Goal: Task Accomplishment & Management: Use online tool/utility

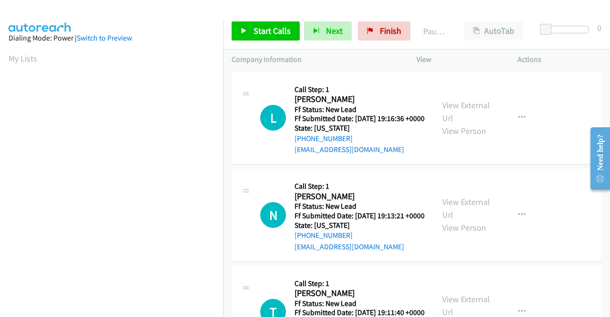
scroll to position [217, 0]
click at [473, 113] on link "View External Url" at bounding box center [466, 112] width 48 height 24
click at [468, 214] on link "View External Url" at bounding box center [466, 208] width 48 height 24
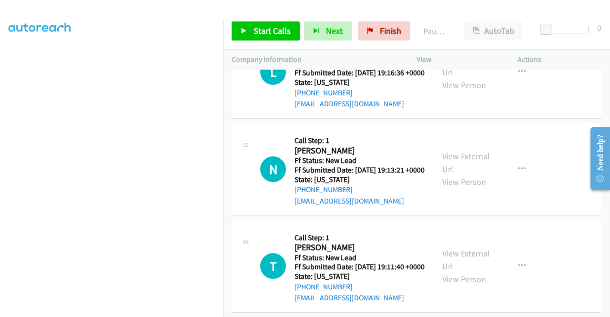
scroll to position [95, 0]
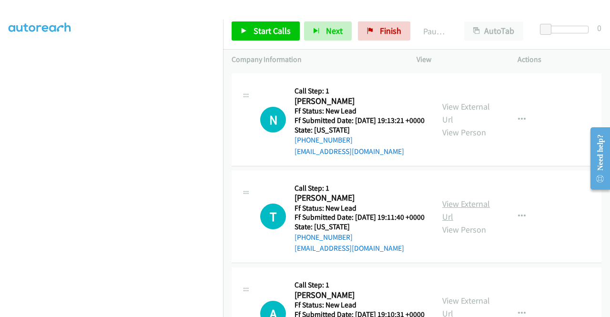
click at [470, 222] on link "View External Url" at bounding box center [466, 210] width 48 height 24
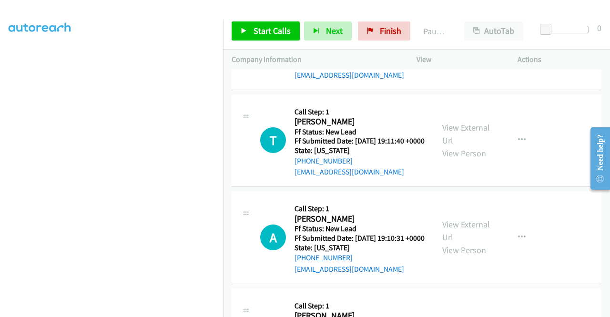
scroll to position [191, 0]
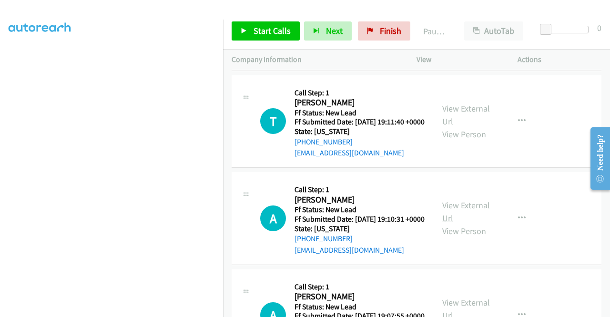
click at [475, 224] on link "View External Url" at bounding box center [466, 212] width 48 height 24
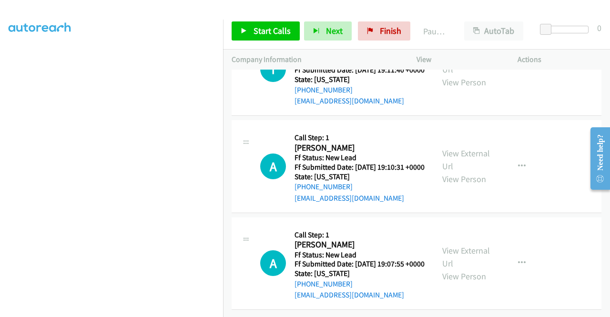
scroll to position [286, 0]
click at [474, 245] on link "View External Url" at bounding box center [466, 257] width 48 height 24
click at [288, 27] on span "Start Calls" at bounding box center [272, 30] width 37 height 11
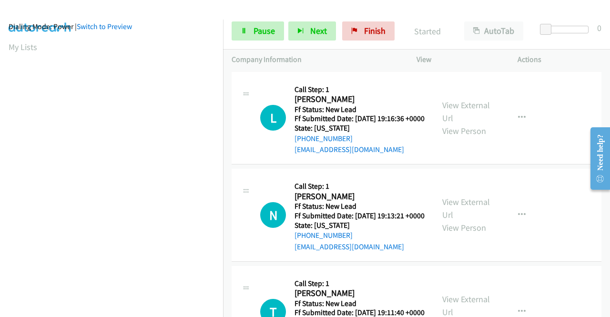
scroll to position [0, 0]
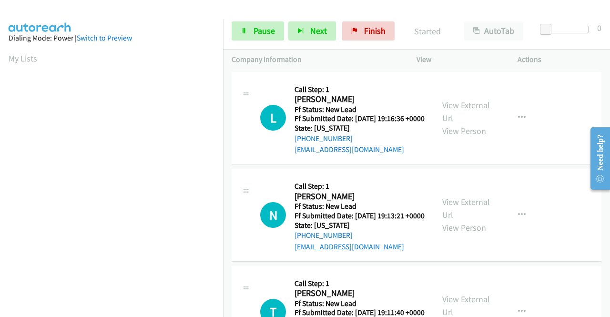
click at [225, 211] on td "N Callback Scheduled Call Step: 1 Nicole Merrell America/New_York Ff Status: Ne…" at bounding box center [416, 215] width 387 height 97
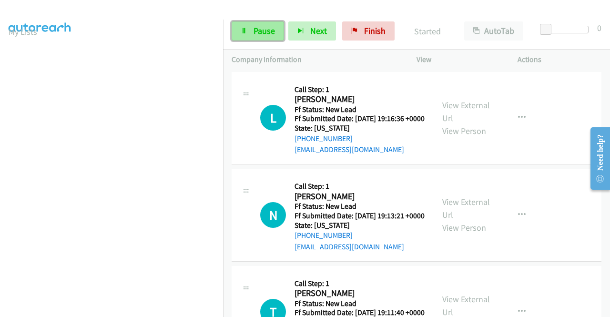
click at [261, 34] on span "Pause" at bounding box center [264, 30] width 21 height 11
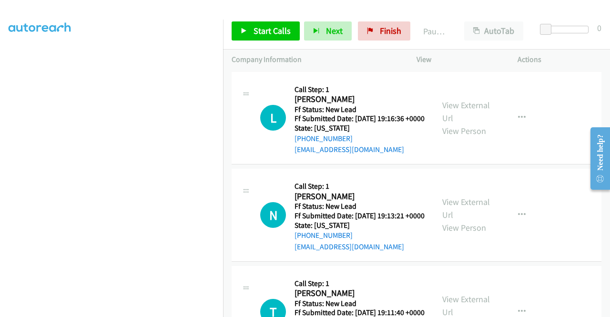
scroll to position [0, 0]
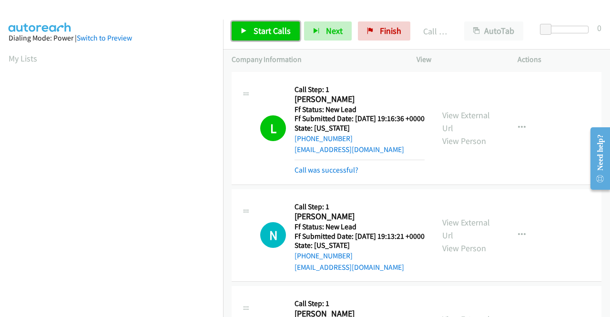
click at [253, 32] on link "Start Calls" at bounding box center [266, 30] width 68 height 19
click at [311, 175] on link "Call was successful?" at bounding box center [327, 169] width 64 height 9
click at [439, 17] on div "Start Calls Pause Next Finish Call Completed AutoTab AutoTab 0" at bounding box center [416, 31] width 387 height 37
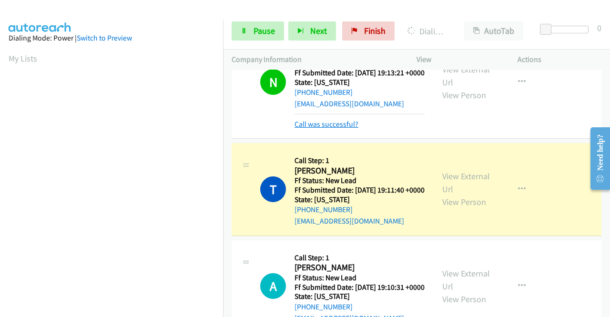
click at [352, 129] on link "Call was successful?" at bounding box center [327, 124] width 64 height 9
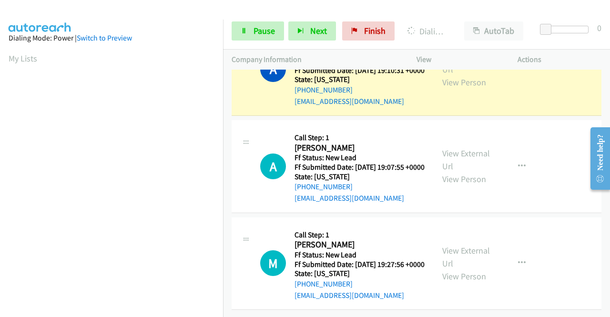
scroll to position [217, 0]
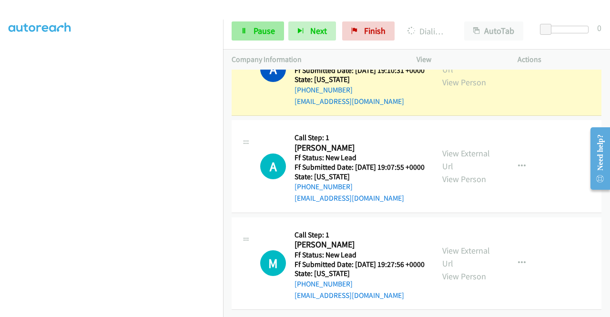
drag, startPoint x: 254, startPoint y: 42, endPoint x: 253, endPoint y: 35, distance: 7.2
click at [253, 40] on div "Start Calls Pause Next Finish Dialing Alena Manchester AutoTab AutoTab 0" at bounding box center [416, 31] width 387 height 37
click at [253, 31] on link "Pause" at bounding box center [258, 30] width 52 height 19
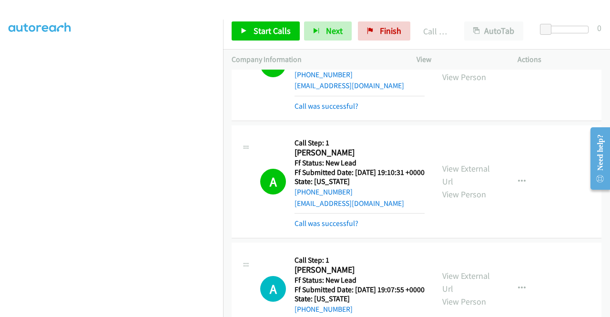
scroll to position [210, 0]
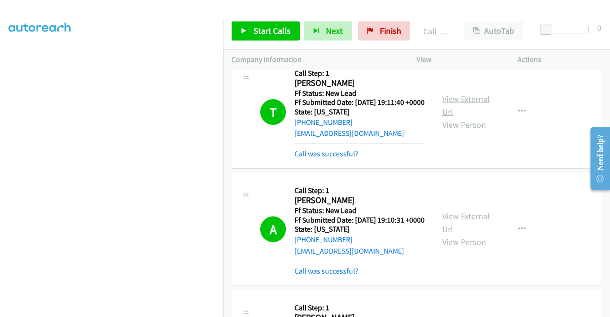
click at [477, 117] on link "View External Url" at bounding box center [466, 105] width 48 height 24
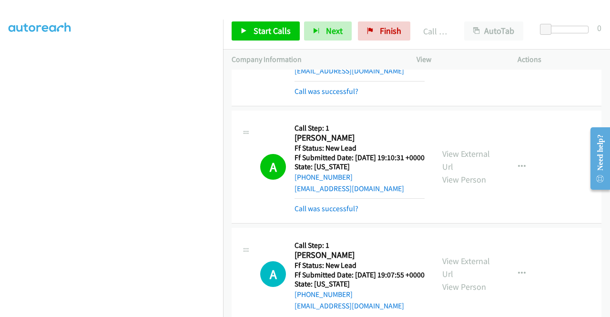
scroll to position [258, 0]
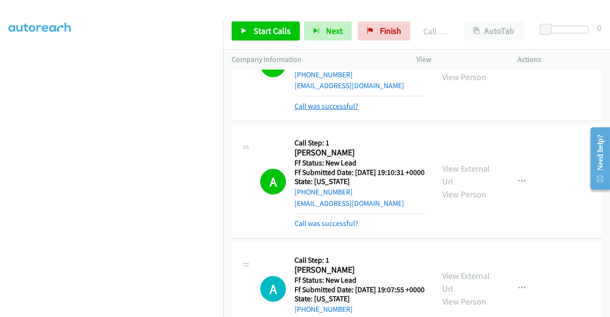
click at [350, 111] on link "Call was successful?" at bounding box center [327, 106] width 64 height 9
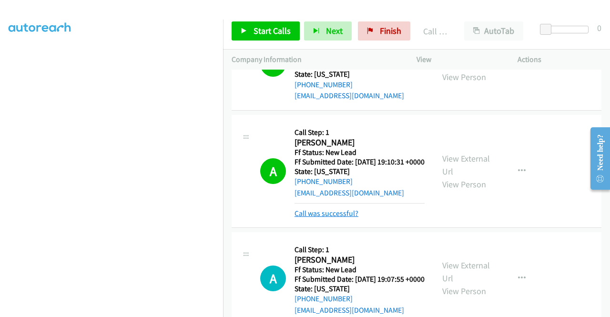
click at [335, 218] on link "Call was successful?" at bounding box center [327, 213] width 64 height 9
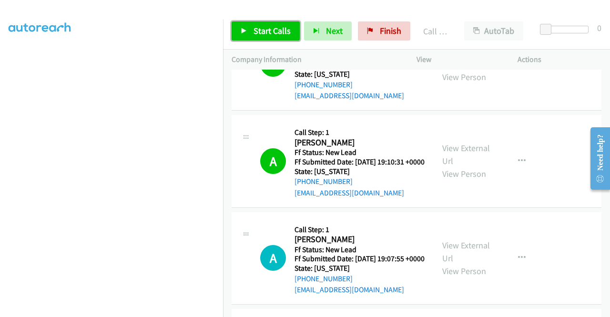
click at [277, 29] on span "Start Calls" at bounding box center [272, 30] width 37 height 11
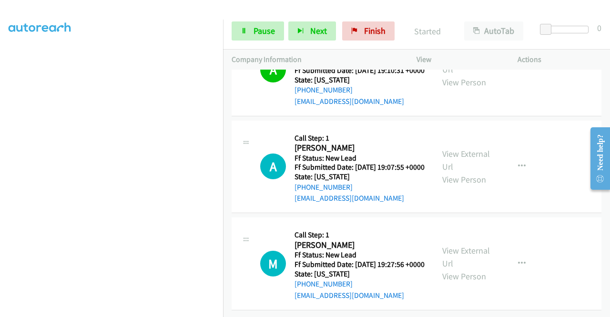
scroll to position [402, 0]
click at [467, 245] on link "View External Url" at bounding box center [466, 257] width 48 height 24
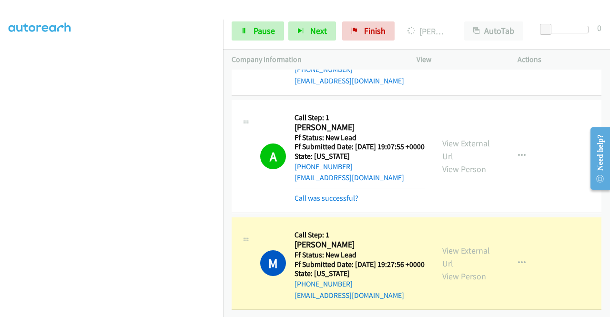
scroll to position [0, 0]
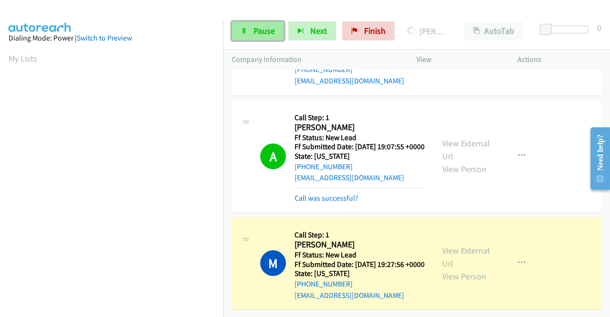
click at [247, 27] on link "Pause" at bounding box center [258, 30] width 52 height 19
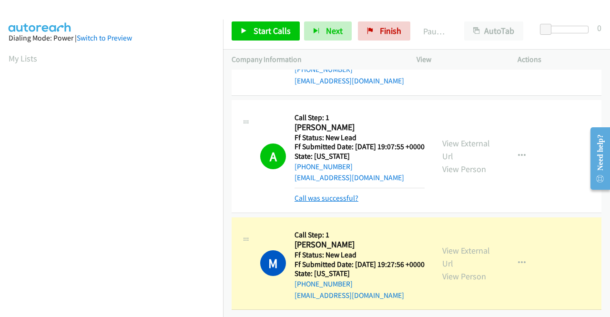
click at [328, 200] on link "Call was successful?" at bounding box center [327, 198] width 64 height 9
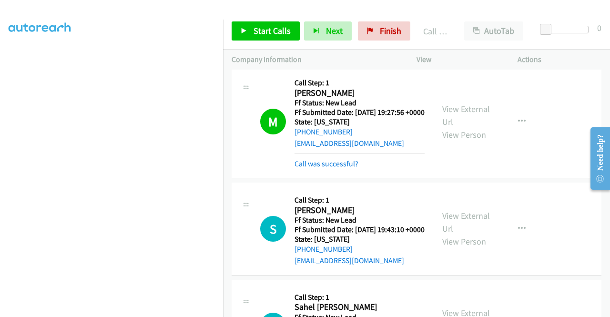
scroll to position [545, 0]
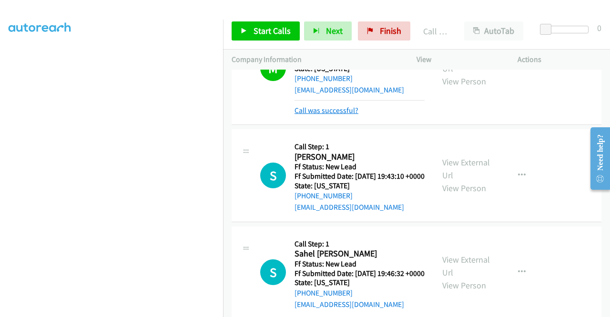
click at [347, 115] on link "Call was successful?" at bounding box center [327, 110] width 64 height 9
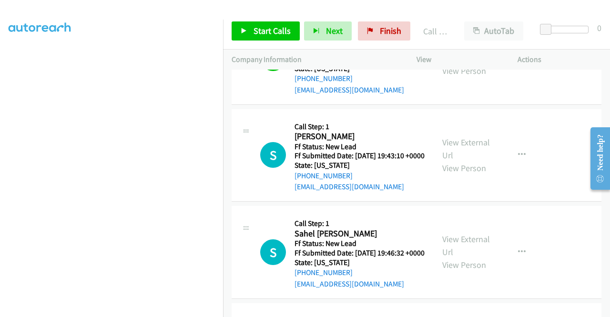
click at [469, 63] on link "View External Url" at bounding box center [466, 52] width 48 height 24
click at [467, 161] on link "View External Url" at bounding box center [466, 149] width 48 height 24
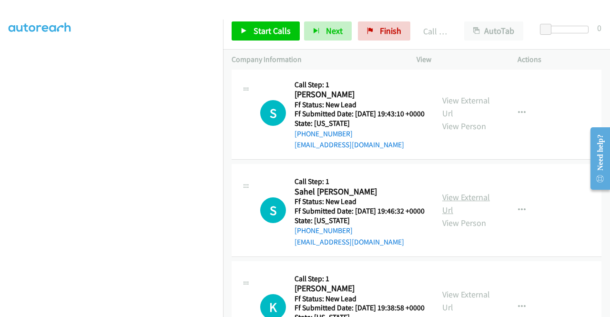
scroll to position [640, 0]
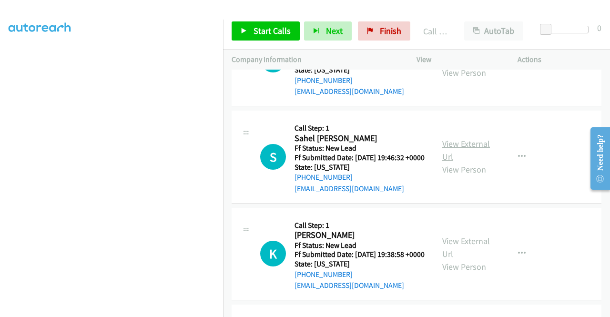
click at [465, 162] on link "View External Url" at bounding box center [466, 150] width 48 height 24
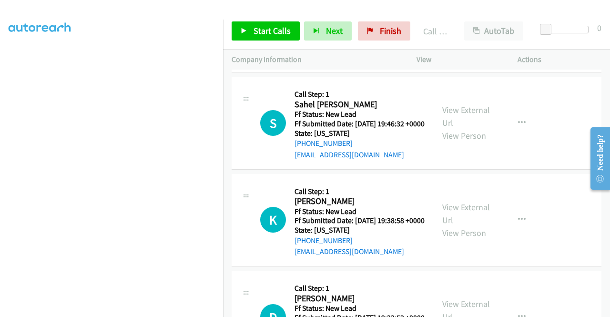
scroll to position [688, 0]
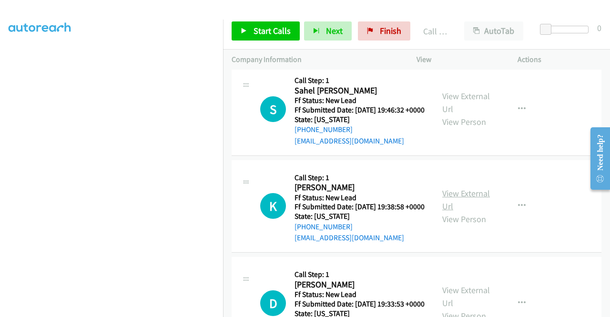
click at [471, 212] on link "View External Url" at bounding box center [466, 200] width 48 height 24
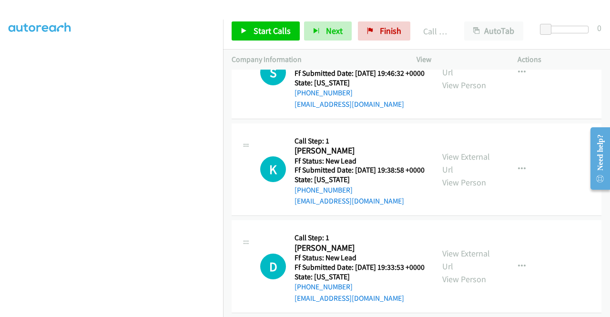
scroll to position [831, 0]
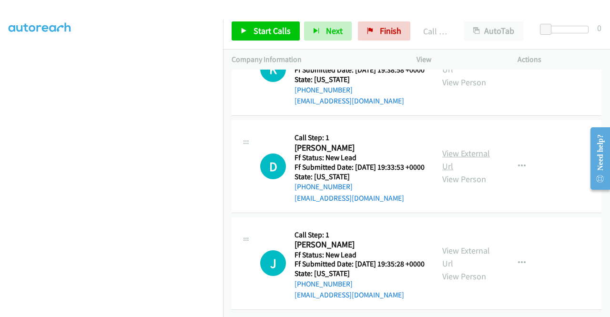
click at [469, 172] on link "View External Url" at bounding box center [466, 160] width 48 height 24
click at [467, 245] on link "View External Url" at bounding box center [466, 257] width 48 height 24
drag, startPoint x: 282, startPoint y: 31, endPoint x: 298, endPoint y: 83, distance: 55.1
click at [282, 31] on span "Start Calls" at bounding box center [272, 30] width 37 height 11
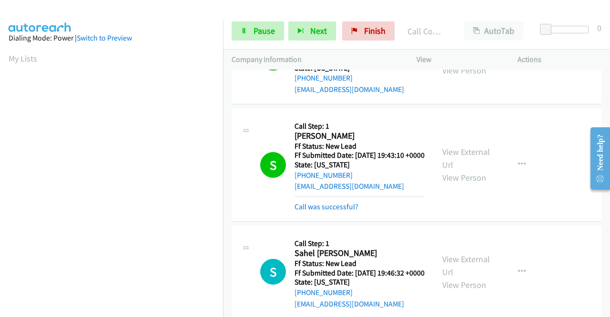
scroll to position [599, 0]
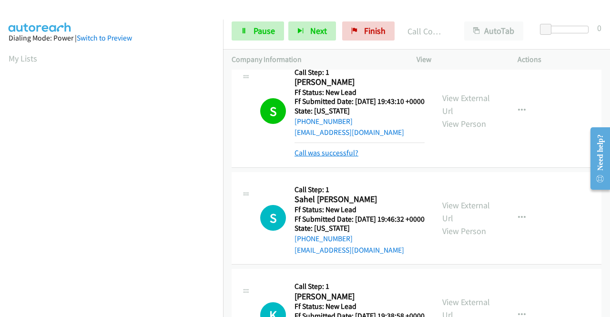
click at [346, 157] on link "Call was successful?" at bounding box center [327, 152] width 64 height 9
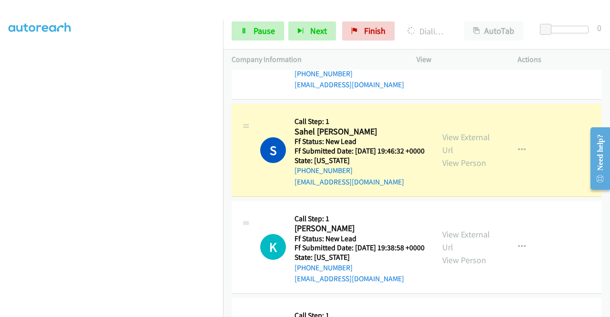
scroll to position [0, 0]
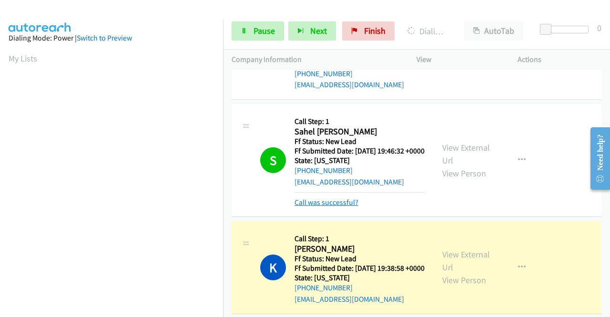
click at [327, 207] on link "Call was successful?" at bounding box center [327, 202] width 64 height 9
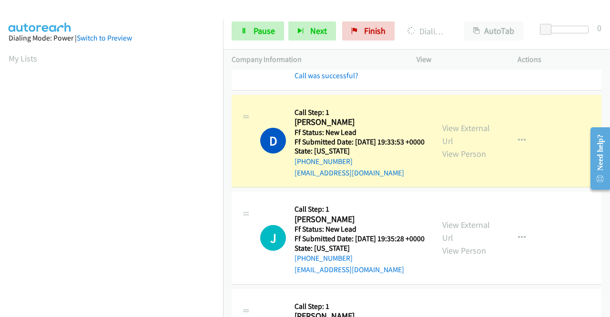
scroll to position [790, 0]
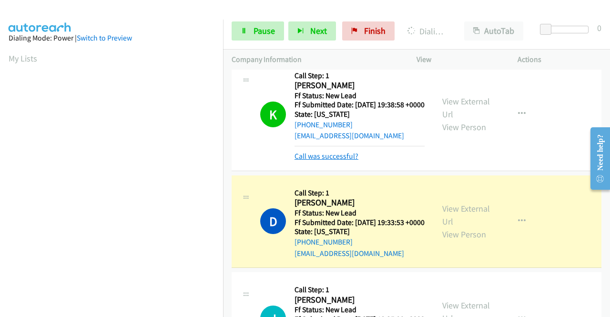
click at [334, 161] on link "Call was successful?" at bounding box center [327, 156] width 64 height 9
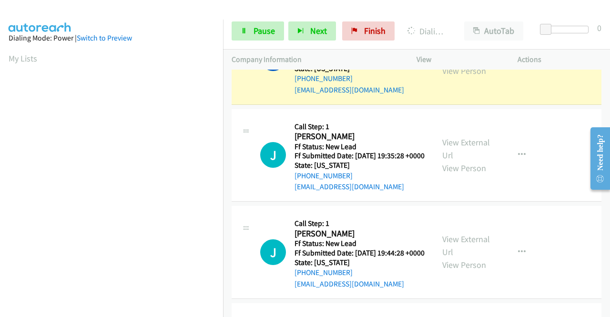
scroll to position [191, 0]
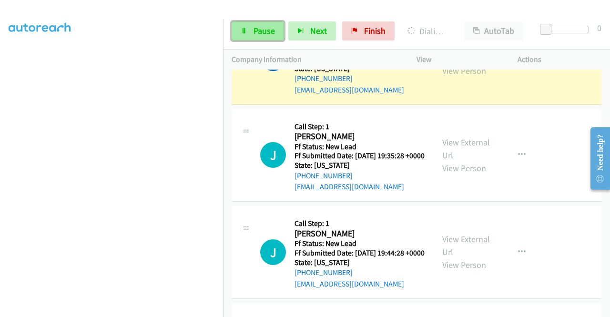
click at [245, 34] on link "Pause" at bounding box center [258, 30] width 52 height 19
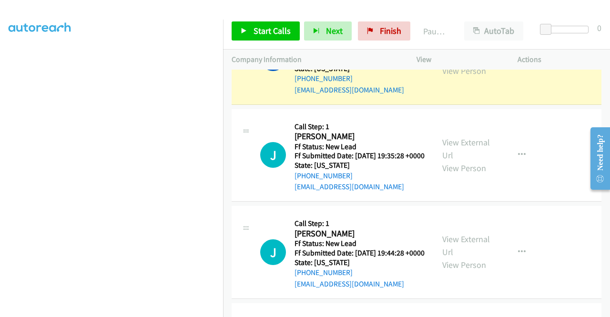
scroll to position [48, 0]
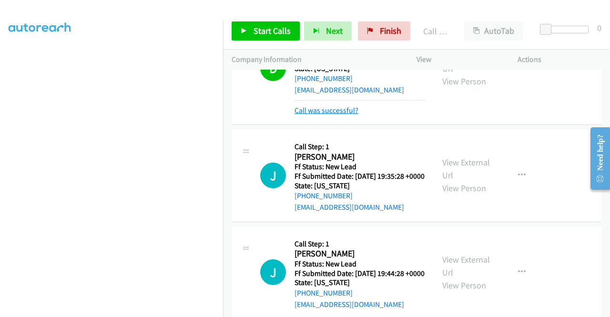
click at [335, 115] on link "Call was successful?" at bounding box center [327, 110] width 64 height 9
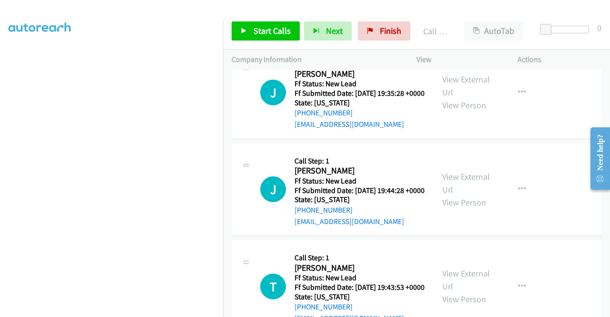
scroll to position [1018, 0]
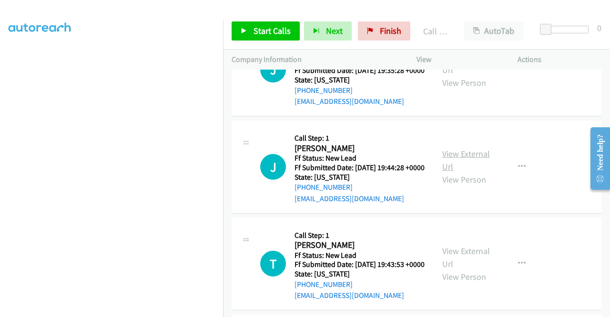
click at [464, 172] on link "View External Url" at bounding box center [466, 160] width 48 height 24
click at [469, 172] on link "View External Url" at bounding box center [466, 160] width 48 height 24
click at [471, 245] on link "View External Url" at bounding box center [466, 257] width 48 height 24
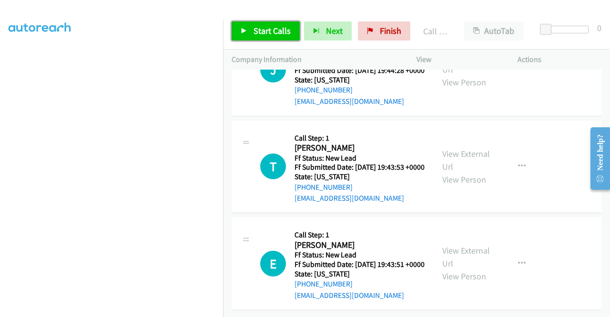
click at [268, 32] on span "Start Calls" at bounding box center [272, 30] width 37 height 11
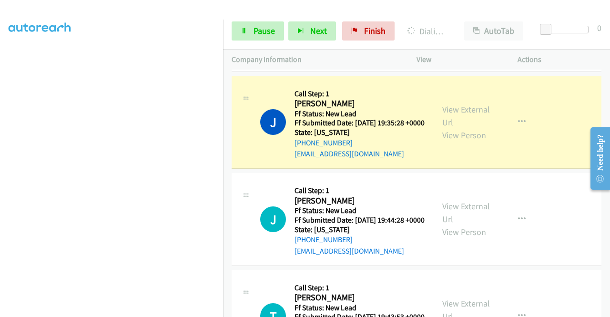
scroll to position [0, 0]
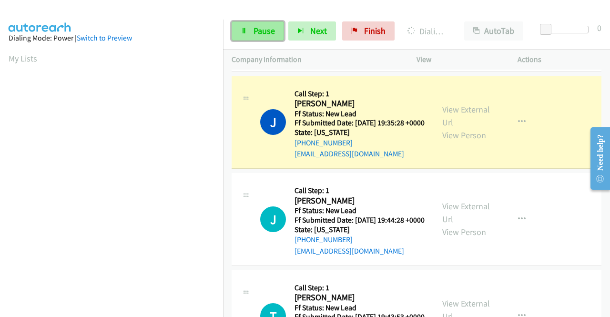
click at [271, 21] on link "Pause" at bounding box center [258, 30] width 52 height 19
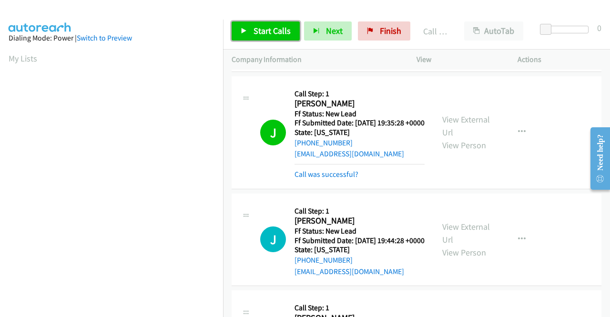
drag, startPoint x: 284, startPoint y: 31, endPoint x: 286, endPoint y: 39, distance: 8.3
click at [284, 31] on span "Start Calls" at bounding box center [272, 30] width 37 height 11
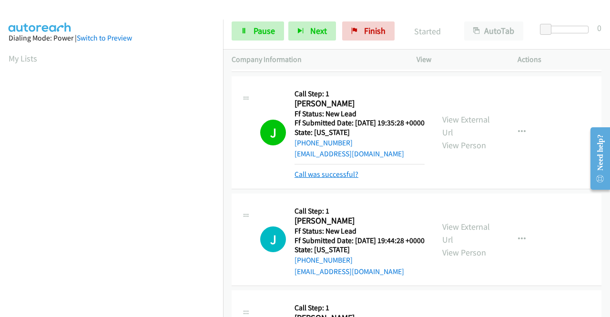
click at [313, 179] on link "Call was successful?" at bounding box center [327, 174] width 64 height 9
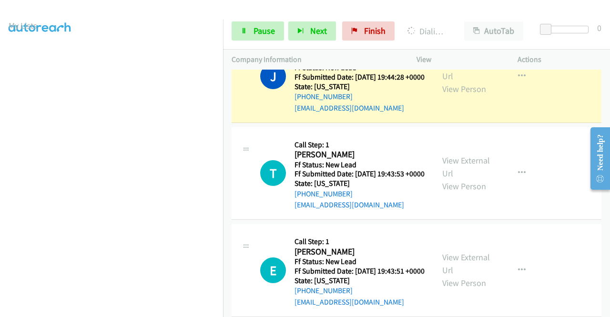
scroll to position [48, 0]
click at [239, 31] on link "Pause" at bounding box center [258, 30] width 52 height 19
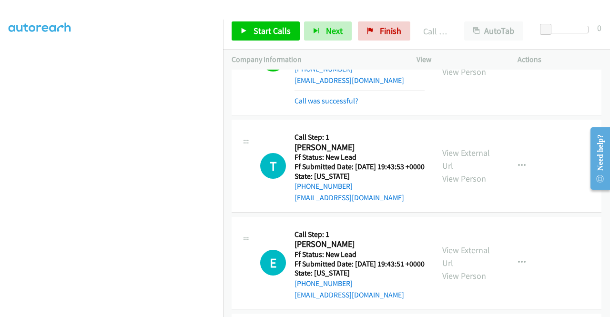
scroll to position [1204, 0]
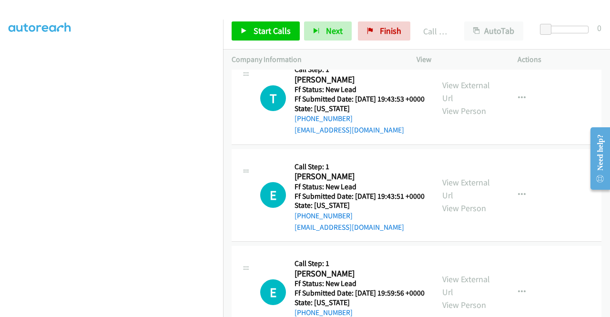
click at [343, 38] on link "Call was successful?" at bounding box center [327, 33] width 64 height 9
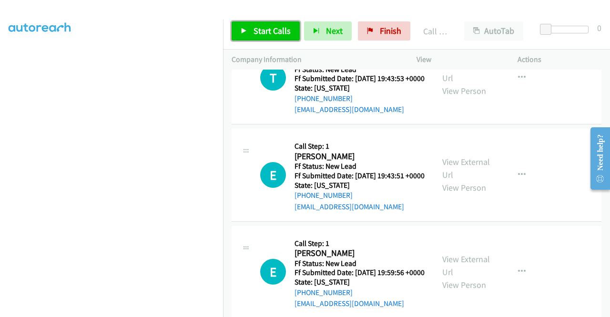
click at [264, 32] on span "Start Calls" at bounding box center [272, 30] width 37 height 11
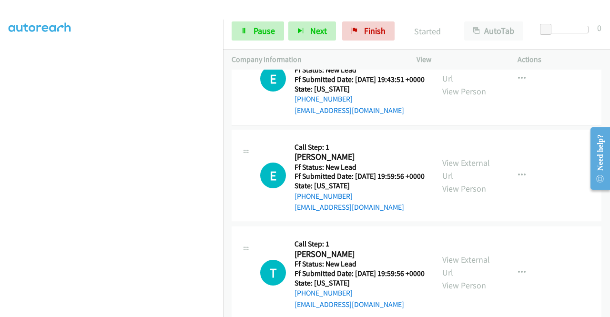
scroll to position [1347, 0]
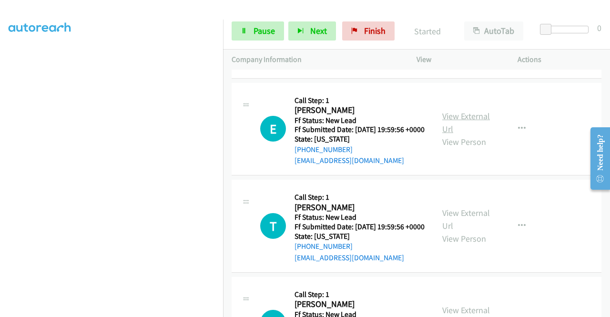
click at [478, 134] on link "View External Url" at bounding box center [466, 123] width 48 height 24
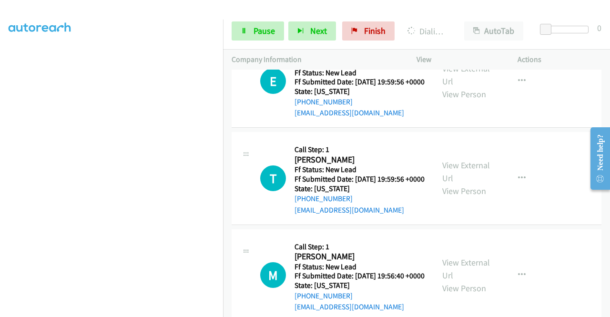
scroll to position [1443, 0]
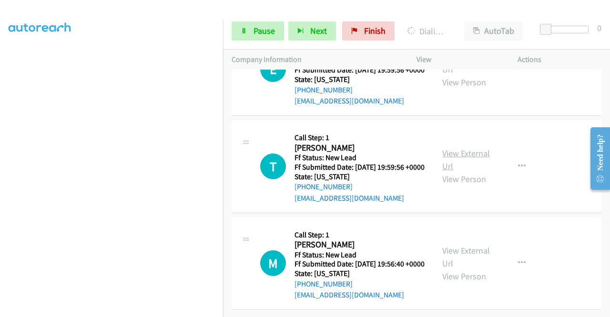
click at [462, 172] on link "View External Url" at bounding box center [466, 160] width 48 height 24
click at [471, 265] on div "View External Url View Person View External Url Email Schedule/Manage Callback …" at bounding box center [489, 263] width 110 height 75
click at [470, 267] on link "View External Url" at bounding box center [466, 257] width 48 height 24
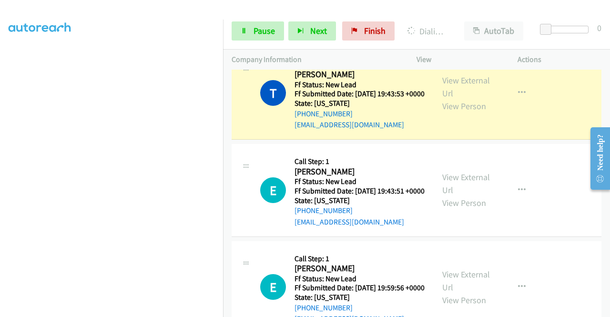
scroll to position [217, 0]
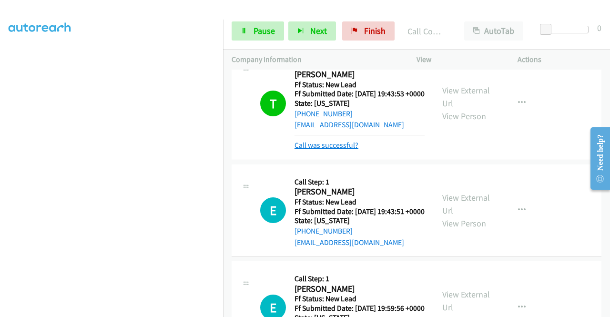
click at [307, 150] on link "Call was successful?" at bounding box center [327, 145] width 64 height 9
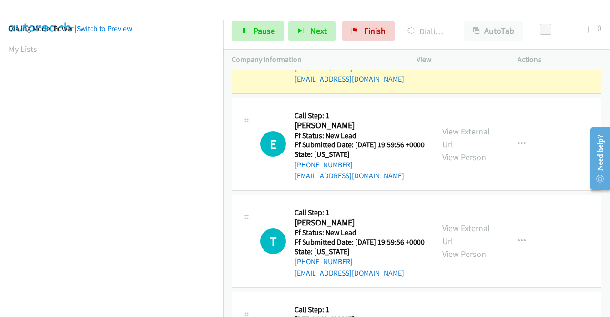
scroll to position [0, 0]
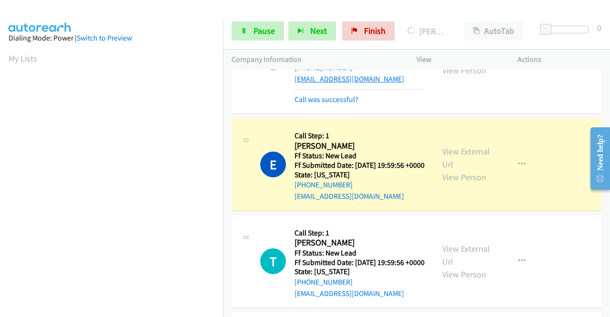
drag, startPoint x: 313, startPoint y: 228, endPoint x: 319, endPoint y: 208, distance: 20.7
click at [313, 104] on link "Call was successful?" at bounding box center [327, 99] width 64 height 9
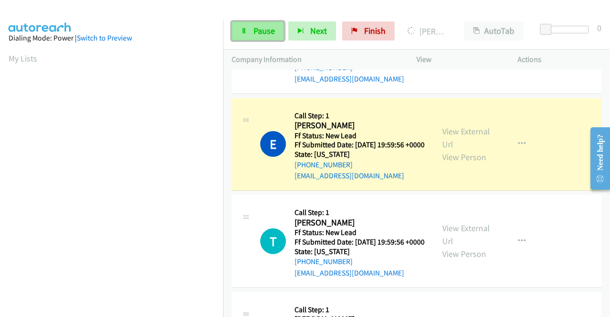
click at [243, 33] on icon at bounding box center [244, 31] width 7 height 7
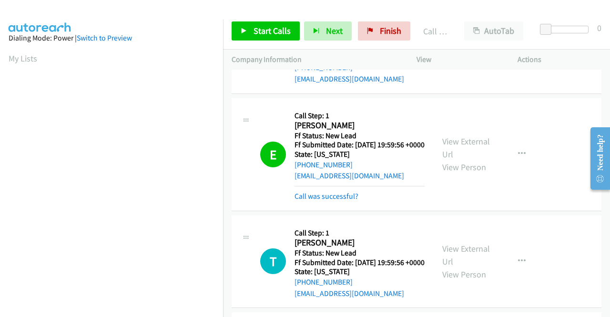
scroll to position [217, 0]
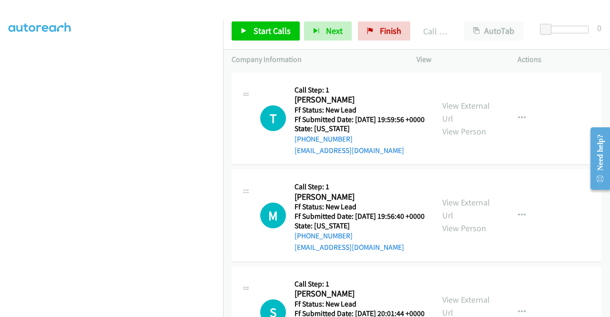
click at [350, 58] on link "Call was successful?" at bounding box center [327, 53] width 64 height 9
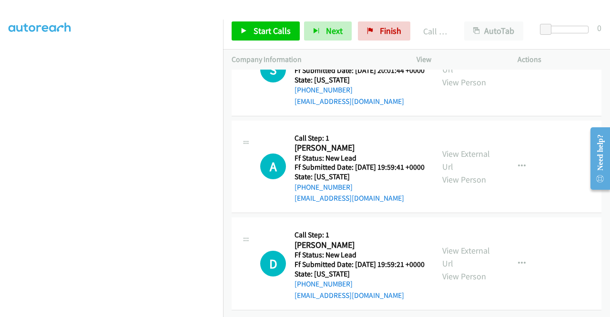
scroll to position [1761, 0]
click at [474, 75] on link "View External Url" at bounding box center [466, 63] width 48 height 24
click at [474, 166] on link "View External Url" at bounding box center [466, 160] width 48 height 24
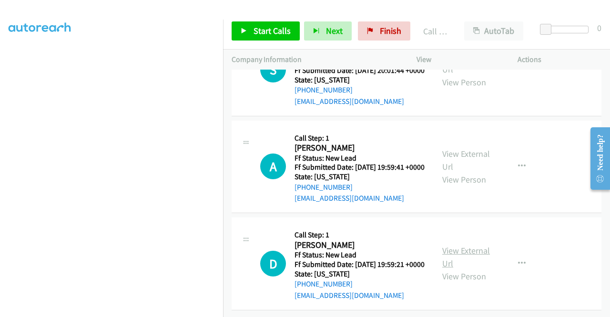
click at [482, 245] on link "View External Url" at bounding box center [466, 257] width 48 height 24
click at [253, 33] on link "Start Calls" at bounding box center [266, 30] width 68 height 19
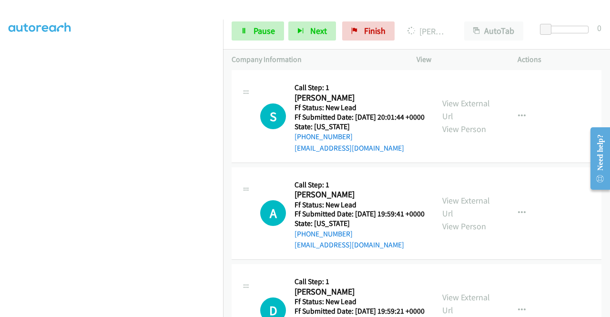
scroll to position [1556, 0]
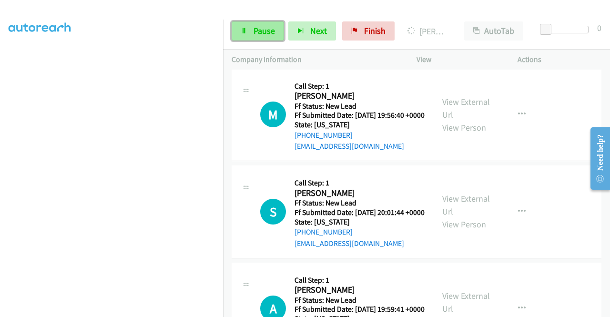
click at [247, 34] on link "Pause" at bounding box center [258, 30] width 52 height 19
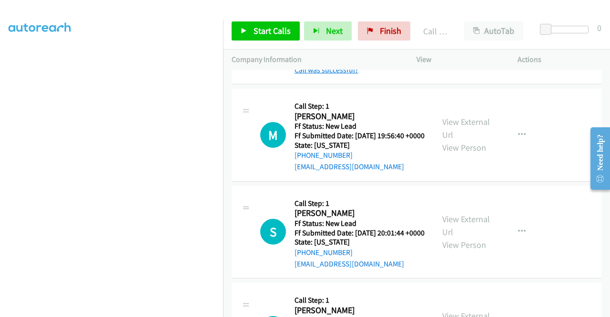
click at [331, 74] on link "Call was successful?" at bounding box center [327, 69] width 64 height 9
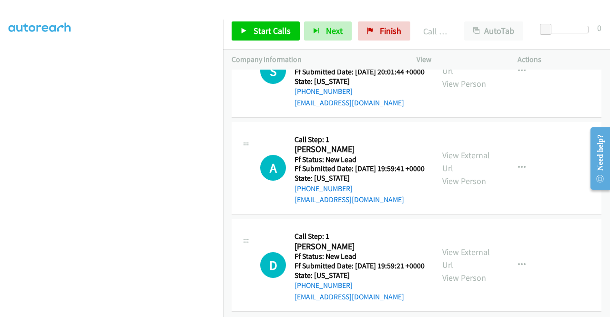
scroll to position [1699, 0]
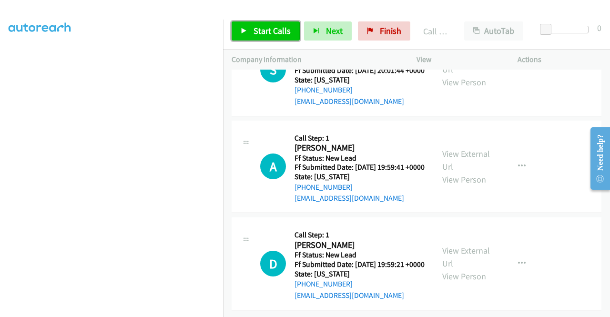
click at [271, 28] on span "Start Calls" at bounding box center [272, 30] width 37 height 11
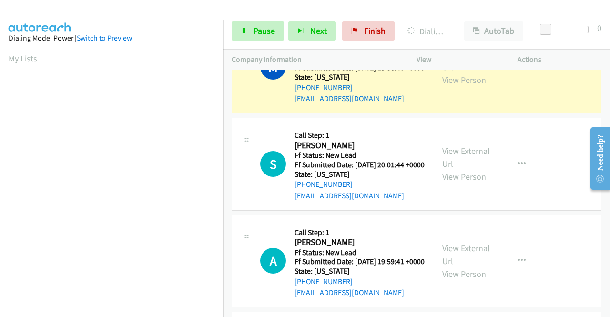
scroll to position [217, 0]
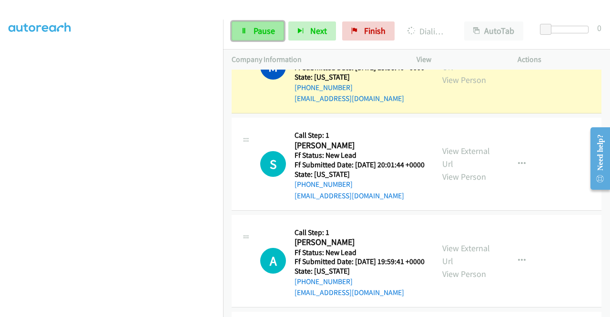
click at [249, 29] on link "Pause" at bounding box center [258, 30] width 52 height 19
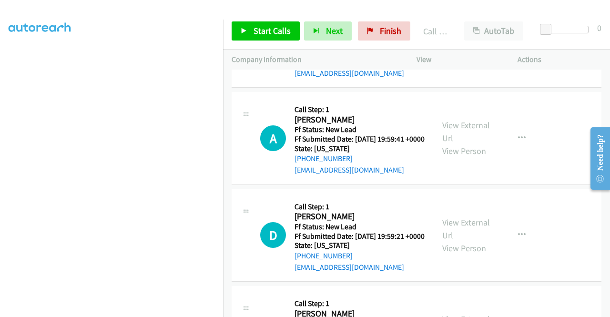
scroll to position [1747, 0]
click at [262, 21] on link "Start Calls" at bounding box center [266, 30] width 68 height 19
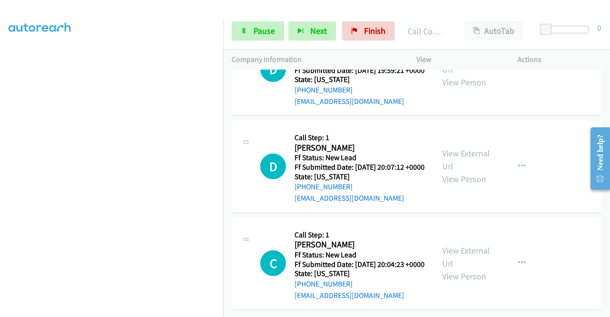
scroll to position [2013, 0]
click at [472, 172] on link "View External Url" at bounding box center [466, 160] width 48 height 24
click at [452, 231] on div "View External Url View Person View External Url Email Schedule/Manage Callback …" at bounding box center [489, 263] width 110 height 75
click at [454, 245] on link "View External Url" at bounding box center [466, 257] width 48 height 24
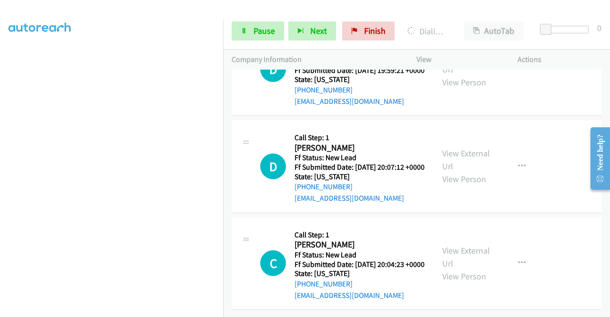
scroll to position [1836, 0]
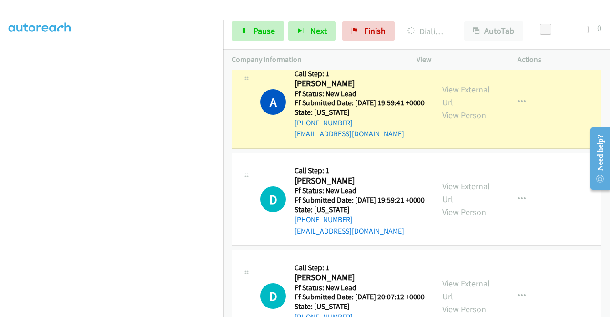
scroll to position [1741, 0]
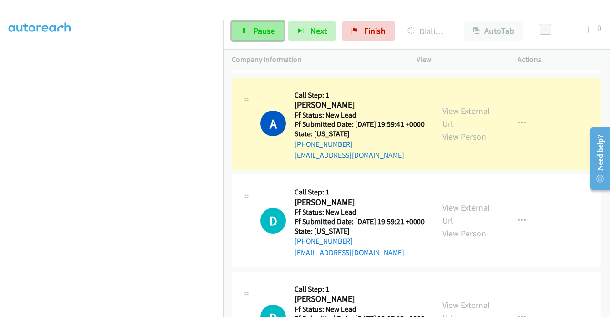
click at [254, 30] on span "Pause" at bounding box center [264, 30] width 21 height 11
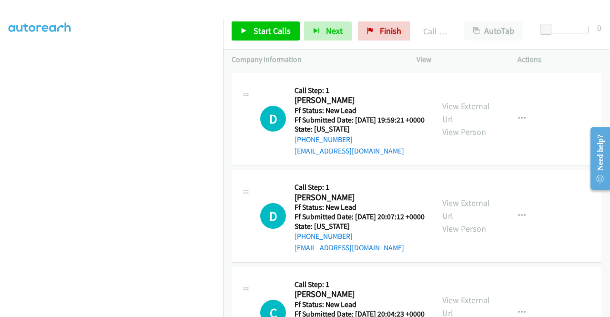
scroll to position [1884, 0]
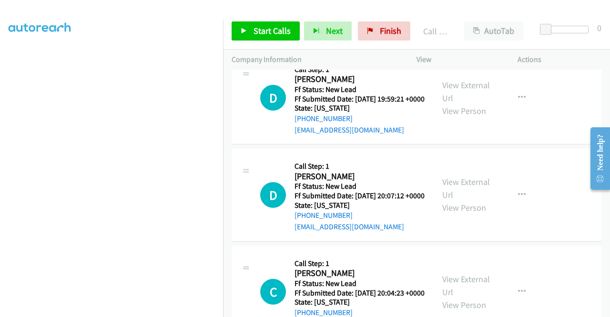
click at [341, 37] on link "Call was successful?" at bounding box center [327, 32] width 64 height 9
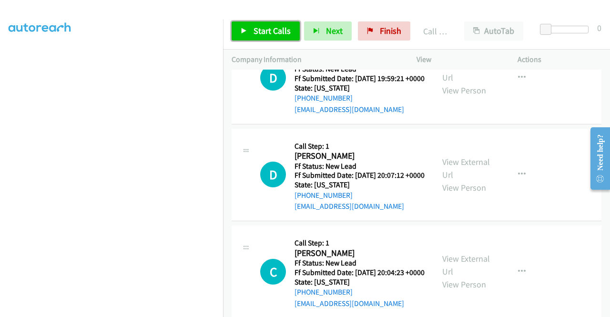
click at [277, 33] on span "Start Calls" at bounding box center [272, 30] width 37 height 11
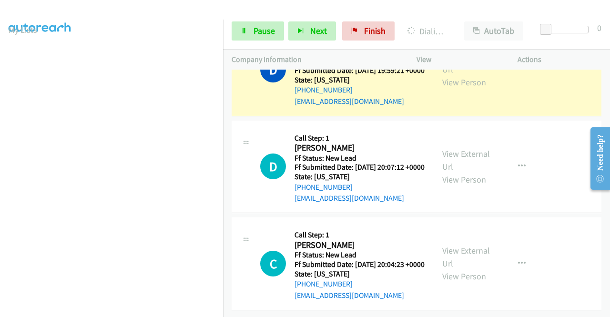
scroll to position [27, 0]
click at [245, 31] on icon at bounding box center [244, 31] width 7 height 7
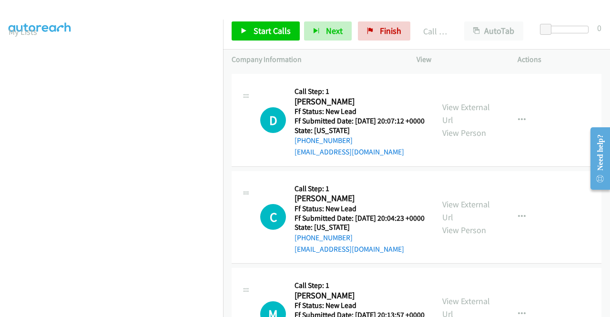
click at [326, 60] on link "Call was successful?" at bounding box center [327, 55] width 64 height 9
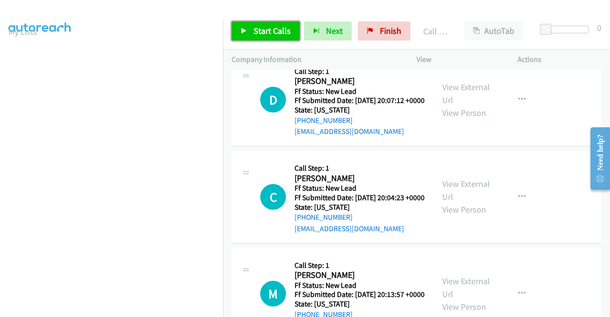
click at [276, 28] on span "Start Calls" at bounding box center [272, 30] width 37 height 11
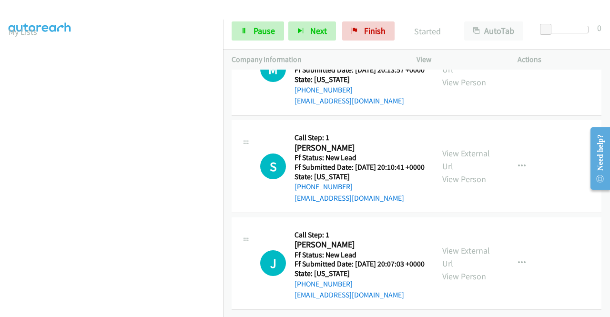
scroll to position [2245, 0]
click at [457, 75] on link "View External Url" at bounding box center [466, 63] width 48 height 24
click at [472, 185] on div "View External Url View Person" at bounding box center [467, 166] width 50 height 39
click at [471, 172] on link "View External Url" at bounding box center [466, 160] width 48 height 24
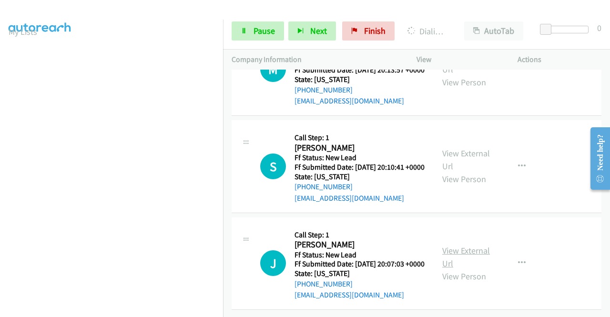
scroll to position [2421, 0]
click at [462, 245] on link "View External Url" at bounding box center [466, 257] width 48 height 24
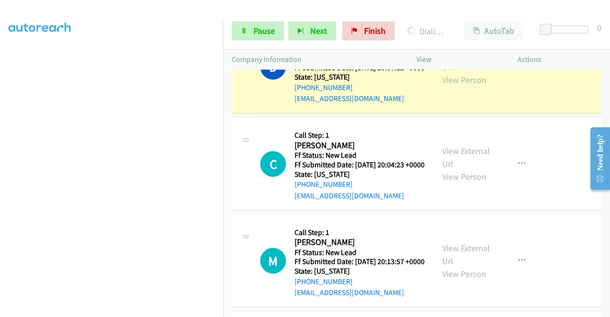
scroll to position [0, 0]
drag, startPoint x: 246, startPoint y: 28, endPoint x: 280, endPoint y: 12, distance: 38.4
click at [246, 28] on icon at bounding box center [244, 31] width 7 height 7
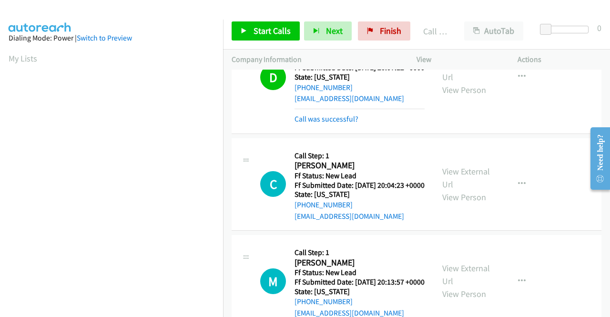
scroll to position [217, 0]
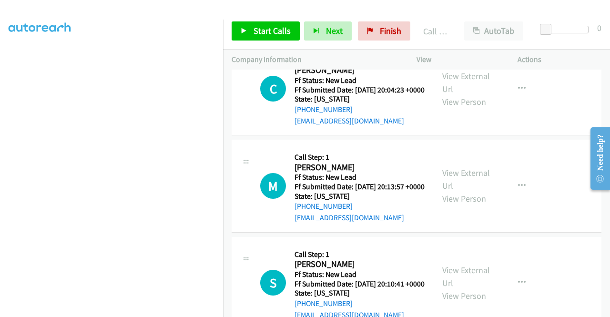
click at [348, 28] on link "Call was successful?" at bounding box center [327, 23] width 64 height 9
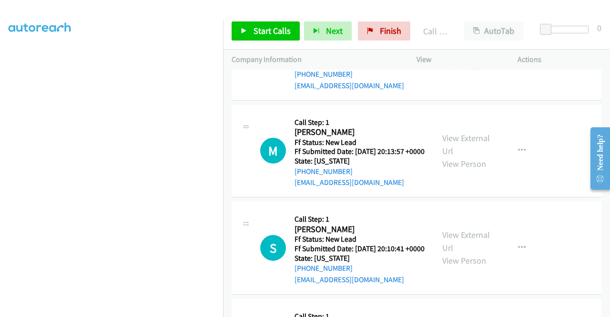
scroll to position [2087, 0]
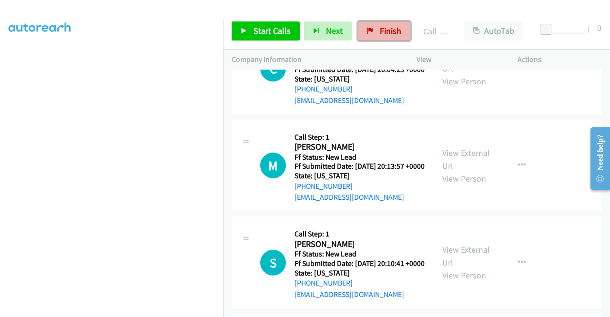
click at [382, 35] on span "Finish" at bounding box center [390, 30] width 21 height 11
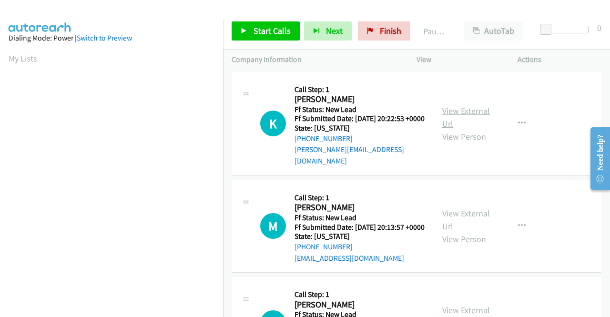
click at [479, 111] on link "View External Url" at bounding box center [466, 117] width 48 height 24
click at [467, 218] on link "View External Url" at bounding box center [466, 220] width 48 height 24
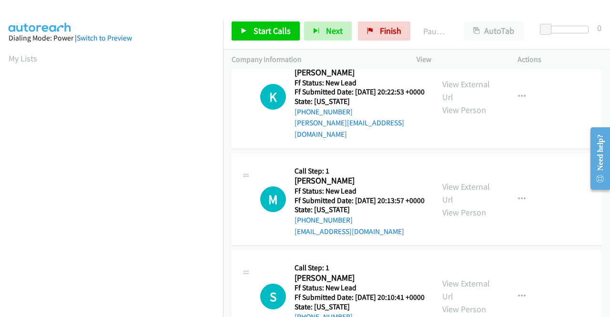
scroll to position [48, 0]
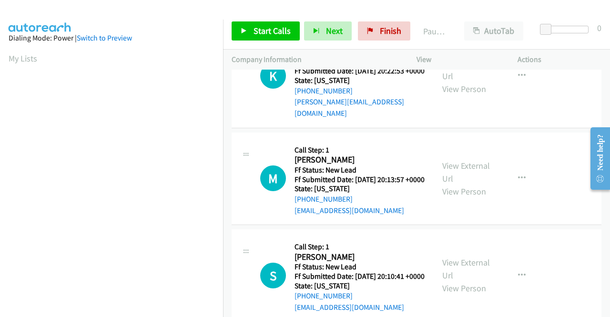
click at [465, 268] on div "View External Url View Person" at bounding box center [467, 275] width 50 height 39
click at [459, 276] on link "View External Url" at bounding box center [466, 269] width 48 height 24
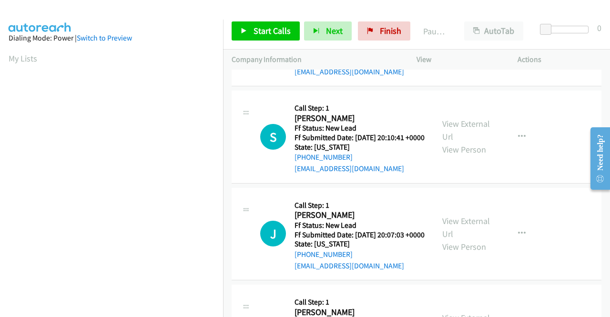
scroll to position [191, 0]
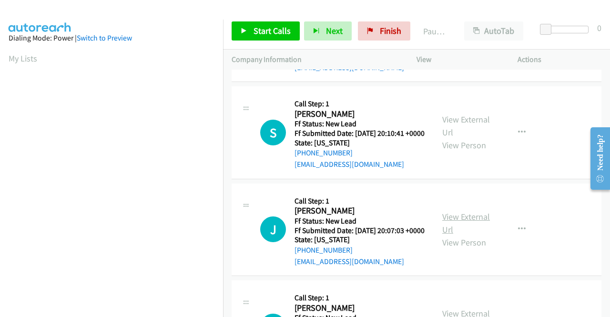
click at [475, 235] on link "View External Url" at bounding box center [466, 223] width 48 height 24
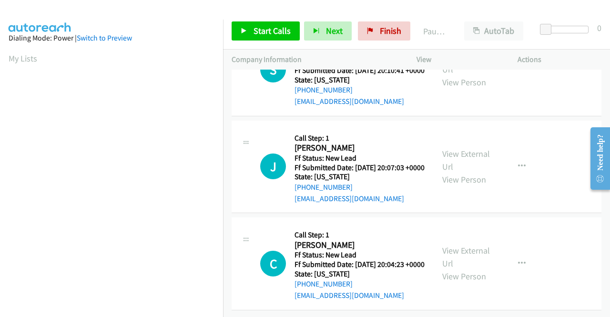
scroll to position [286, 0]
click at [480, 250] on link "View External Url" at bounding box center [466, 257] width 48 height 24
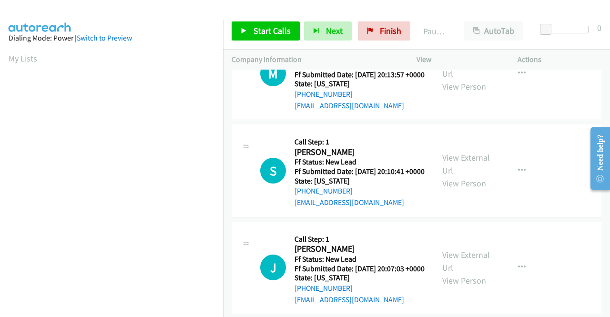
scroll to position [0, 0]
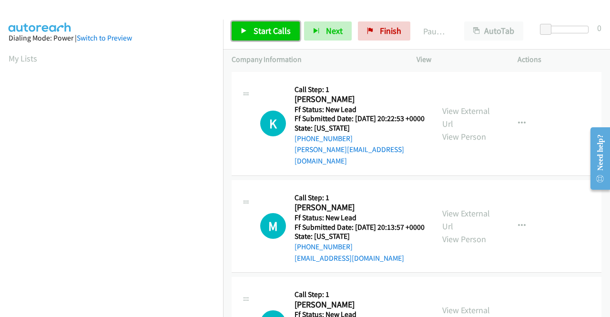
click at [256, 24] on link "Start Calls" at bounding box center [266, 30] width 68 height 19
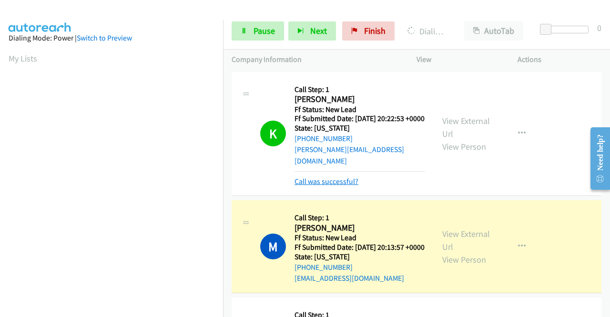
drag, startPoint x: 319, startPoint y: 178, endPoint x: 314, endPoint y: 181, distance: 6.4
click at [319, 178] on link "Call was successful?" at bounding box center [327, 181] width 64 height 9
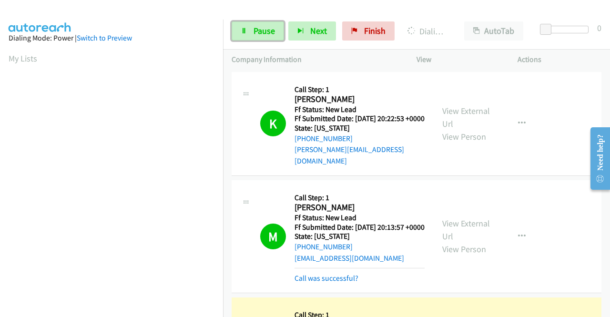
drag, startPoint x: 266, startPoint y: 35, endPoint x: 273, endPoint y: 54, distance: 20.8
click at [266, 35] on span "Pause" at bounding box center [264, 30] width 21 height 11
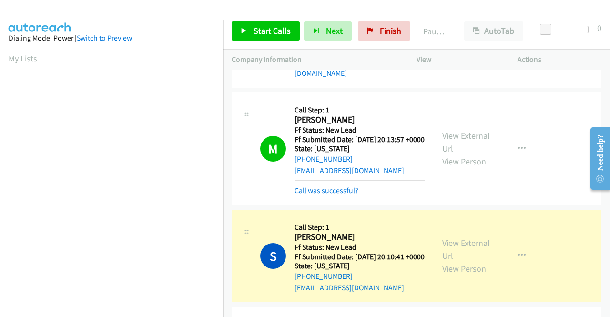
scroll to position [95, 0]
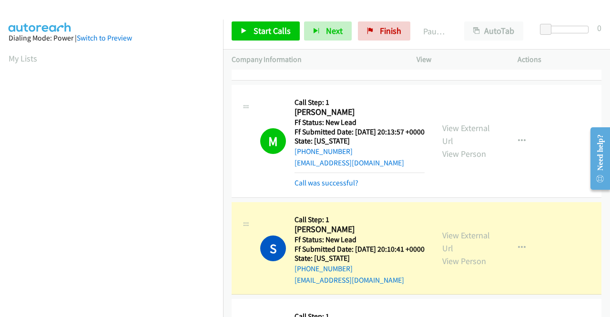
drag, startPoint x: 325, startPoint y: 191, endPoint x: 218, endPoint y: 210, distance: 109.0
click at [325, 187] on link "Call was successful?" at bounding box center [327, 182] width 64 height 9
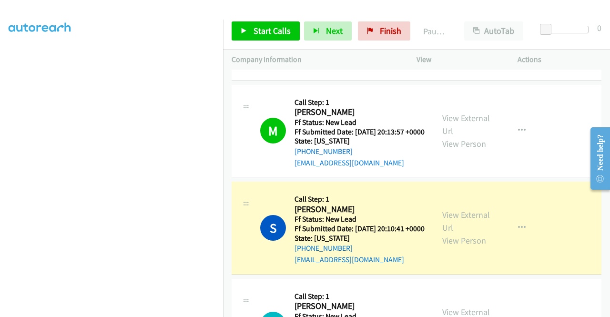
scroll to position [0, 0]
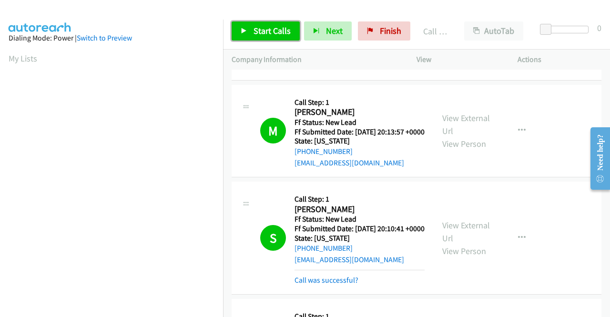
click at [263, 32] on span "Start Calls" at bounding box center [272, 30] width 37 height 11
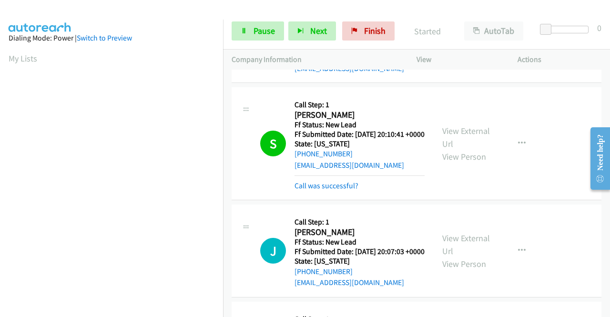
scroll to position [191, 0]
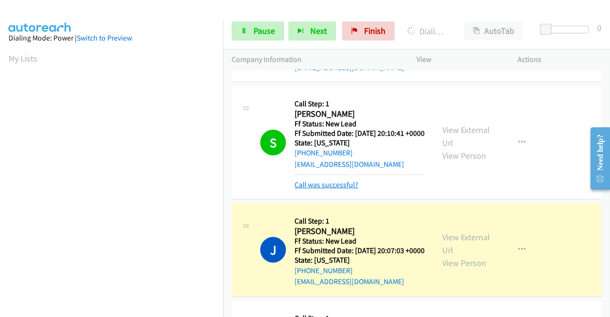
click at [306, 189] on link "Call was successful?" at bounding box center [327, 184] width 64 height 9
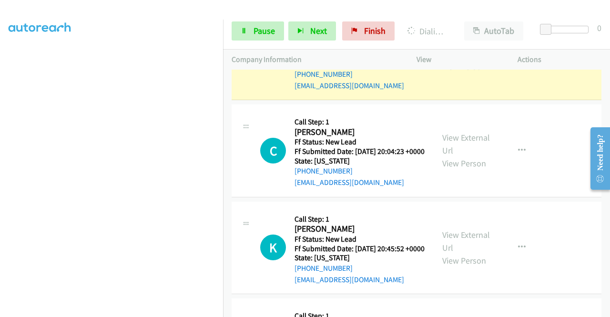
scroll to position [381, 0]
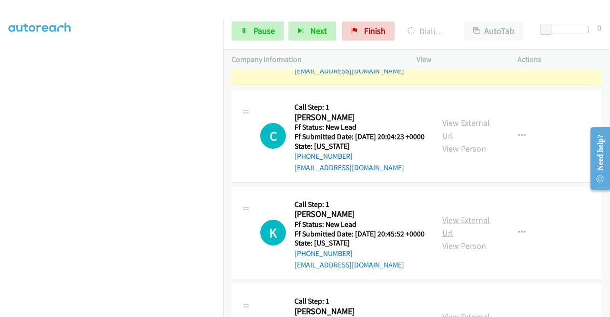
click at [473, 238] on link "View External Url" at bounding box center [466, 227] width 48 height 24
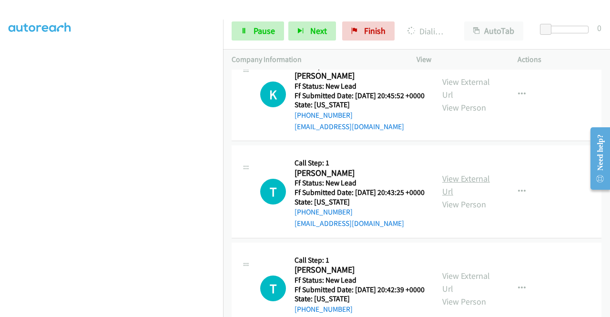
scroll to position [524, 0]
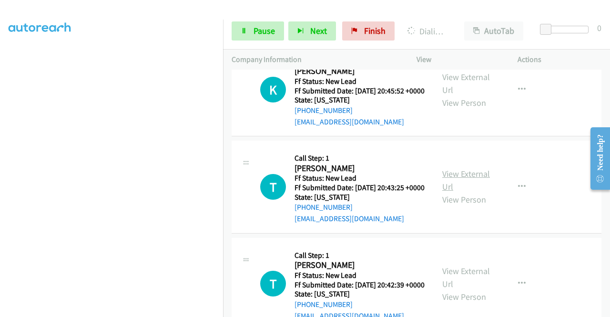
click at [454, 192] on link "View External Url" at bounding box center [466, 180] width 48 height 24
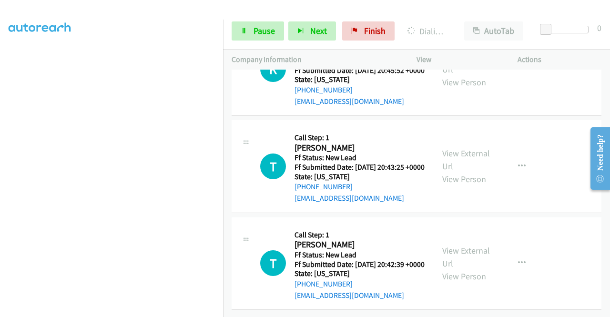
scroll to position [614, 0]
click at [467, 245] on link "View External Url" at bounding box center [466, 257] width 48 height 24
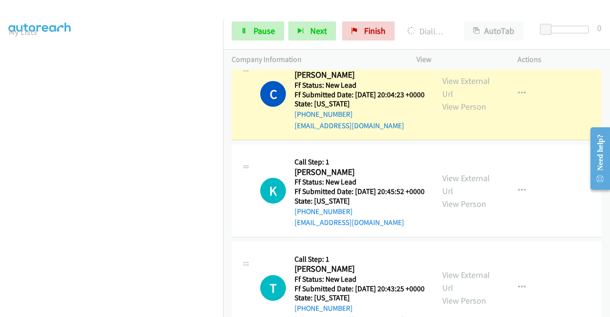
scroll to position [349, 0]
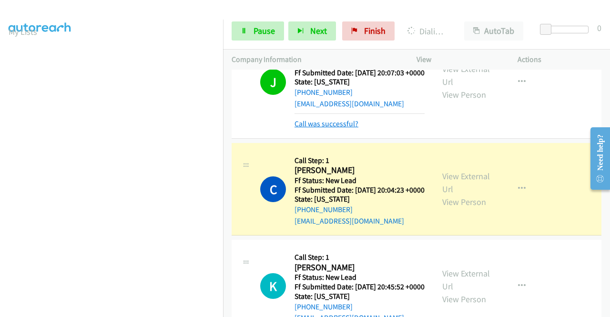
click at [343, 128] on link "Call was successful?" at bounding box center [327, 123] width 64 height 9
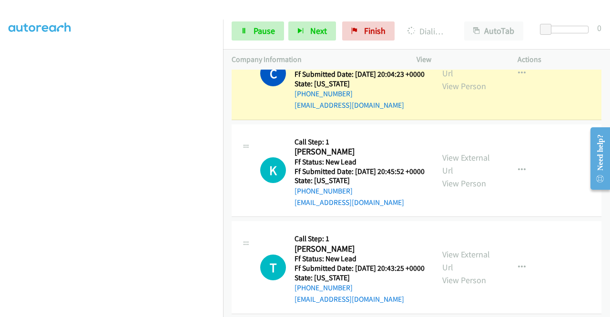
scroll to position [0, 0]
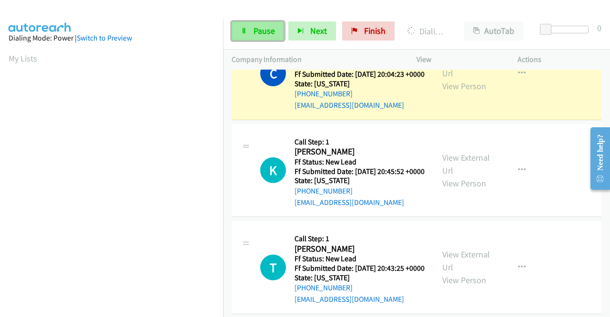
click at [266, 30] on span "Pause" at bounding box center [264, 30] width 21 height 11
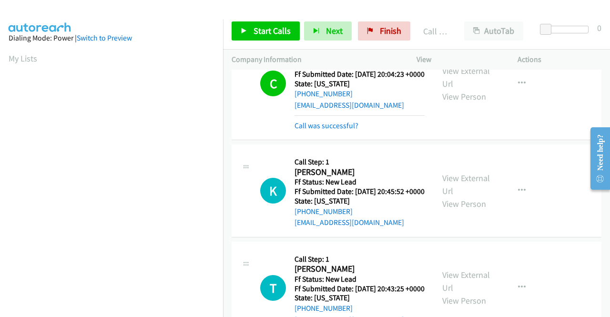
scroll to position [217, 0]
click at [272, 42] on div "Start Calls Pause Next Finish Call Completed AutoTab AutoTab 0" at bounding box center [416, 31] width 387 height 37
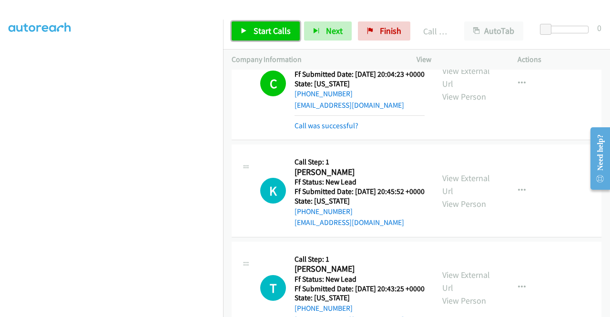
click at [268, 38] on link "Start Calls" at bounding box center [266, 30] width 68 height 19
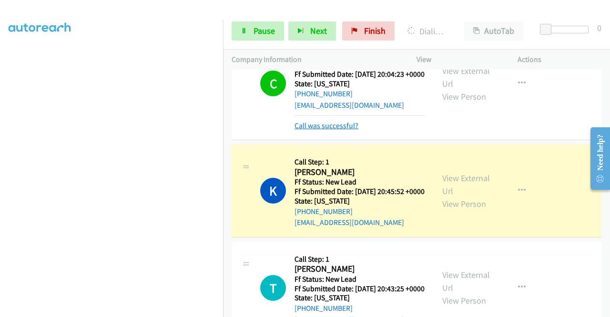
click at [300, 130] on link "Call was successful?" at bounding box center [327, 125] width 64 height 9
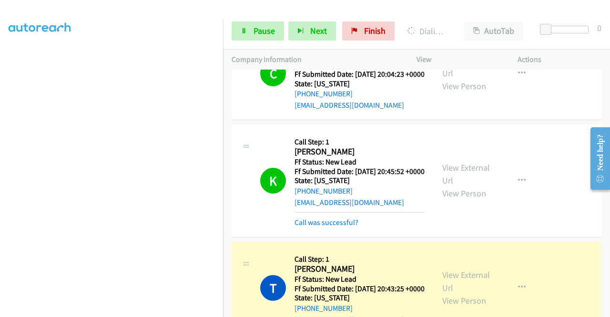
scroll to position [539, 0]
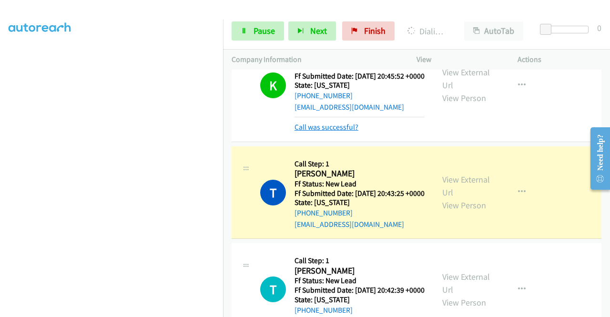
click at [333, 132] on link "Call was successful?" at bounding box center [327, 127] width 64 height 9
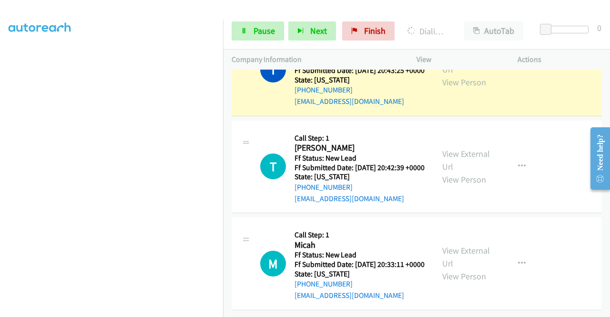
scroll to position [721, 0]
click at [462, 245] on link "View External Url" at bounding box center [466, 257] width 48 height 24
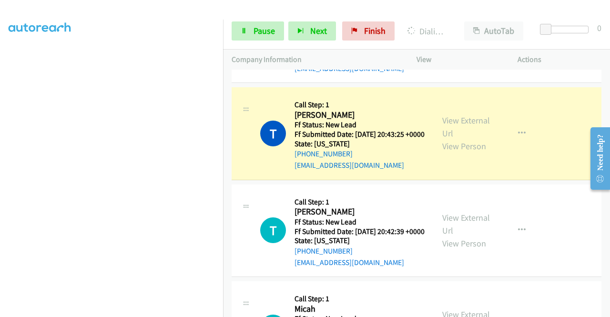
scroll to position [0, 0]
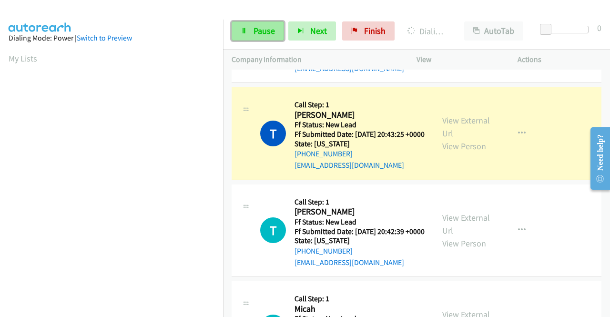
click at [248, 30] on link "Pause" at bounding box center [258, 30] width 52 height 19
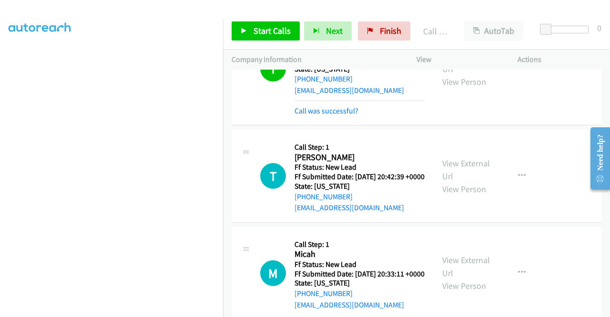
scroll to position [673, 0]
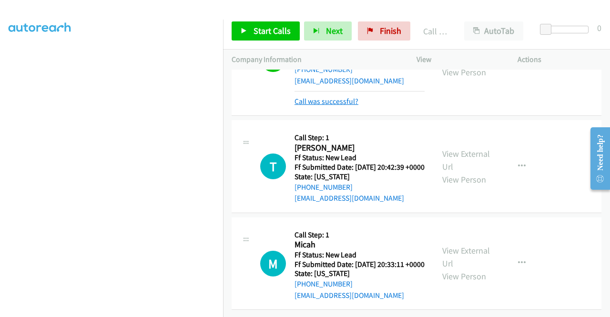
click at [340, 106] on link "Call was successful?" at bounding box center [327, 101] width 64 height 9
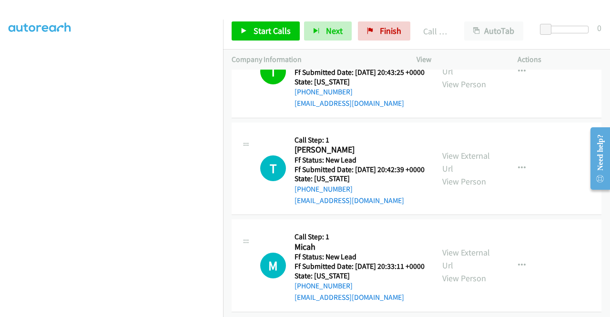
scroll to position [626, 0]
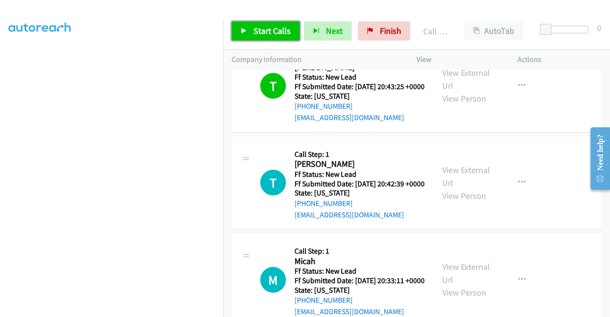
click at [275, 27] on span "Start Calls" at bounding box center [272, 30] width 37 height 11
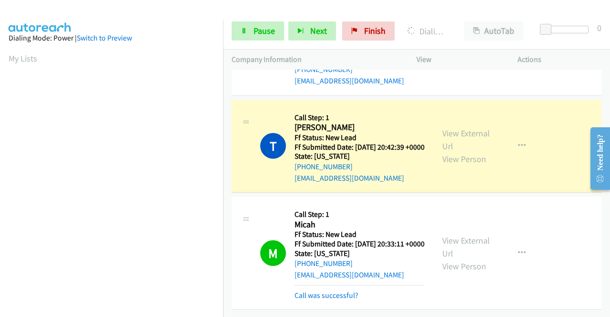
scroll to position [741, 0]
click at [340, 291] on link "Call was successful?" at bounding box center [327, 295] width 64 height 9
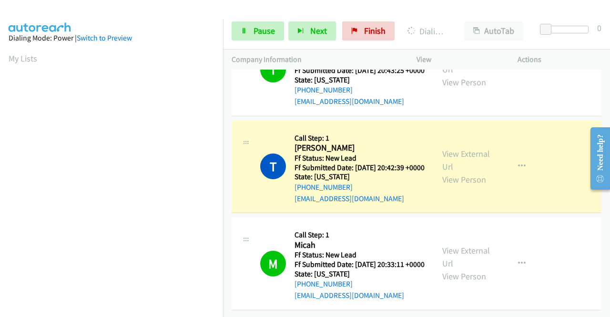
scroll to position [217, 0]
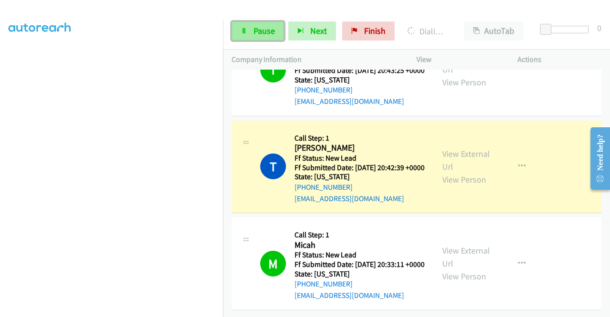
click at [246, 29] on icon at bounding box center [244, 31] width 7 height 7
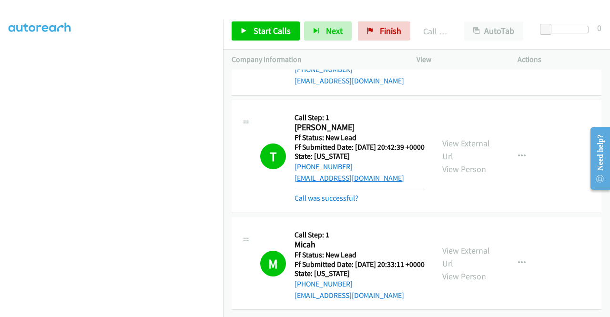
scroll to position [771, 0]
click at [312, 176] on link "halisue2009@gmail.com" at bounding box center [350, 178] width 110 height 9
click at [298, 194] on link "Call was successful?" at bounding box center [327, 198] width 64 height 9
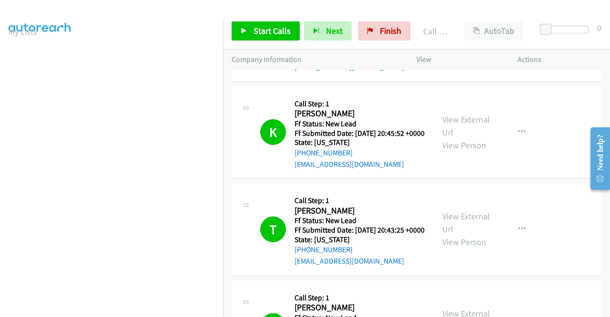
scroll to position [0, 0]
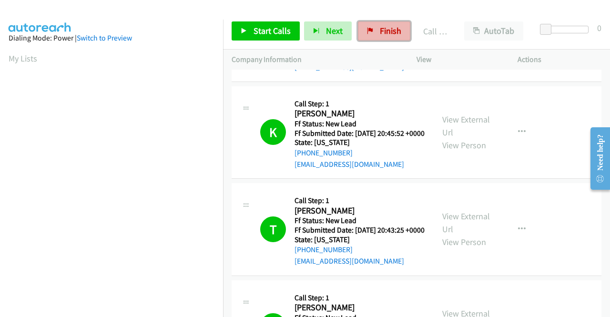
click at [389, 30] on span "Finish" at bounding box center [390, 30] width 21 height 11
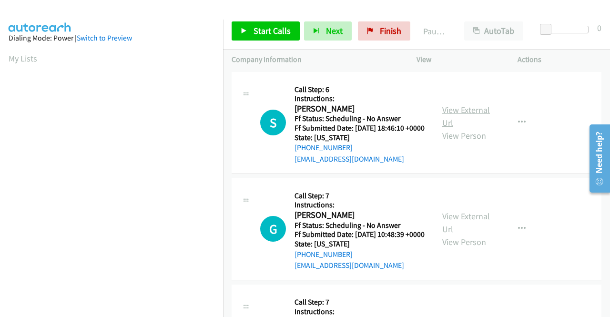
click at [466, 113] on link "View External Url" at bounding box center [466, 116] width 48 height 24
click at [459, 230] on link "View External Url" at bounding box center [466, 223] width 48 height 24
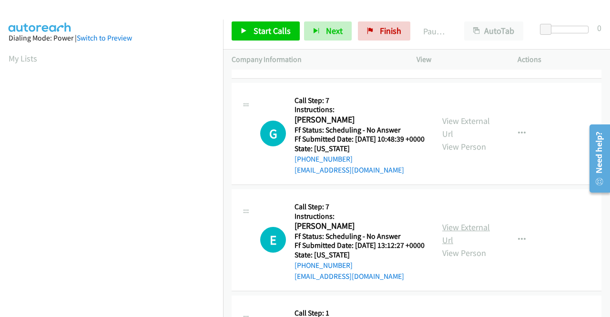
click at [474, 246] on link "View External Url" at bounding box center [466, 234] width 48 height 24
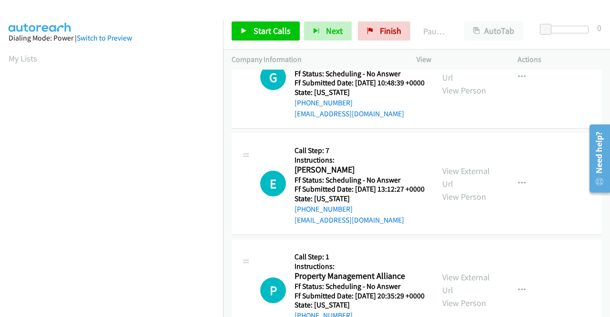
scroll to position [238, 0]
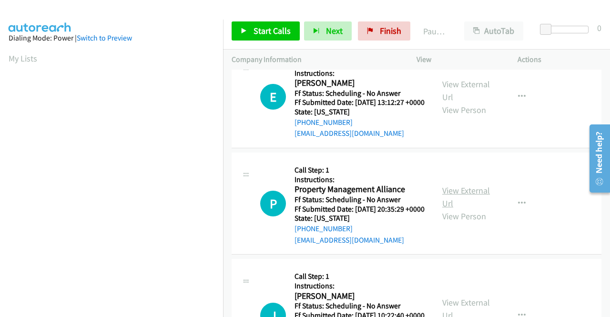
click at [467, 209] on link "View External Url" at bounding box center [466, 197] width 48 height 24
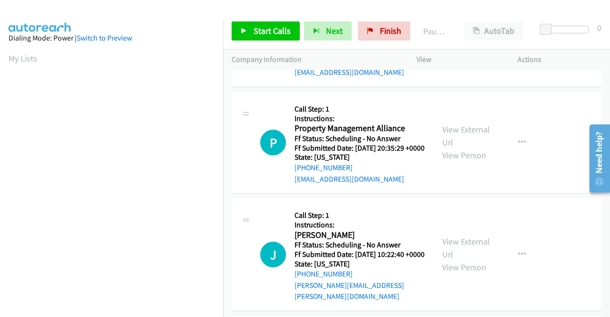
scroll to position [334, 0]
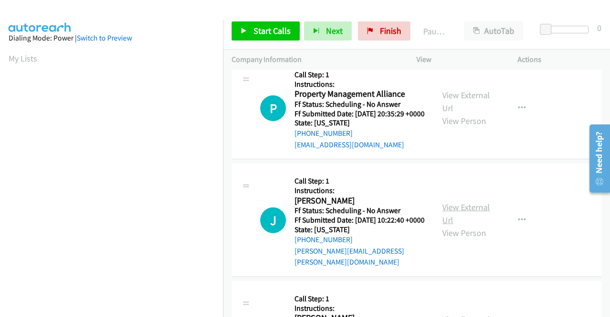
click at [462, 226] on link "View External Url" at bounding box center [466, 214] width 48 height 24
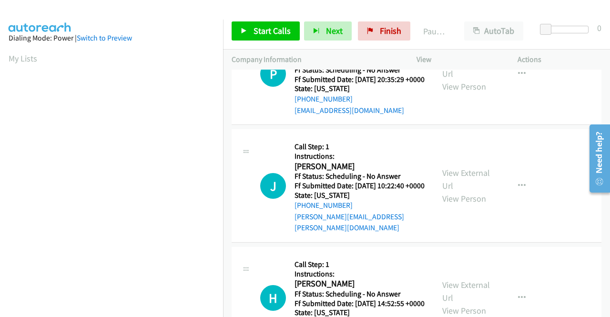
scroll to position [429, 0]
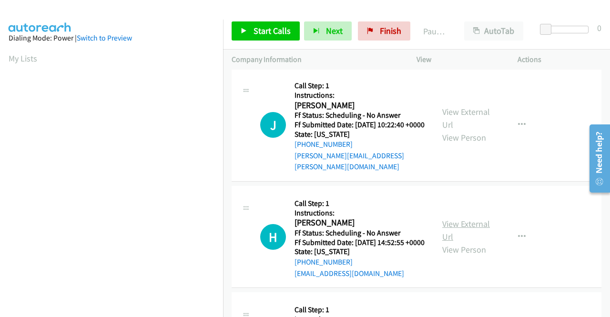
click at [463, 242] on link "View External Url" at bounding box center [466, 230] width 48 height 24
click at [269, 35] on span "Start Calls" at bounding box center [272, 30] width 37 height 11
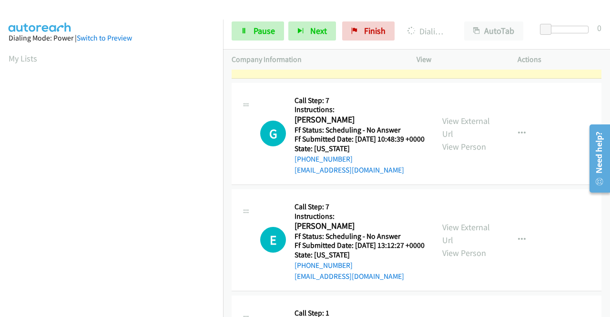
scroll to position [0, 0]
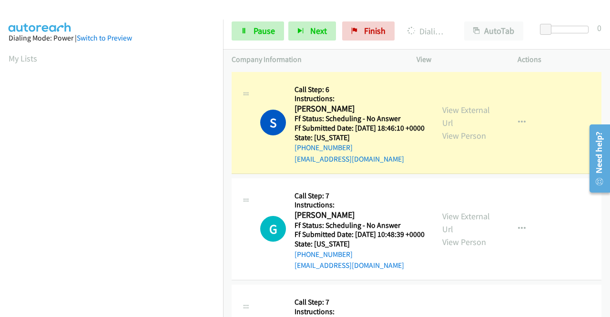
click at [229, 130] on td "S Callback Scheduled Call Step: 6 Instructions: Susan Johnston America/New_York…" at bounding box center [416, 123] width 387 height 106
click at [518, 125] on icon "button" at bounding box center [522, 123] width 8 height 8
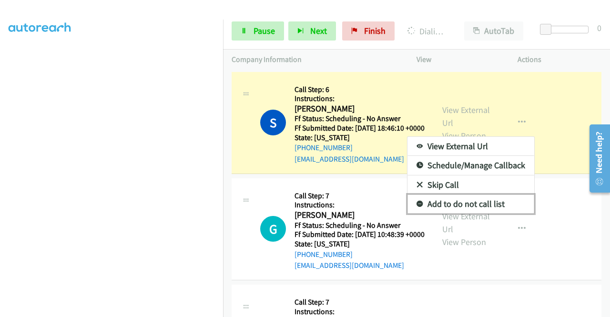
click at [474, 206] on link "Add to do not call list" at bounding box center [471, 204] width 127 height 19
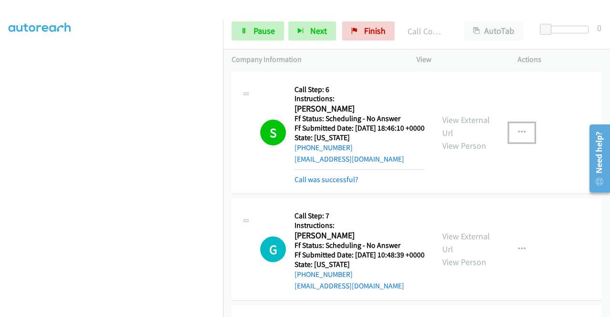
click at [518, 136] on icon "button" at bounding box center [522, 133] width 8 height 8
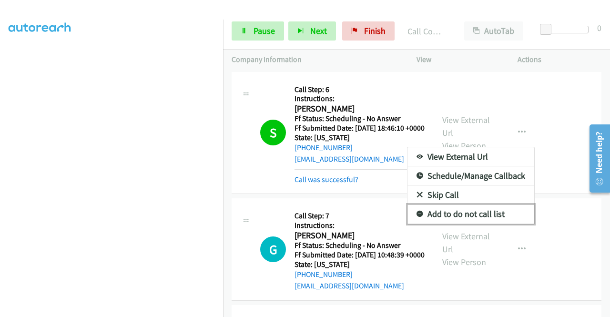
click at [449, 218] on link "Add to do not call list" at bounding box center [471, 214] width 127 height 19
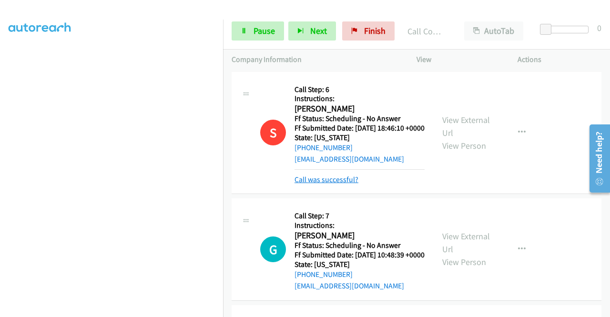
click at [345, 184] on link "Call was successful?" at bounding box center [327, 179] width 64 height 9
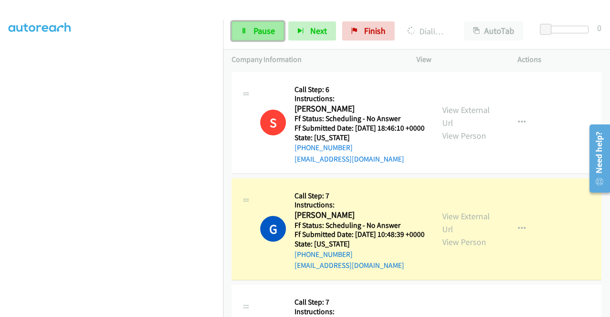
click at [246, 31] on icon at bounding box center [244, 31] width 7 height 7
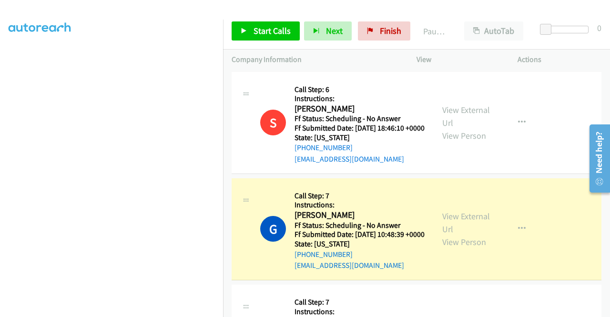
click at [169, 310] on section at bounding box center [112, 91] width 206 height 456
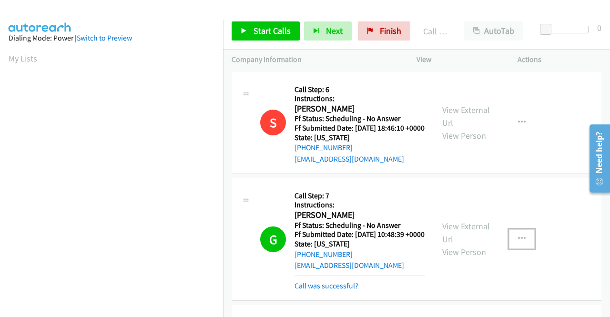
click at [518, 243] on icon "button" at bounding box center [522, 239] width 8 height 8
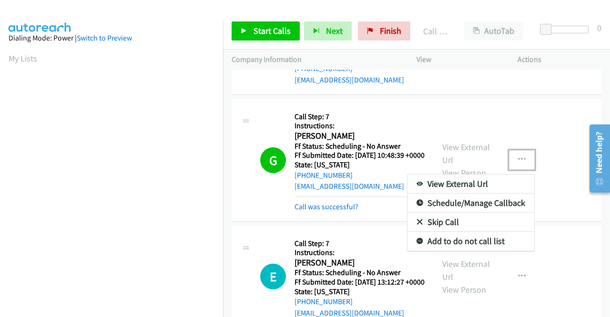
scroll to position [143, 0]
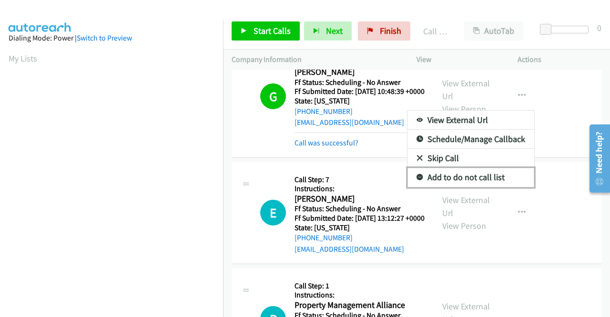
click at [469, 187] on link "Add to do not call list" at bounding box center [471, 177] width 127 height 19
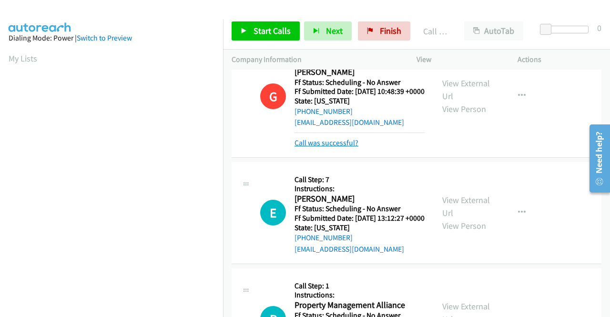
click at [338, 147] on link "Call was successful?" at bounding box center [327, 142] width 64 height 9
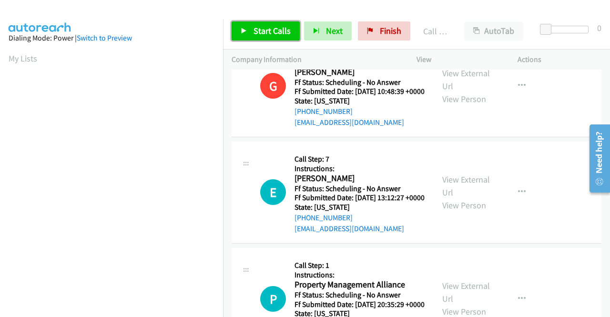
click at [261, 26] on span "Start Calls" at bounding box center [272, 30] width 37 height 11
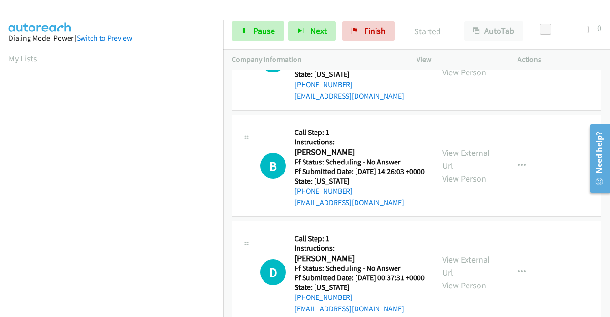
scroll to position [620, 0]
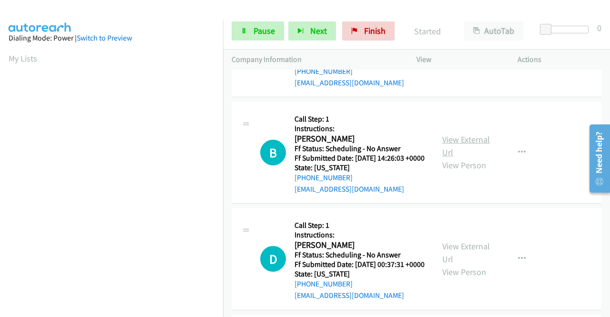
click at [473, 158] on link "View External Url" at bounding box center [466, 146] width 48 height 24
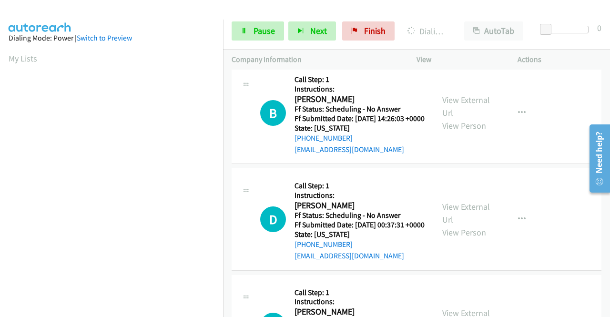
scroll to position [715, 0]
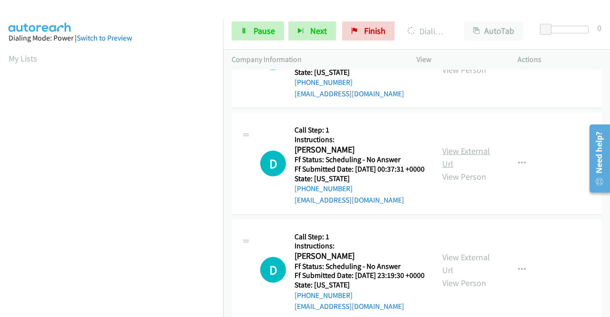
click at [463, 169] on link "View External Url" at bounding box center [466, 157] width 48 height 24
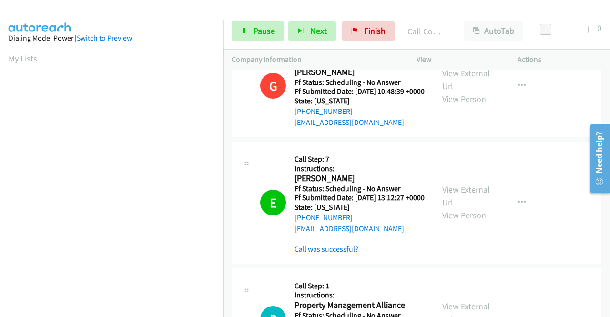
scroll to position [217, 0]
click at [512, 212] on button "button" at bounding box center [522, 202] width 26 height 19
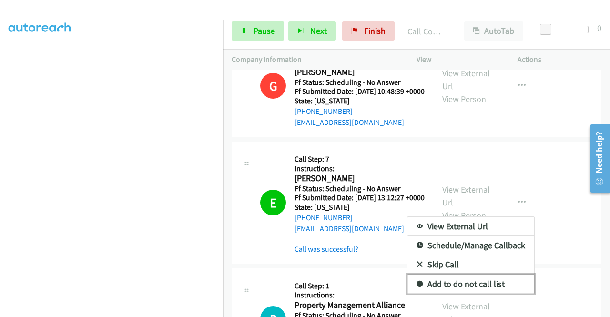
click at [459, 294] on link "Add to do not call list" at bounding box center [471, 284] width 127 height 19
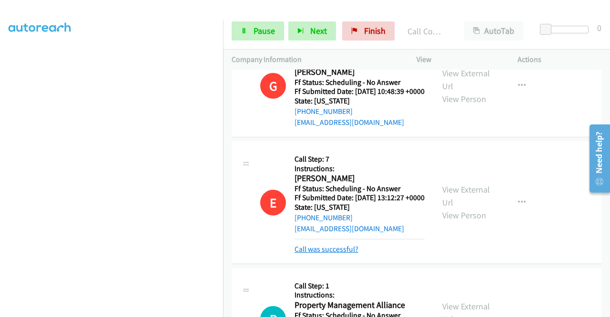
click at [339, 254] on link "Call was successful?" at bounding box center [327, 249] width 64 height 9
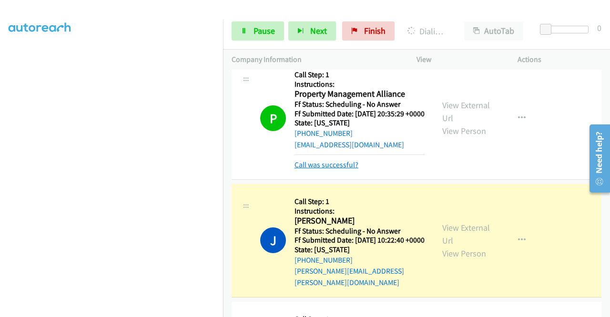
click at [316, 169] on link "Call was successful?" at bounding box center [327, 164] width 64 height 9
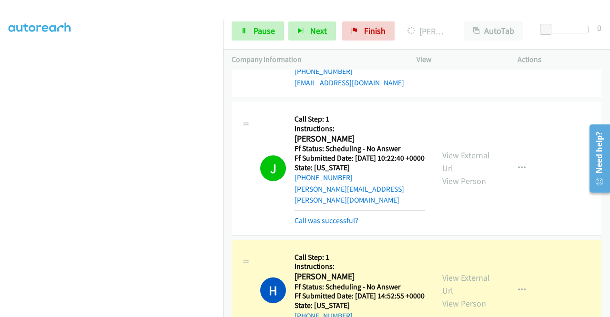
scroll to position [477, 0]
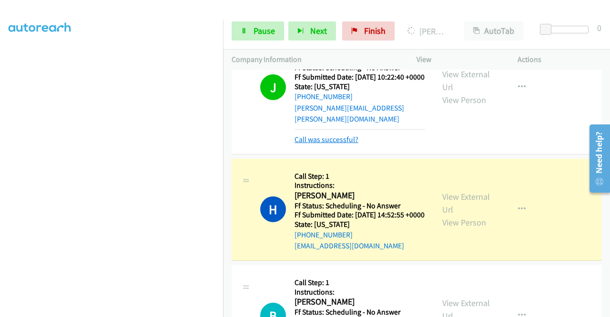
click at [325, 144] on link "Call was successful?" at bounding box center [327, 139] width 64 height 9
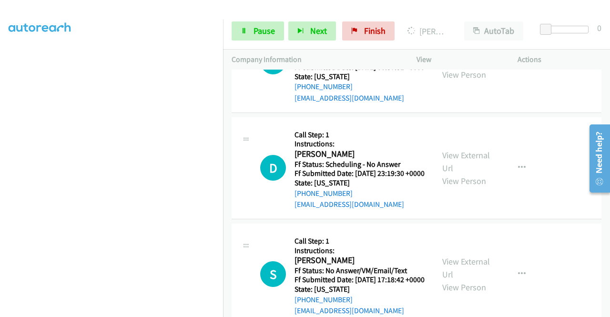
scroll to position [906, 0]
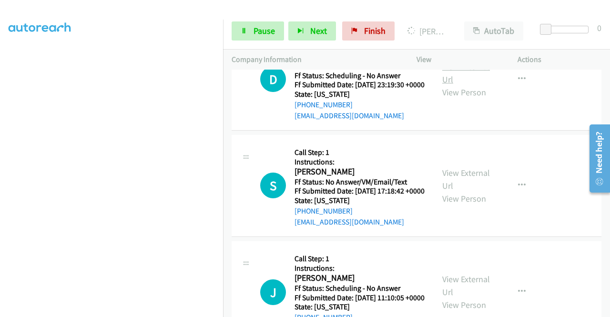
click at [473, 85] on link "View External Url" at bounding box center [466, 73] width 48 height 24
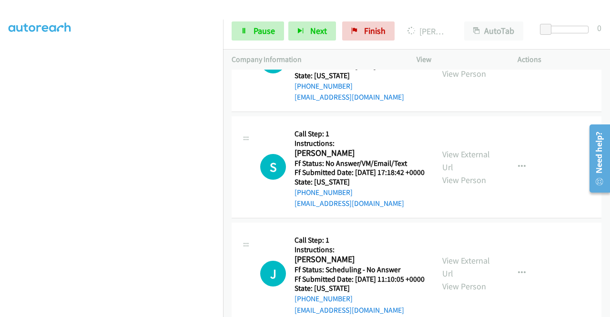
scroll to position [954, 0]
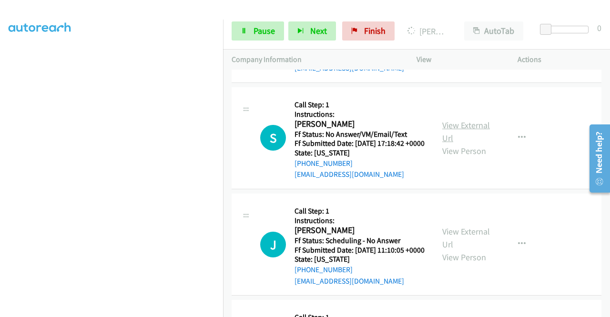
click at [464, 144] on link "View External Url" at bounding box center [466, 132] width 48 height 24
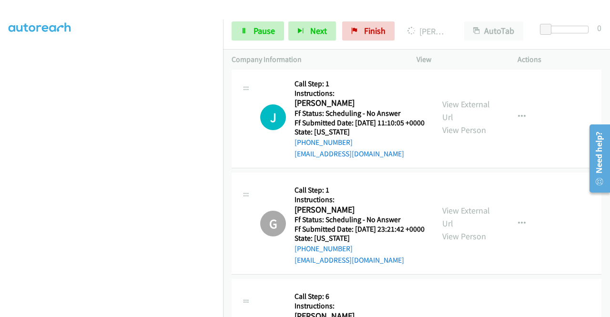
scroll to position [1097, 0]
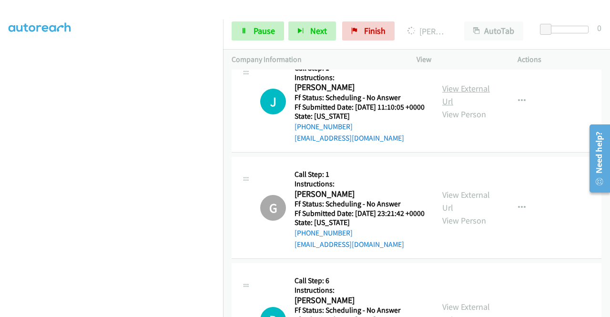
click at [458, 107] on link "View External Url" at bounding box center [466, 95] width 48 height 24
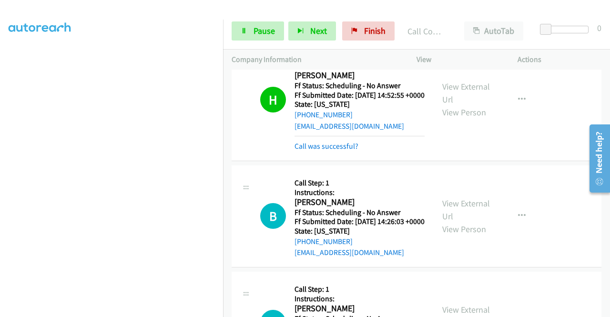
scroll to position [640, 0]
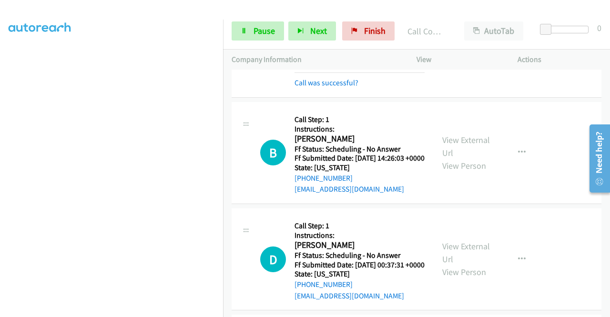
click at [324, 89] on div "Call was successful?" at bounding box center [360, 82] width 130 height 11
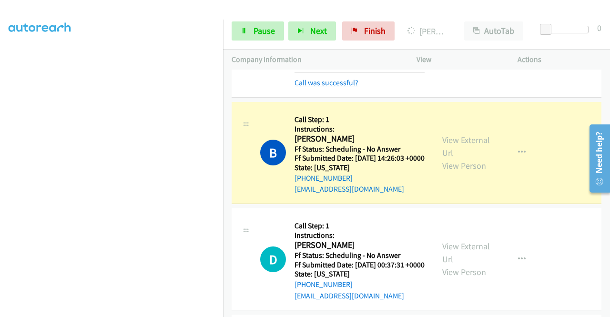
click at [310, 87] on link "Call was successful?" at bounding box center [327, 82] width 64 height 9
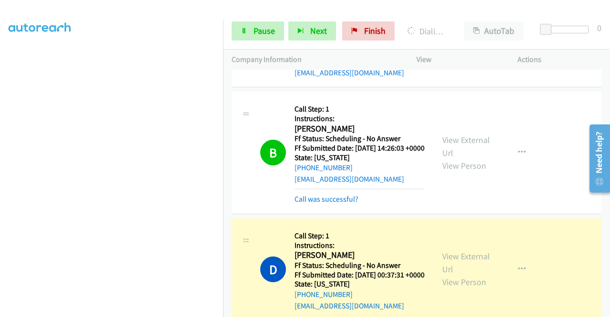
scroll to position [630, 0]
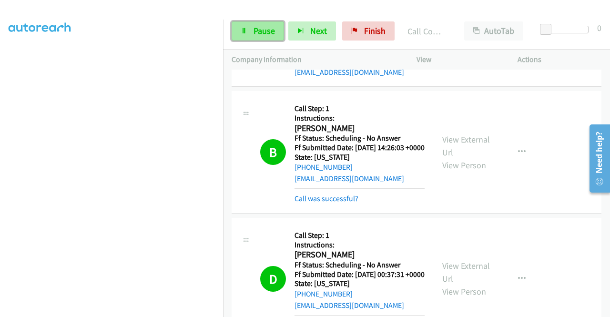
click at [264, 30] on span "Pause" at bounding box center [264, 30] width 21 height 11
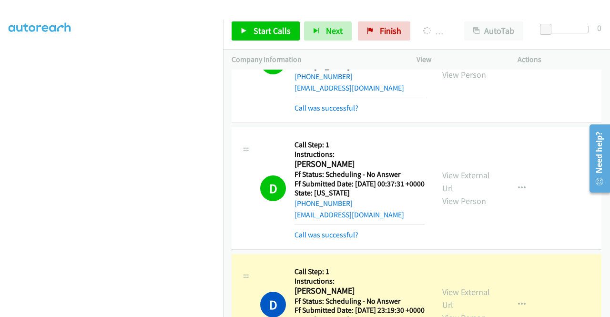
scroll to position [773, 0]
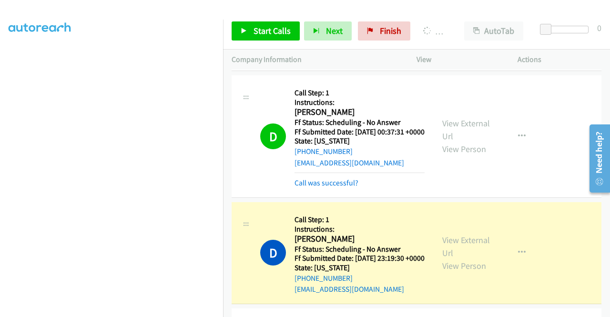
click at [345, 61] on link "Call was successful?" at bounding box center [327, 55] width 64 height 9
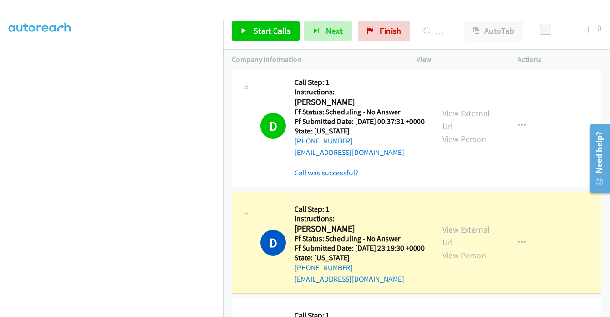
scroll to position [0, 0]
click at [334, 177] on link "Call was successful?" at bounding box center [327, 172] width 64 height 9
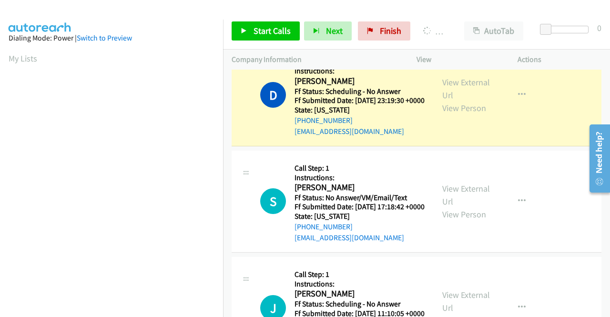
scroll to position [217, 0]
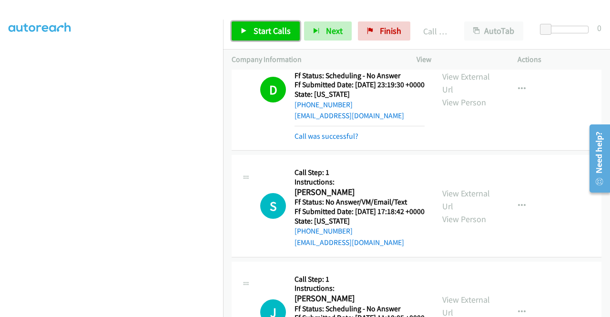
click at [272, 35] on span "Start Calls" at bounding box center [272, 30] width 37 height 11
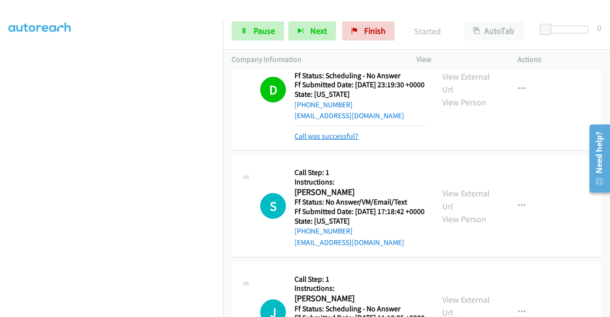
click at [342, 141] on link "Call was successful?" at bounding box center [327, 136] width 64 height 9
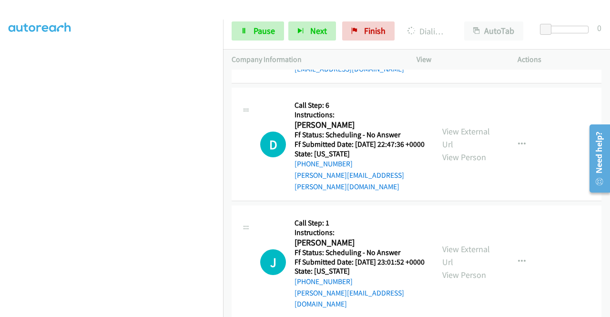
scroll to position [1287, 0]
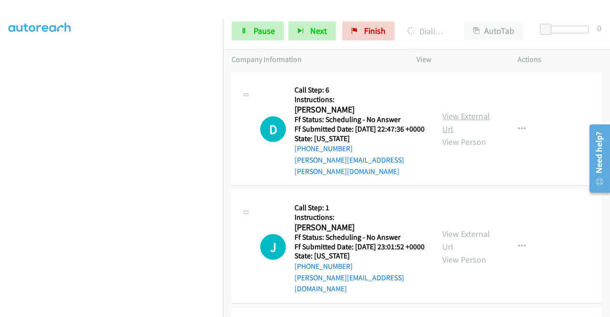
click at [479, 134] on link "View External Url" at bounding box center [466, 123] width 48 height 24
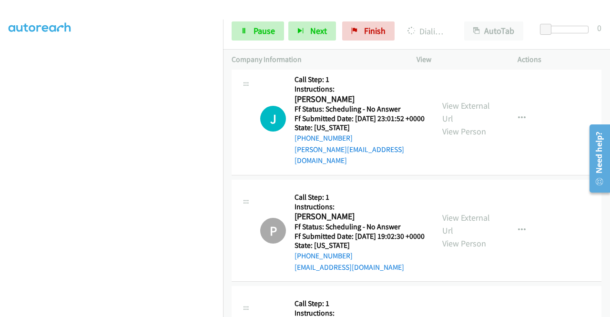
scroll to position [1430, 0]
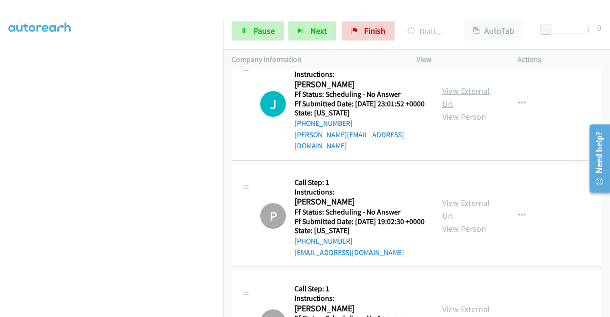
click at [477, 109] on link "View External Url" at bounding box center [466, 97] width 48 height 24
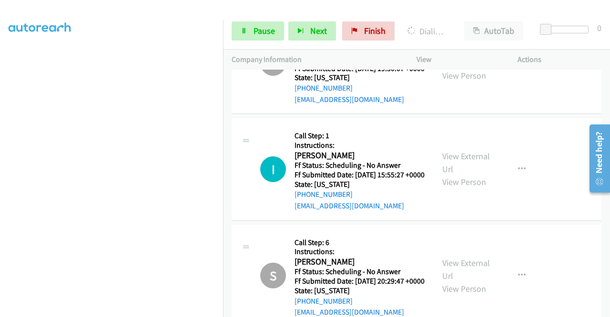
scroll to position [1764, 0]
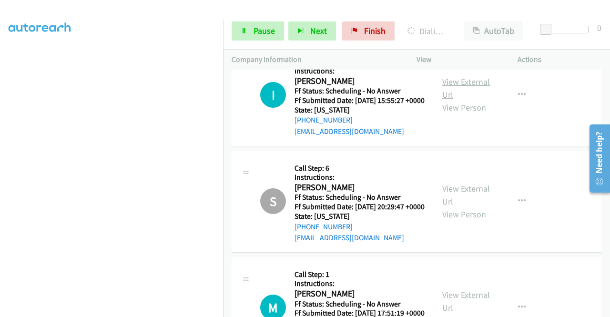
click at [467, 100] on link "View External Url" at bounding box center [466, 88] width 48 height 24
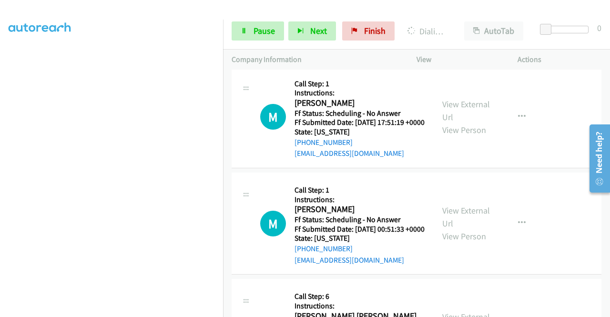
scroll to position [2003, 0]
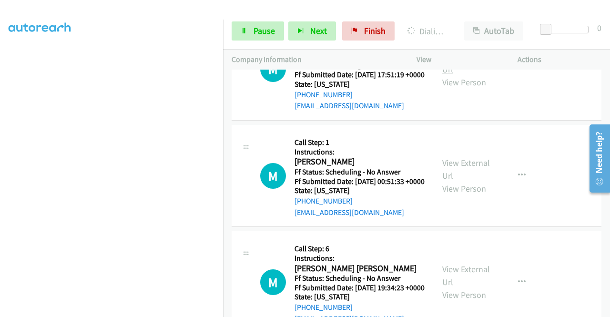
click at [481, 75] on link "View External Url" at bounding box center [466, 63] width 48 height 24
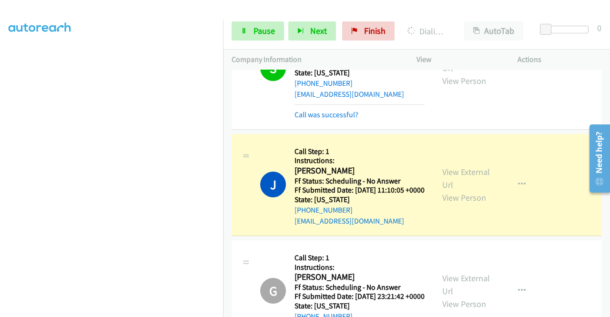
scroll to position [1049, 0]
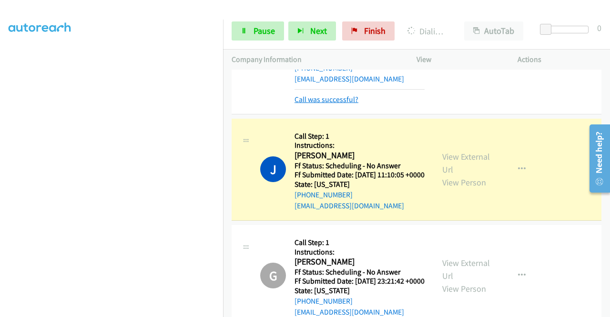
click at [325, 104] on link "Call was successful?" at bounding box center [327, 99] width 64 height 9
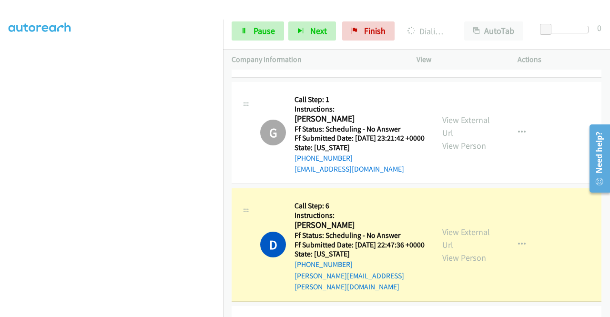
scroll to position [0, 0]
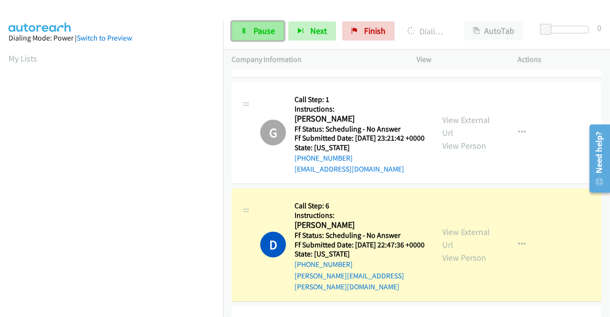
click at [262, 26] on span "Pause" at bounding box center [264, 30] width 21 height 11
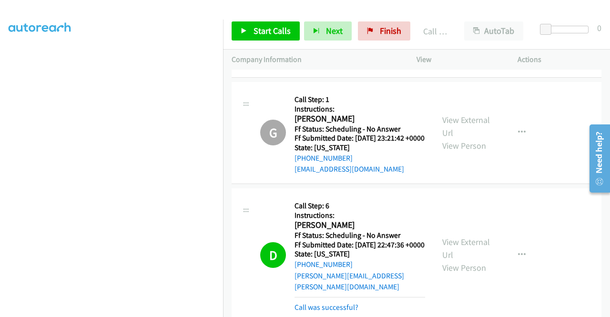
scroll to position [74, 0]
click at [312, 67] on link "Call was successful?" at bounding box center [327, 62] width 64 height 9
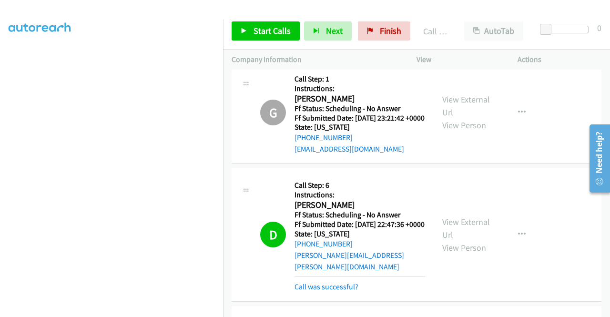
scroll to position [1287, 0]
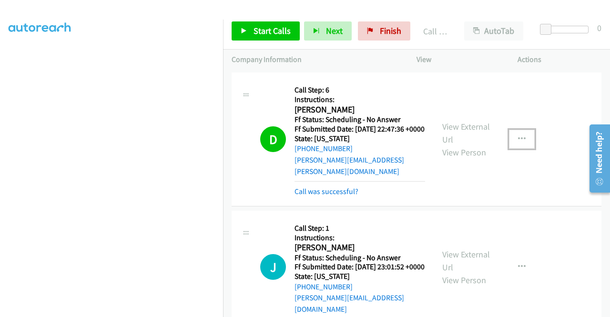
click at [523, 149] on button "button" at bounding box center [522, 139] width 26 height 19
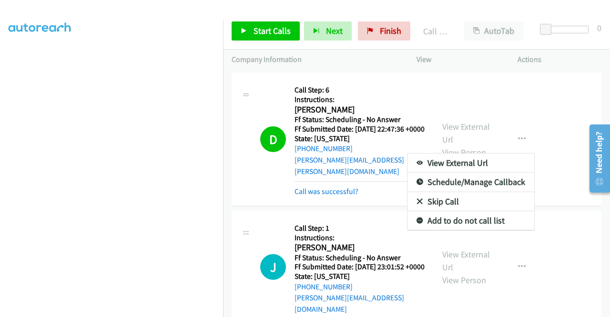
click at [542, 194] on div at bounding box center [305, 158] width 610 height 317
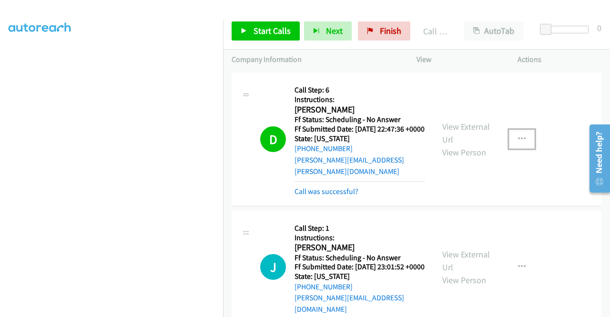
click at [518, 143] on icon "button" at bounding box center [522, 139] width 8 height 8
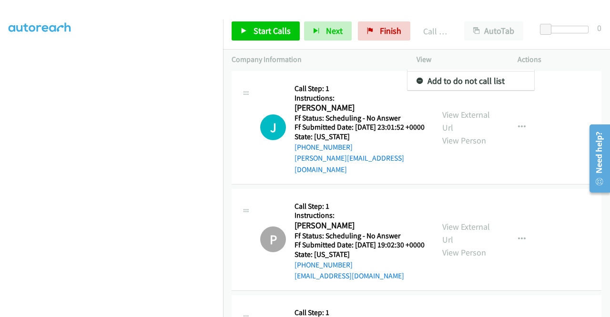
scroll to position [1430, 0]
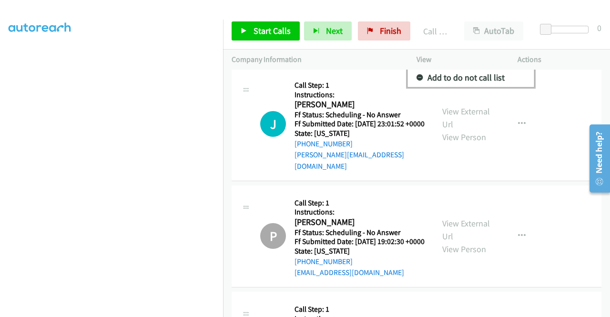
click at [482, 87] on link "Add to do not call list" at bounding box center [471, 77] width 127 height 19
click at [348, 53] on link "Call was successful?" at bounding box center [327, 48] width 64 height 9
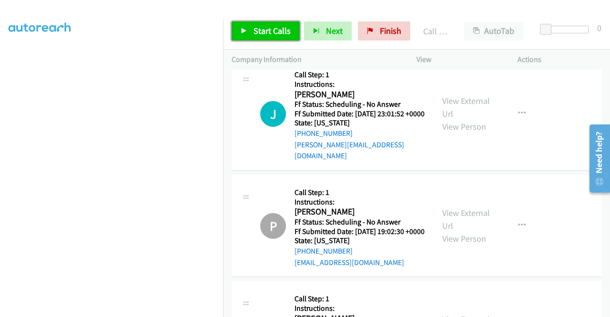
click at [287, 31] on span "Start Calls" at bounding box center [272, 30] width 37 height 11
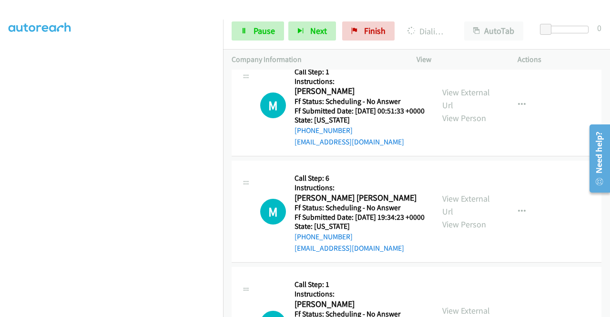
scroll to position [2088, 0]
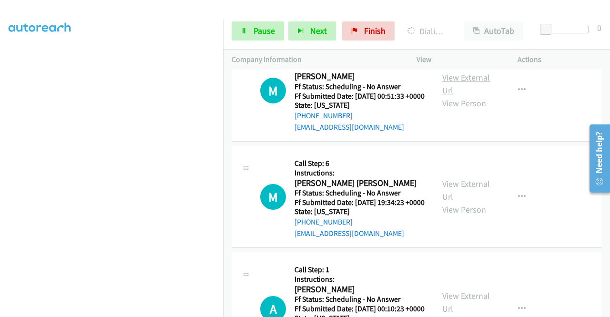
click at [472, 96] on link "View External Url" at bounding box center [466, 84] width 48 height 24
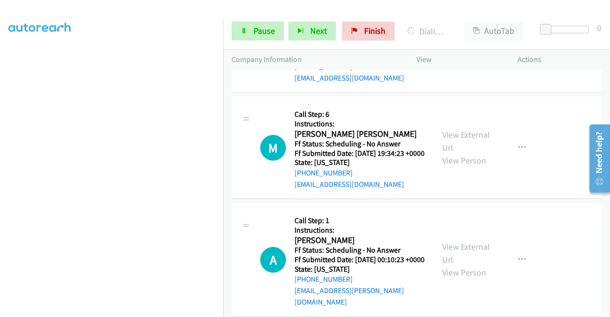
scroll to position [2231, 0]
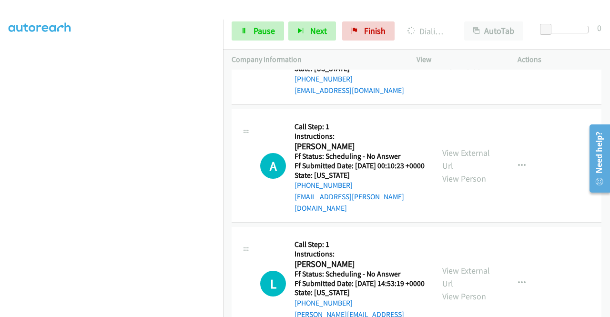
click at [468, 59] on link "View External Url" at bounding box center [466, 47] width 48 height 24
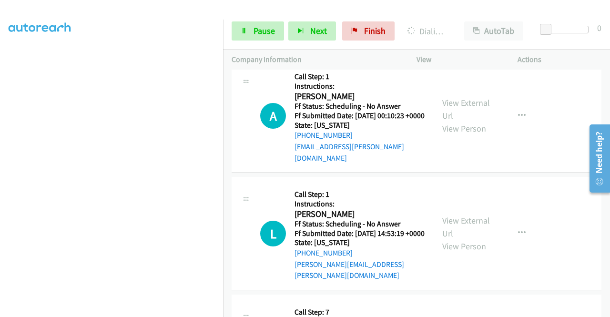
scroll to position [2326, 0]
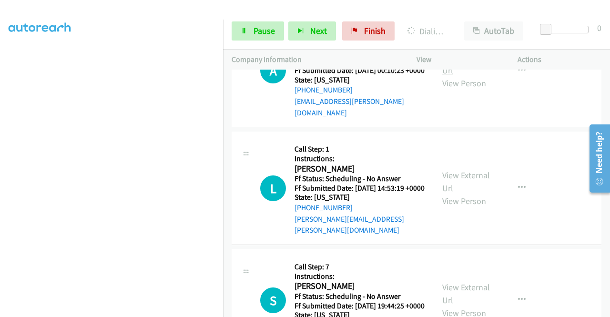
click at [473, 76] on link "View External Url" at bounding box center [466, 64] width 48 height 24
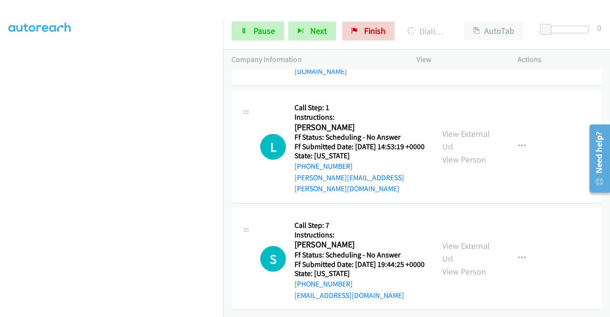
scroll to position [2422, 0]
click at [459, 152] on link "View External Url" at bounding box center [466, 140] width 48 height 24
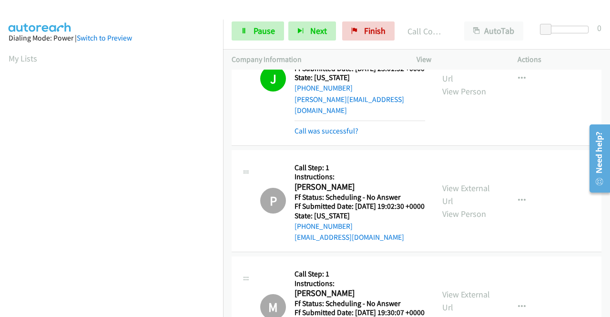
scroll to position [1516, 0]
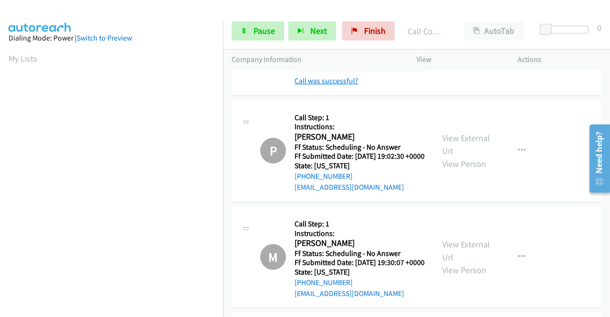
click at [345, 87] on div "Call was successful?" at bounding box center [360, 80] width 131 height 11
click at [350, 85] on link "Call was successful?" at bounding box center [327, 80] width 64 height 9
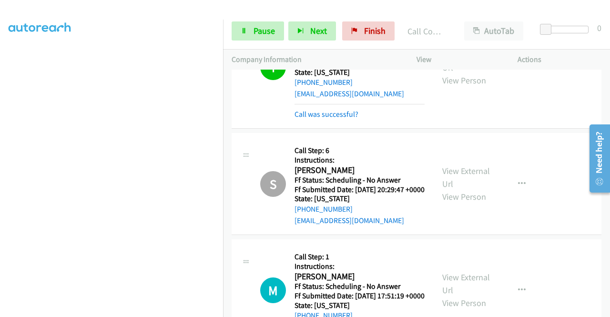
scroll to position [74, 0]
click at [333, 119] on link "Call was successful?" at bounding box center [327, 114] width 64 height 9
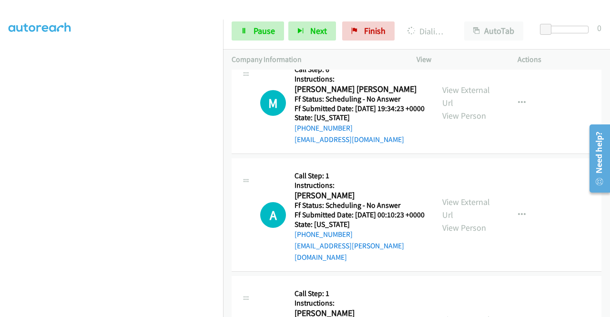
scroll to position [2183, 0]
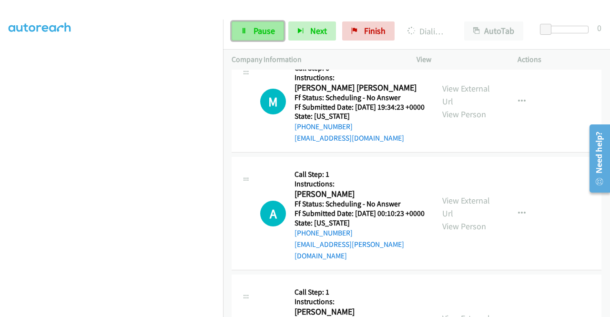
click at [267, 28] on span "Pause" at bounding box center [264, 30] width 21 height 11
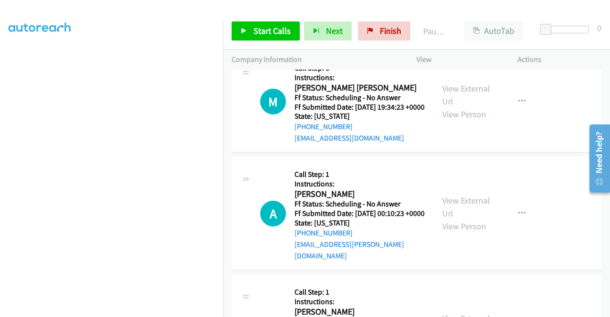
scroll to position [217, 0]
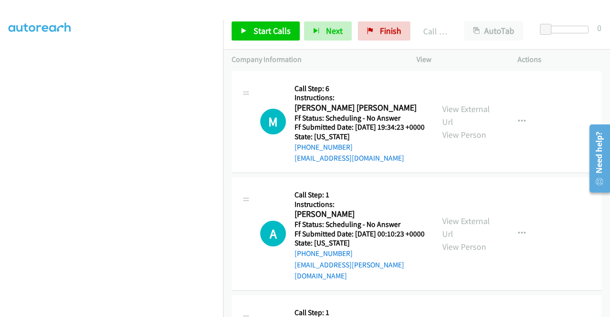
click at [343, 56] on link "Call was successful?" at bounding box center [327, 51] width 64 height 9
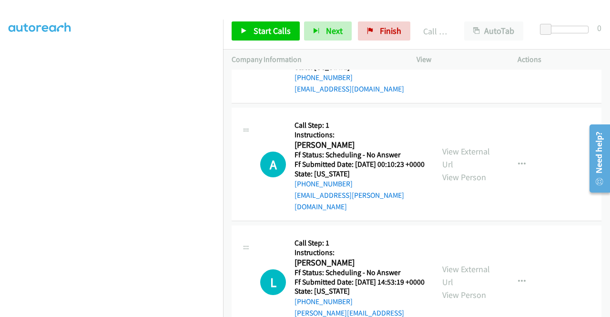
scroll to position [2279, 0]
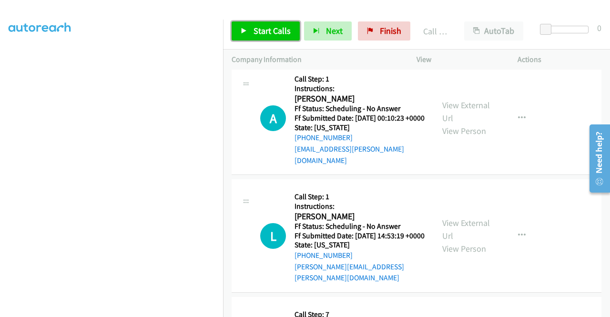
click at [272, 31] on span "Start Calls" at bounding box center [272, 30] width 37 height 11
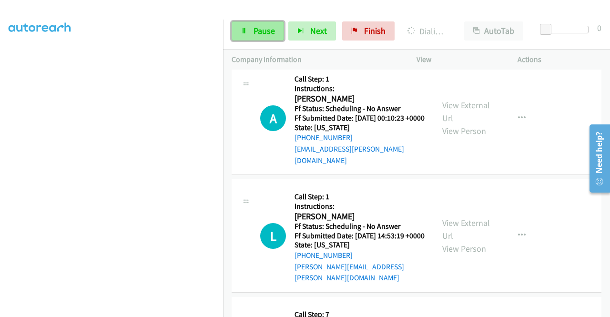
click at [246, 31] on icon at bounding box center [244, 31] width 7 height 7
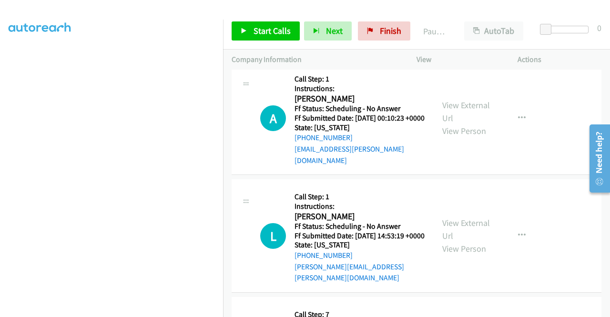
scroll to position [0, 0]
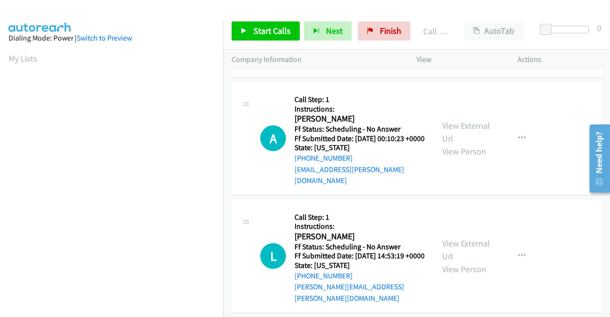
click at [518, 20] on icon "button" at bounding box center [522, 16] width 8 height 8
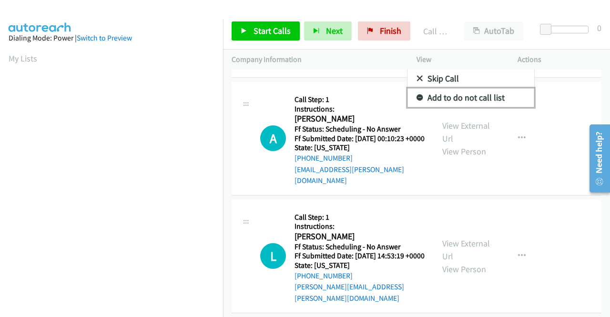
click at [479, 107] on link "Add to do not call list" at bounding box center [471, 97] width 127 height 19
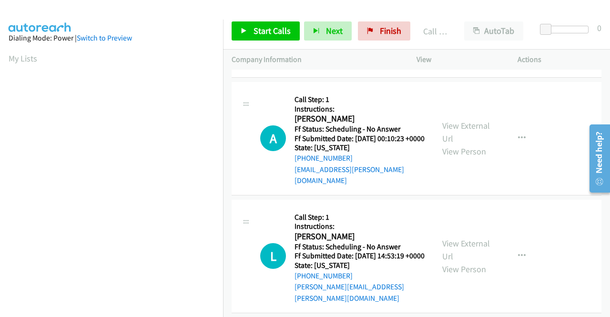
click at [348, 67] on link "Call was successful?" at bounding box center [327, 62] width 64 height 9
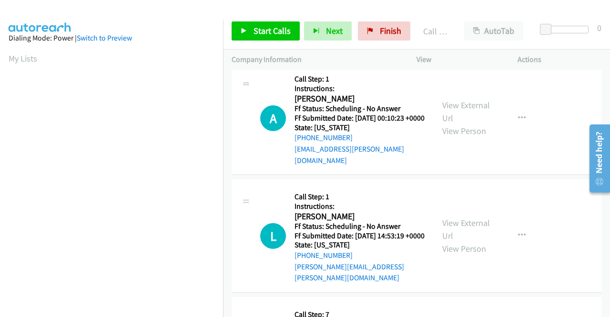
scroll to position [54, 0]
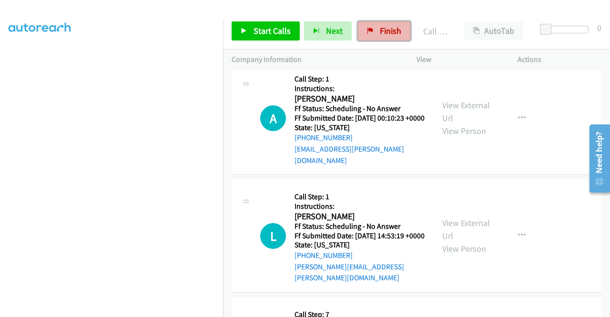
click at [374, 33] on link "Finish" at bounding box center [384, 30] width 52 height 19
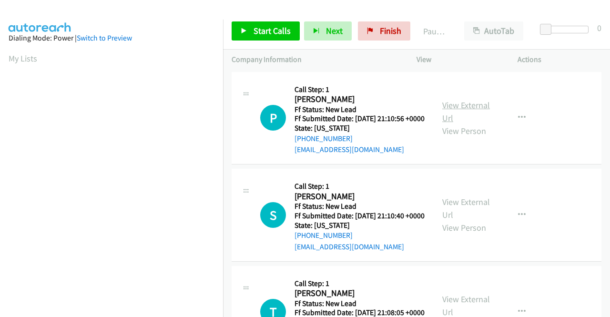
click at [462, 108] on link "View External Url" at bounding box center [466, 112] width 48 height 24
click at [481, 214] on link "View External Url" at bounding box center [466, 208] width 48 height 24
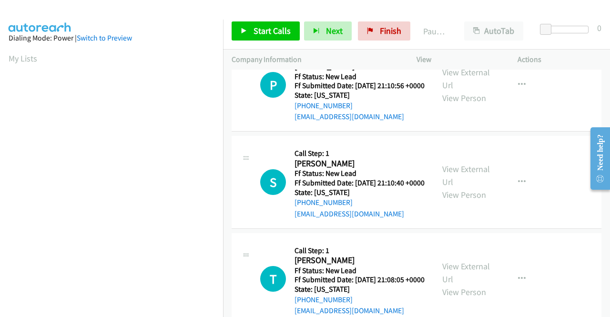
scroll to position [48, 0]
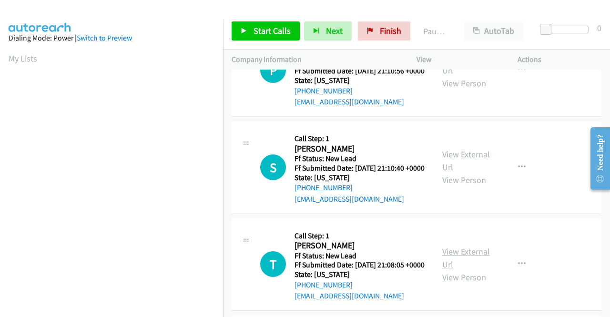
click at [464, 270] on link "View External Url" at bounding box center [466, 258] width 48 height 24
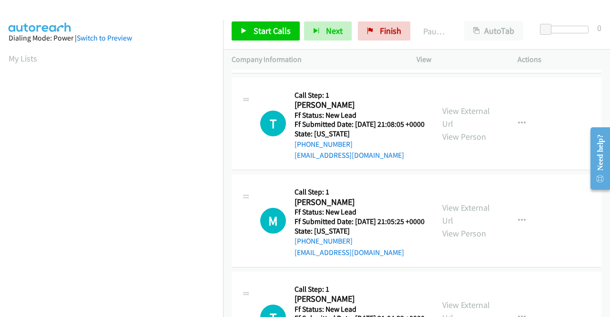
scroll to position [191, 0]
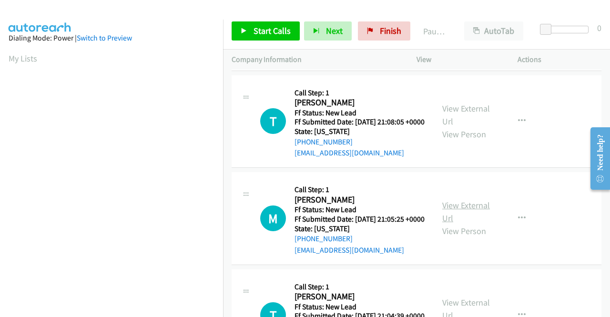
click at [467, 224] on link "View External Url" at bounding box center [466, 212] width 48 height 24
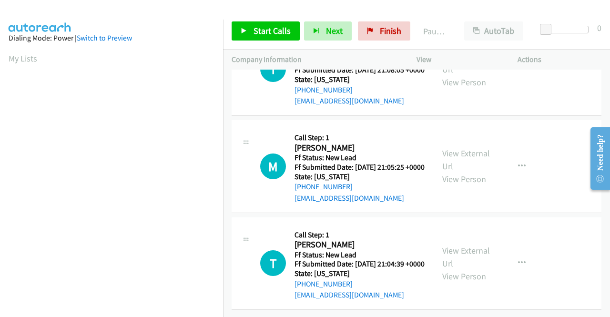
scroll to position [286, 0]
click at [473, 247] on link "View External Url" at bounding box center [466, 257] width 48 height 24
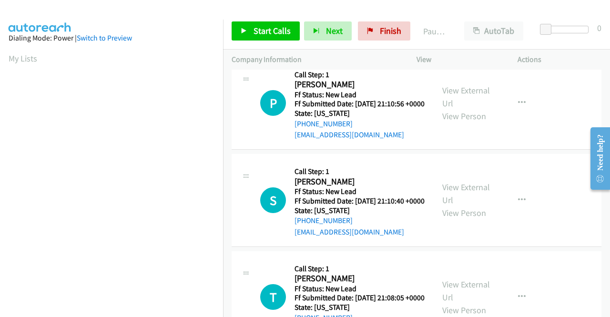
scroll to position [0, 0]
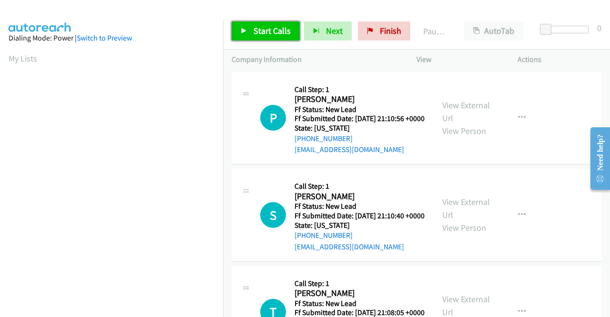
click at [285, 37] on link "Start Calls" at bounding box center [266, 30] width 68 height 19
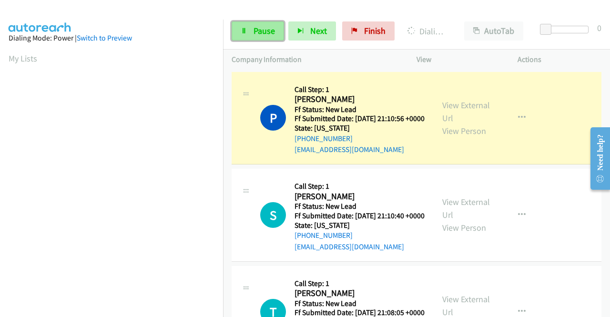
click at [250, 33] on link "Pause" at bounding box center [258, 30] width 52 height 19
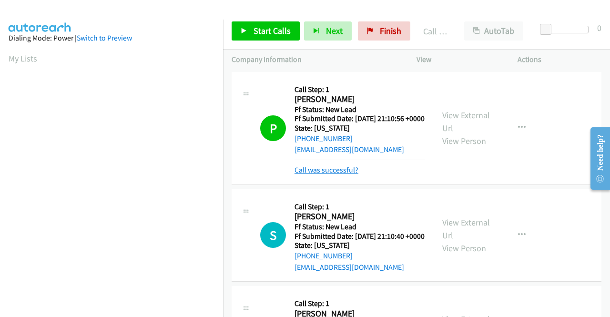
click at [324, 175] on link "Call was successful?" at bounding box center [327, 169] width 64 height 9
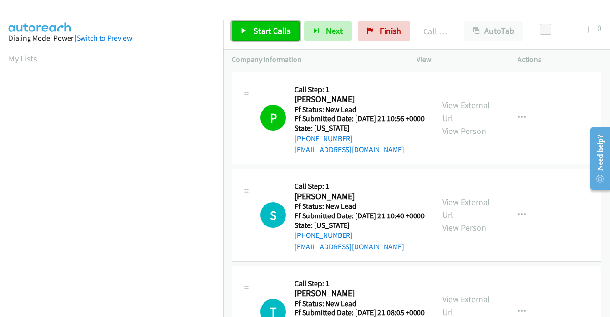
click at [261, 30] on span "Start Calls" at bounding box center [272, 30] width 37 height 11
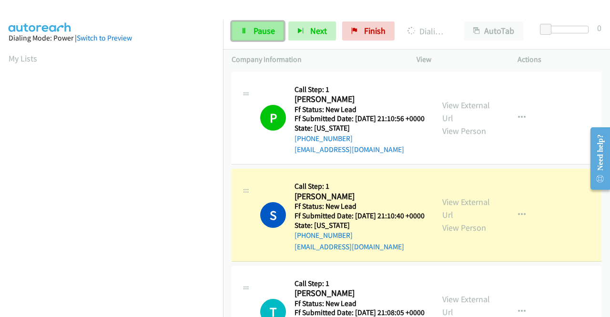
click at [261, 27] on span "Pause" at bounding box center [264, 30] width 21 height 11
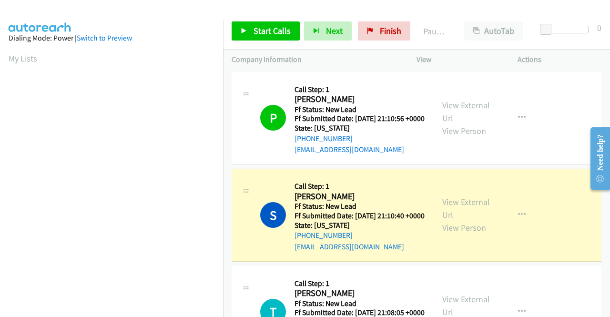
scroll to position [217, 0]
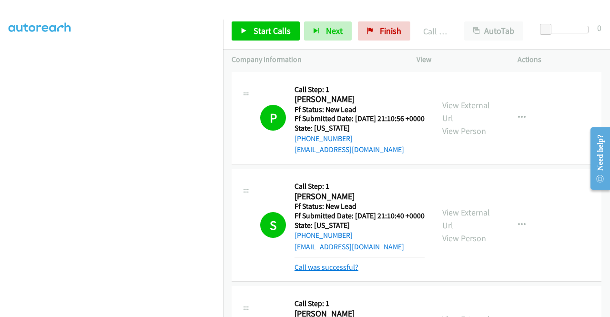
click at [334, 272] on link "Call was successful?" at bounding box center [327, 267] width 64 height 9
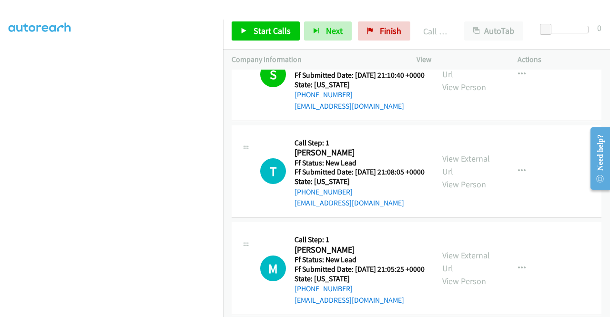
scroll to position [143, 0]
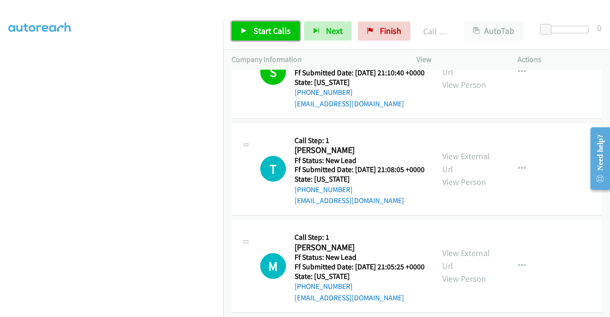
click at [289, 30] on span "Start Calls" at bounding box center [272, 30] width 37 height 11
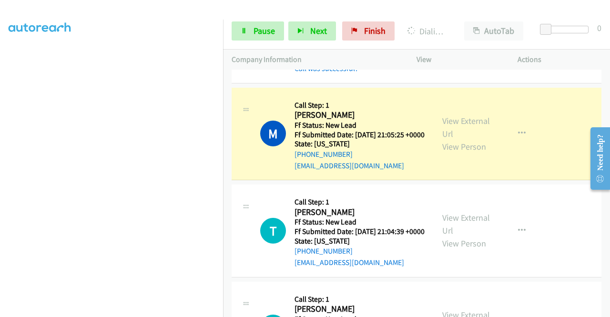
scroll to position [0, 0]
click at [313, 73] on link "Call was successful?" at bounding box center [327, 68] width 64 height 9
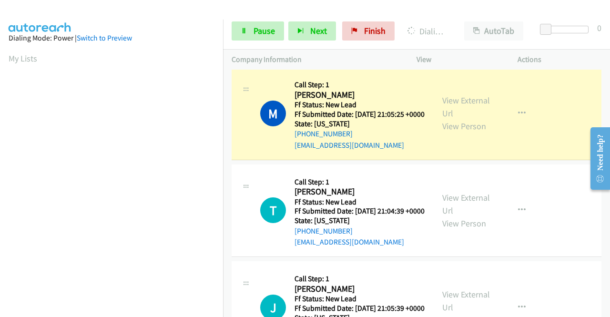
scroll to position [217, 0]
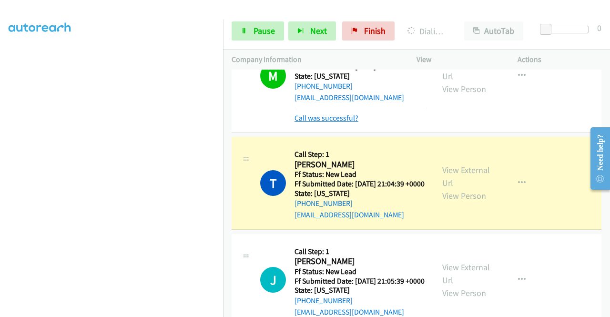
click at [346, 123] on link "Call was successful?" at bounding box center [327, 117] width 64 height 9
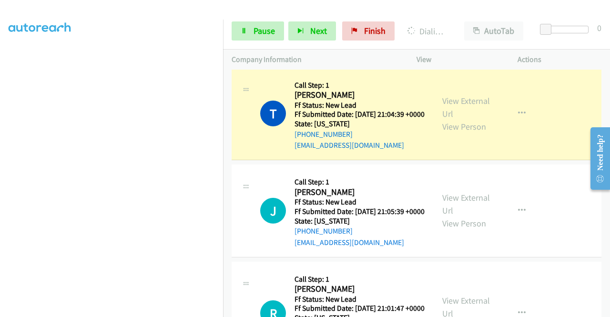
scroll to position [439, 0]
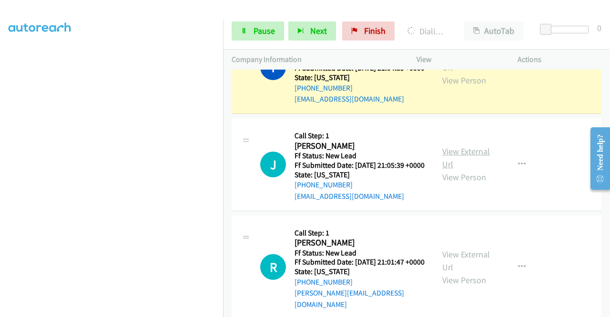
click at [483, 170] on link "View External Url" at bounding box center [466, 158] width 48 height 24
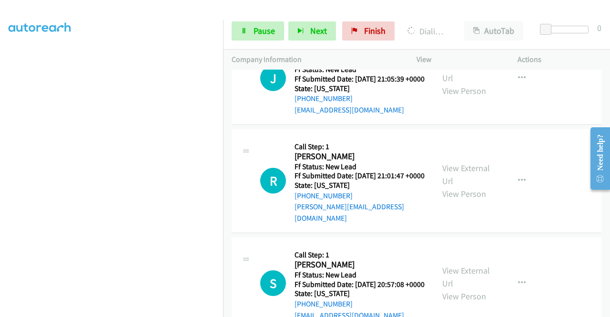
scroll to position [534, 0]
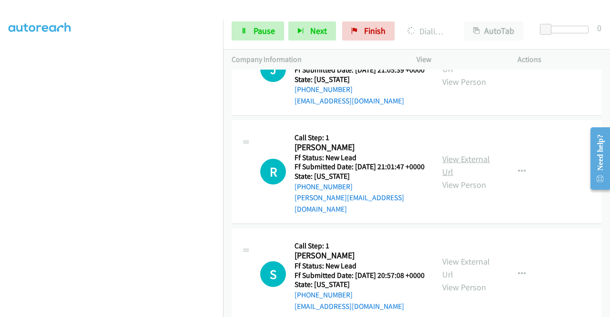
click at [454, 177] on link "View External Url" at bounding box center [466, 166] width 48 height 24
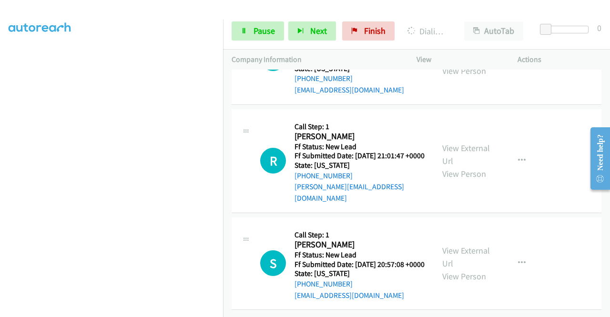
scroll to position [614, 0]
click at [468, 245] on link "View External Url" at bounding box center [466, 257] width 48 height 24
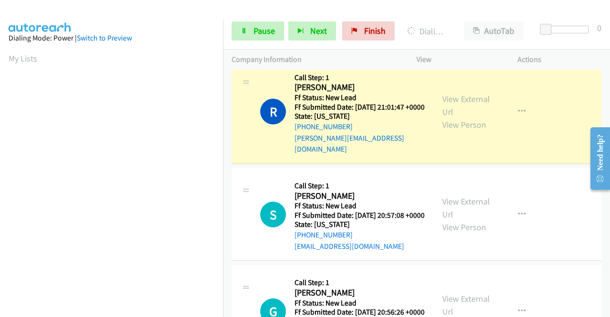
scroll to position [217, 0]
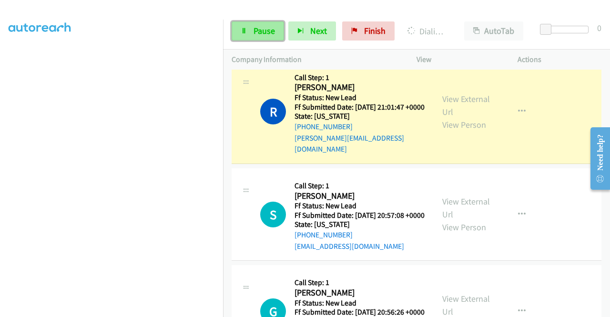
click at [256, 35] on span "Pause" at bounding box center [264, 30] width 21 height 11
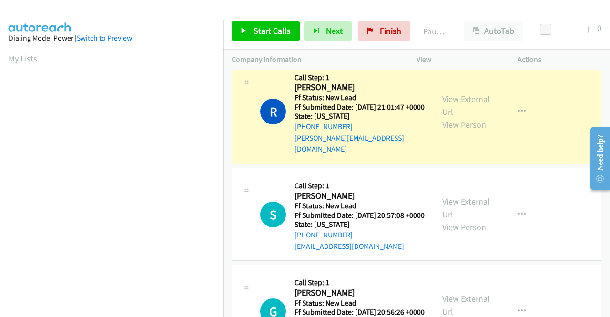
scroll to position [191, 0]
click at [325, 45] on link "Call was successful?" at bounding box center [327, 40] width 64 height 9
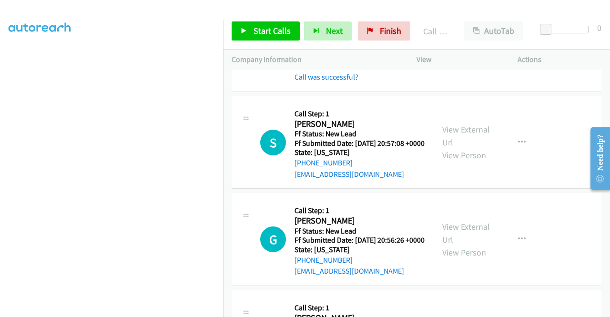
scroll to position [730, 0]
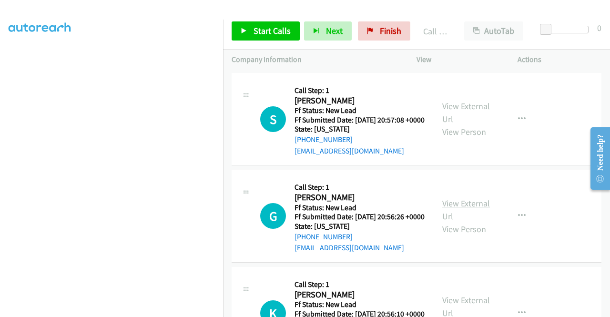
click at [462, 222] on link "View External Url" at bounding box center [466, 210] width 48 height 24
click at [267, 21] on link "Start Calls" at bounding box center [266, 30] width 68 height 19
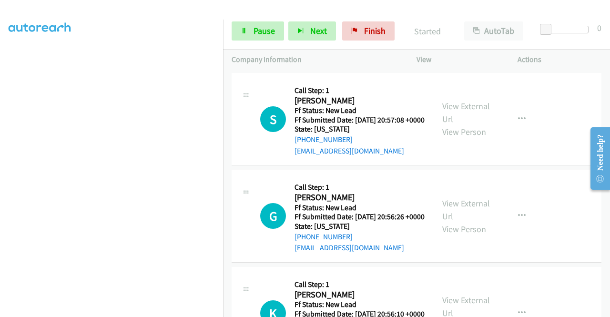
scroll to position [825, 0]
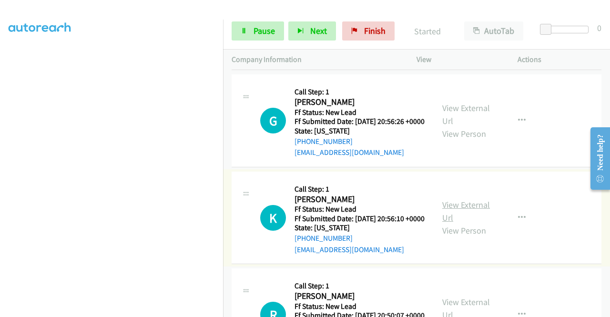
click at [473, 223] on link "View External Url" at bounding box center [466, 211] width 48 height 24
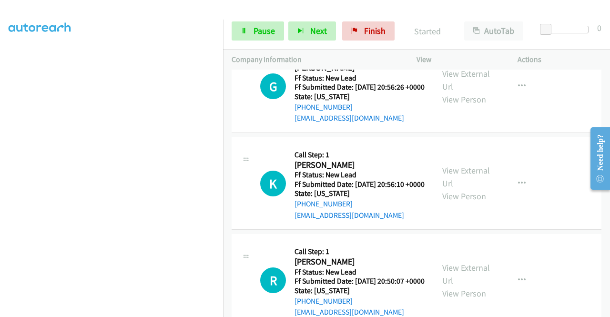
scroll to position [921, 0]
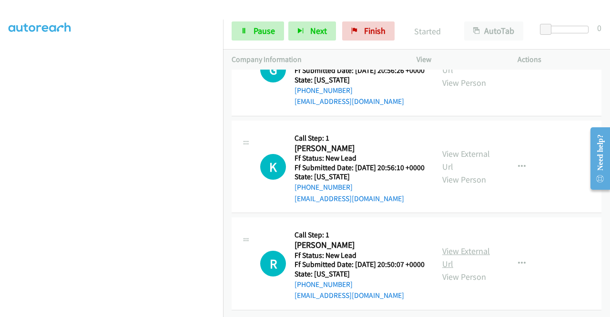
click at [471, 269] on link "View External Url" at bounding box center [466, 258] width 48 height 24
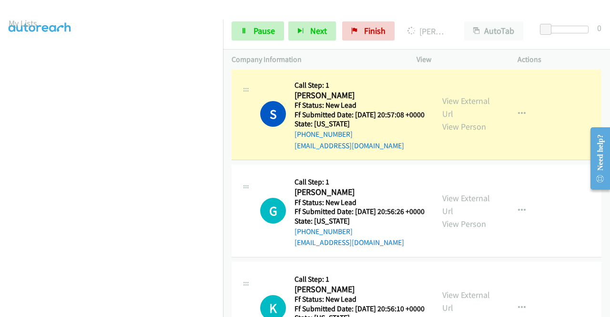
scroll to position [0, 0]
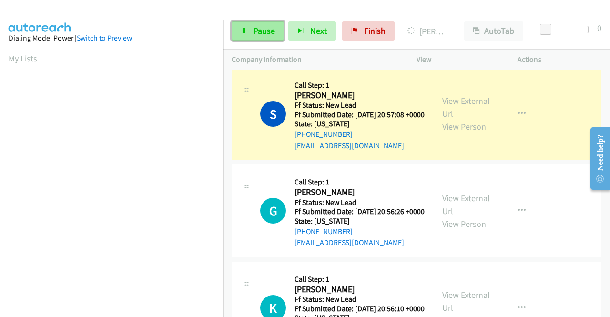
click at [254, 30] on span "Pause" at bounding box center [264, 30] width 21 height 11
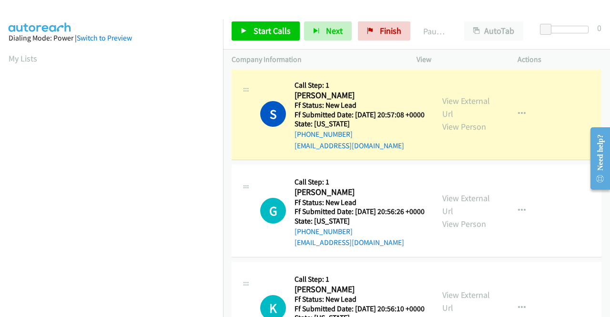
click at [343, 53] on link "Call was successful?" at bounding box center [327, 48] width 64 height 9
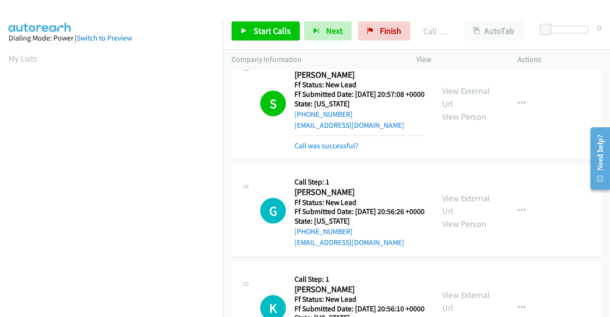
drag, startPoint x: 252, startPoint y: 45, endPoint x: 250, endPoint y: 39, distance: 6.9
click at [252, 45] on div "Start Calls Pause Next Finish Call Completed AutoTab AutoTab 0" at bounding box center [416, 31] width 387 height 37
click at [250, 39] on link "Start Calls" at bounding box center [266, 30] width 68 height 19
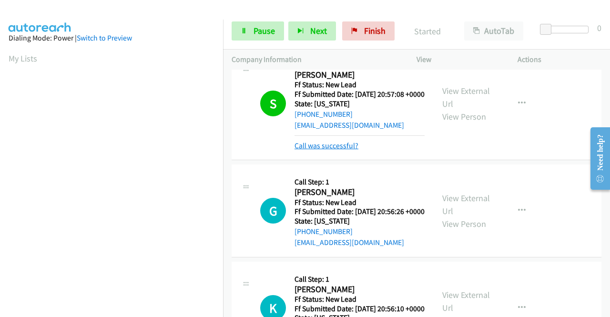
click at [342, 150] on link "Call was successful?" at bounding box center [327, 145] width 64 height 9
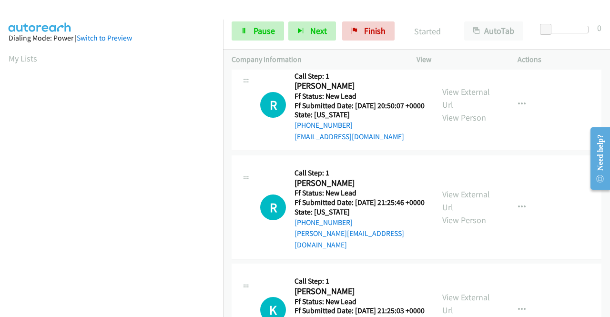
scroll to position [1069, 0]
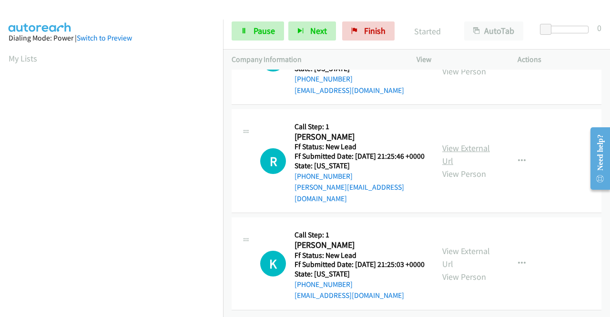
click at [463, 166] on link "View External Url" at bounding box center [466, 155] width 48 height 24
click at [459, 246] on link "View External Url" at bounding box center [466, 258] width 48 height 24
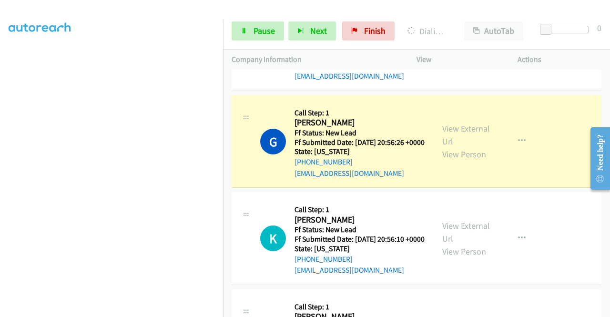
scroll to position [0, 0]
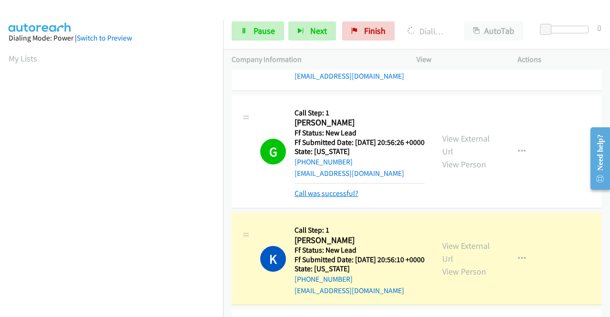
click at [333, 198] on link "Call was successful?" at bounding box center [327, 193] width 64 height 9
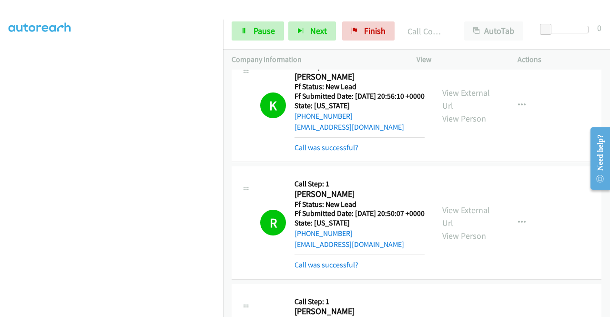
scroll to position [975, 0]
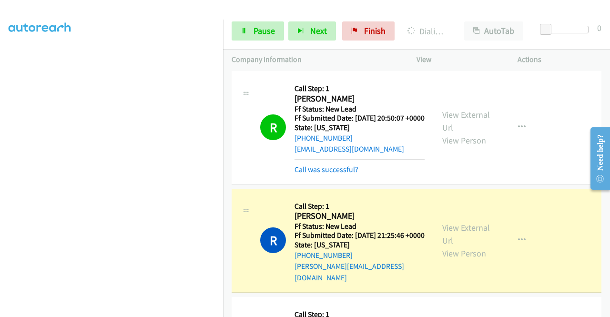
click at [335, 57] on link "Call was successful?" at bounding box center [327, 52] width 64 height 9
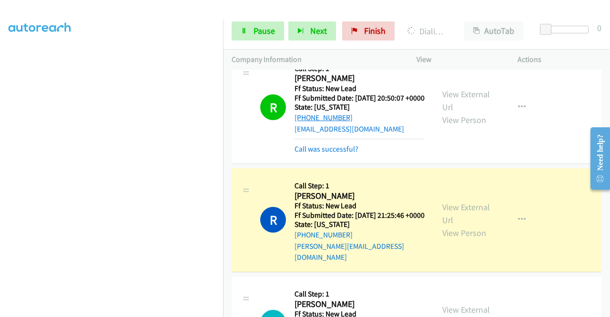
scroll to position [1013, 0]
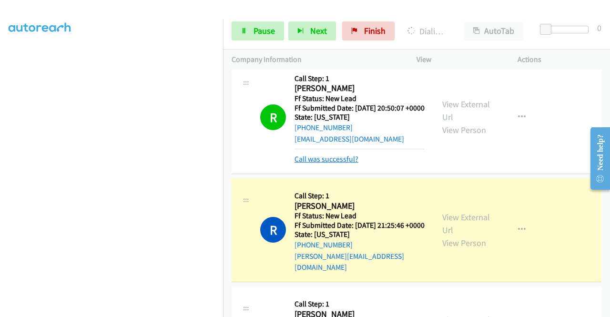
click at [340, 164] on link "Call was successful?" at bounding box center [327, 158] width 64 height 9
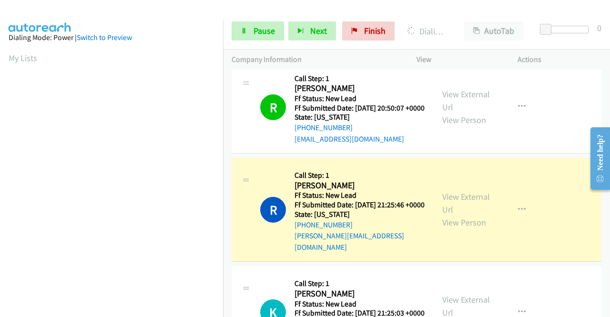
scroll to position [0, 0]
click at [265, 33] on span "Pause" at bounding box center [264, 30] width 21 height 11
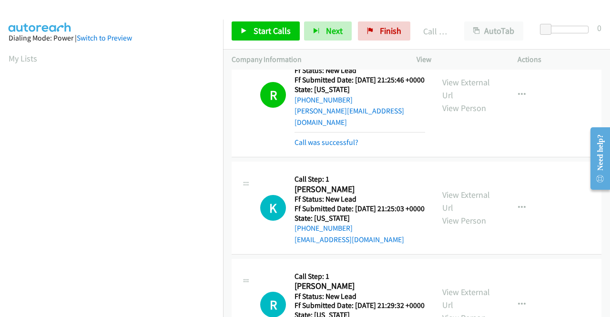
scroll to position [1156, 0]
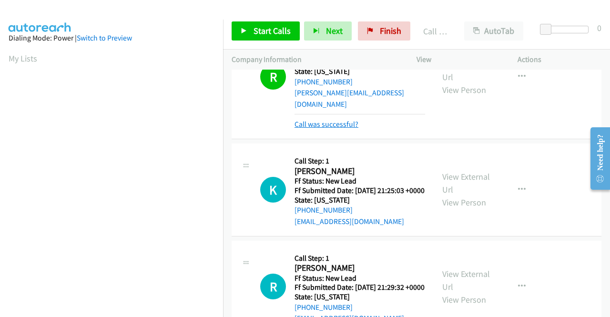
click at [346, 129] on link "Call was successful?" at bounding box center [327, 124] width 64 height 9
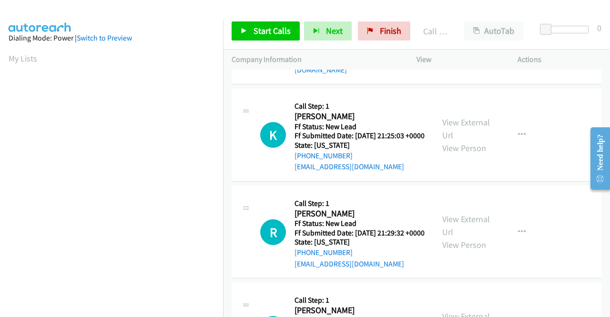
scroll to position [1241, 0]
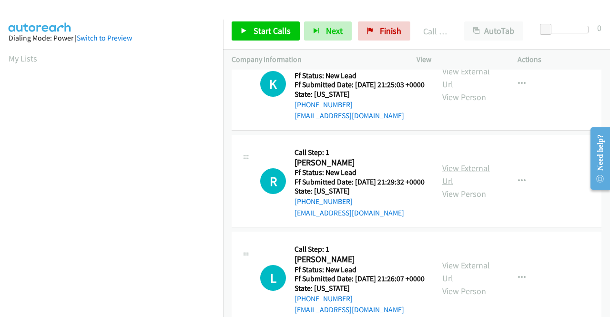
click at [452, 186] on link "View External Url" at bounding box center [466, 175] width 48 height 24
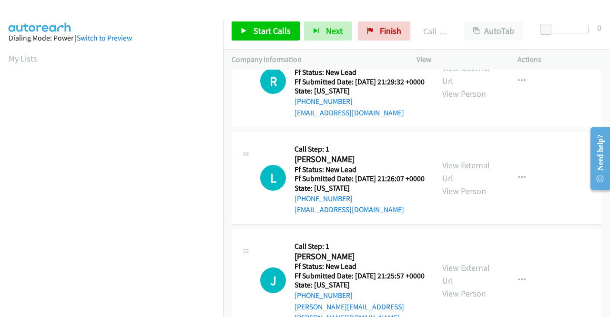
scroll to position [1384, 0]
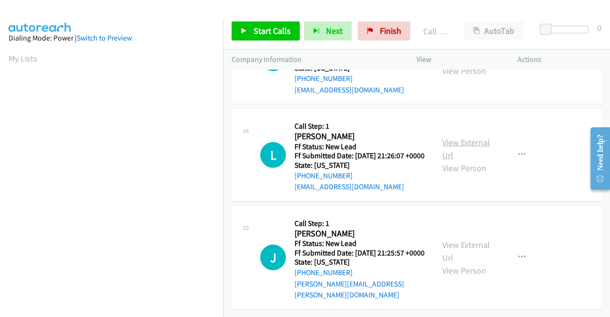
click at [461, 161] on link "View External Url" at bounding box center [466, 149] width 48 height 24
click at [463, 248] on link "View External Url" at bounding box center [466, 251] width 48 height 24
click at [280, 19] on div "Start Calls Pause Next Finish Call Completed AutoTab AutoTab 0" at bounding box center [416, 31] width 387 height 37
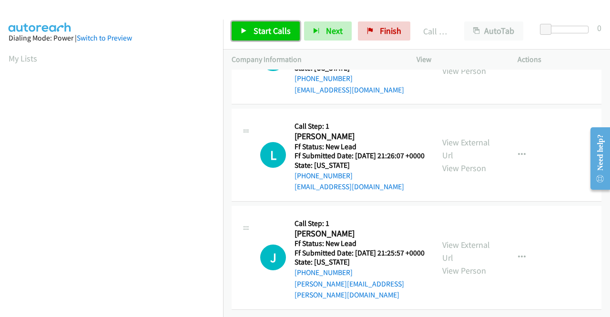
click at [280, 23] on link "Start Calls" at bounding box center [266, 30] width 68 height 19
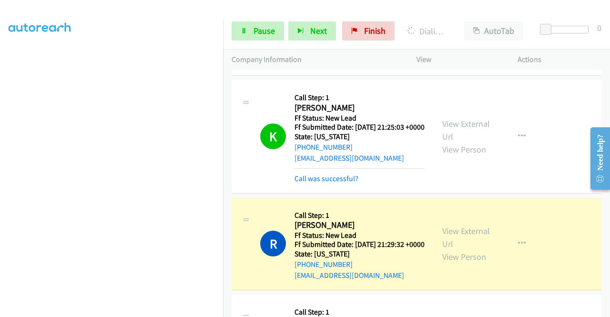
scroll to position [0, 0]
click at [319, 183] on link "Call was successful?" at bounding box center [327, 178] width 64 height 9
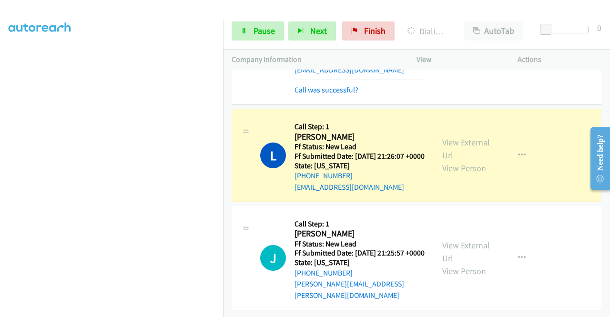
scroll to position [217, 0]
click at [322, 94] on link "Call was successful?" at bounding box center [327, 89] width 64 height 9
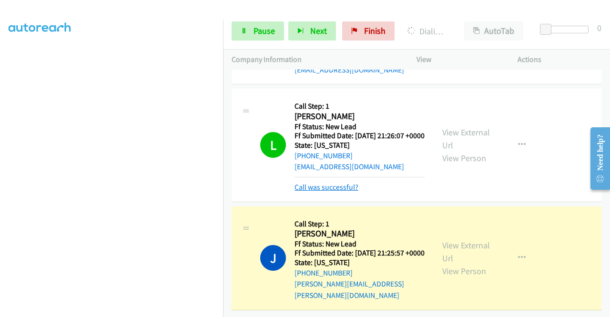
click at [343, 183] on link "Call was successful?" at bounding box center [327, 187] width 64 height 9
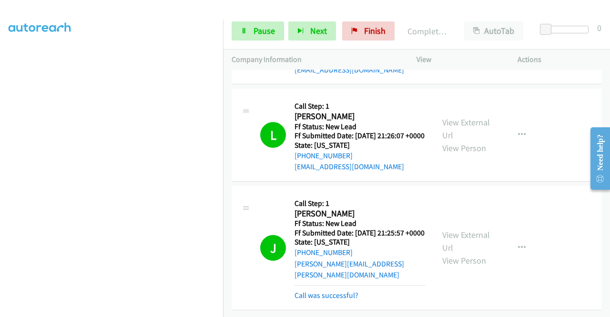
scroll to position [1535, 0]
drag, startPoint x: 332, startPoint y: 301, endPoint x: 333, endPoint y: 296, distance: 4.9
click at [332, 300] on link "Call was successful?" at bounding box center [327, 295] width 64 height 9
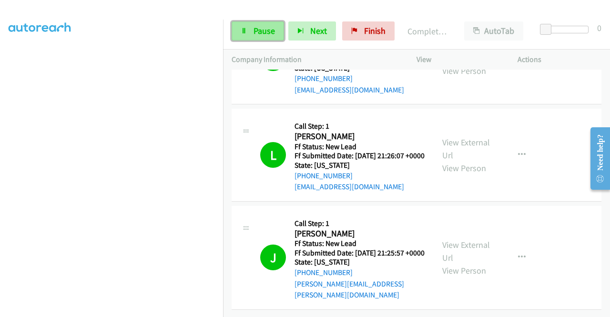
click at [262, 31] on span "Pause" at bounding box center [264, 30] width 21 height 11
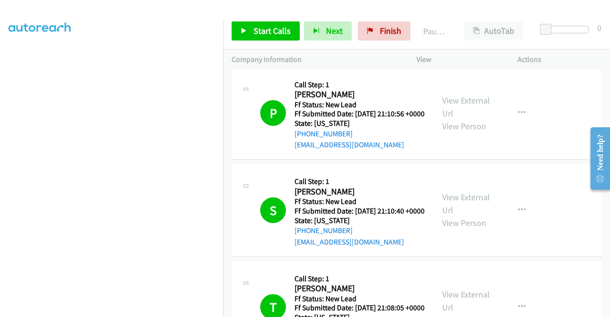
scroll to position [0, 0]
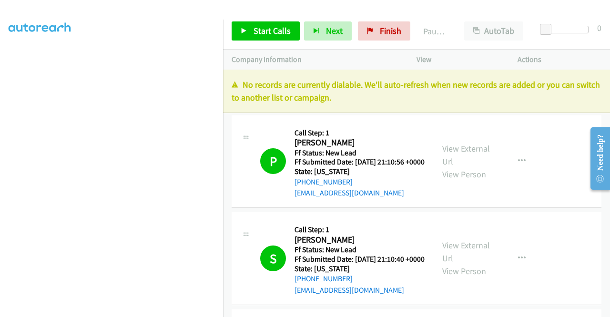
click at [567, 50] on div "Actions" at bounding box center [559, 60] width 101 height 20
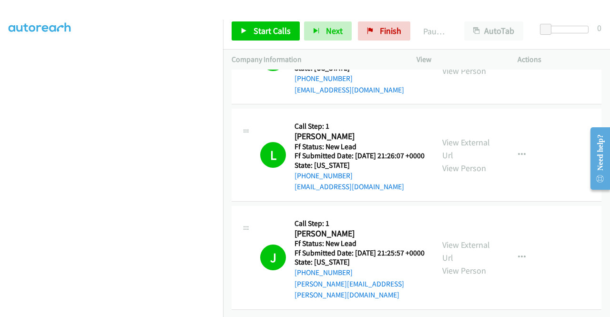
scroll to position [1528, 0]
click at [374, 32] on link "Finish" at bounding box center [384, 30] width 52 height 19
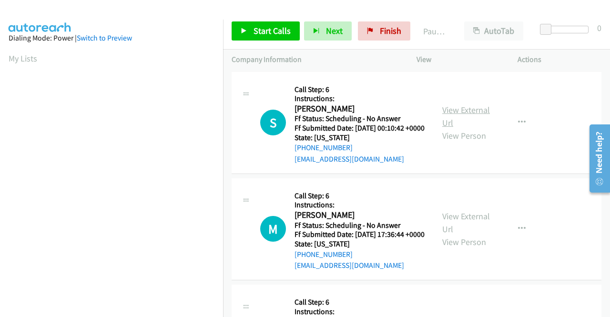
click at [464, 114] on link "View External Url" at bounding box center [466, 116] width 48 height 24
click at [462, 228] on link "View External Url" at bounding box center [466, 223] width 48 height 24
click at [267, 37] on link "Start Calls" at bounding box center [266, 30] width 68 height 19
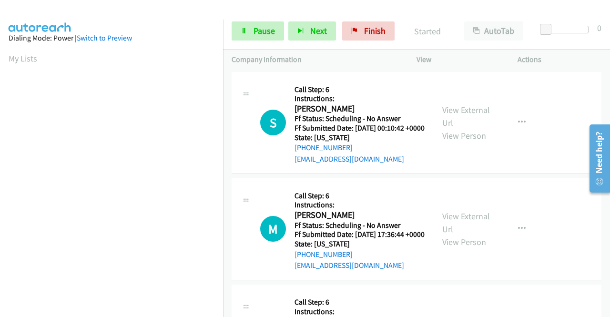
click at [223, 279] on nav "Dialing Mode: Power | Switch to Preview My Lists" at bounding box center [112, 178] width 224 height 317
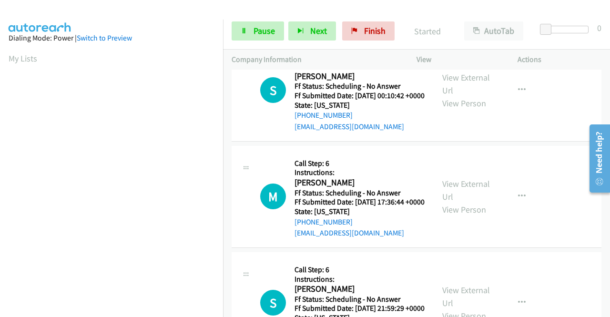
scroll to position [48, 0]
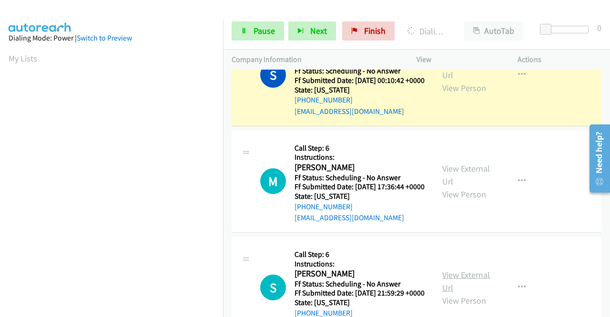
click at [474, 293] on link "View External Url" at bounding box center [466, 281] width 48 height 24
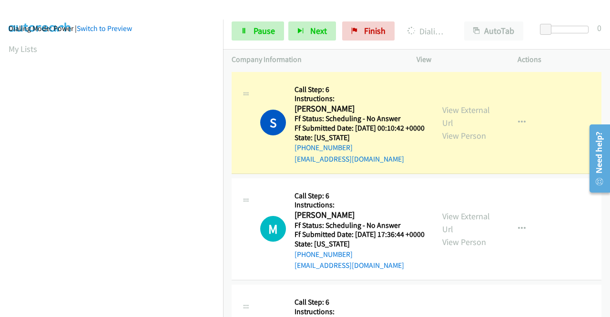
scroll to position [0, 7]
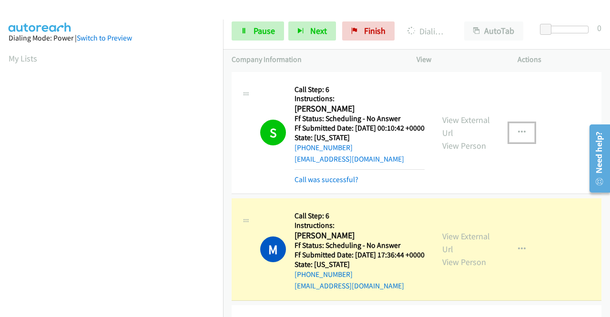
click at [518, 135] on icon "button" at bounding box center [522, 133] width 8 height 8
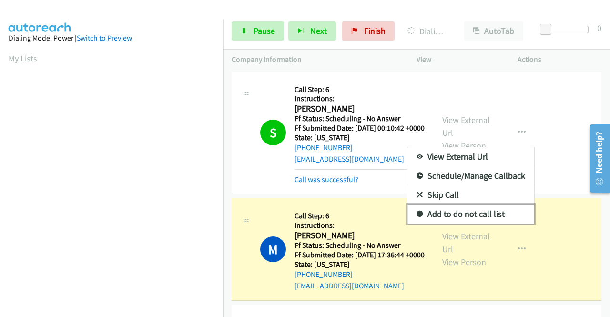
click at [459, 214] on link "Add to do not call list" at bounding box center [471, 214] width 127 height 19
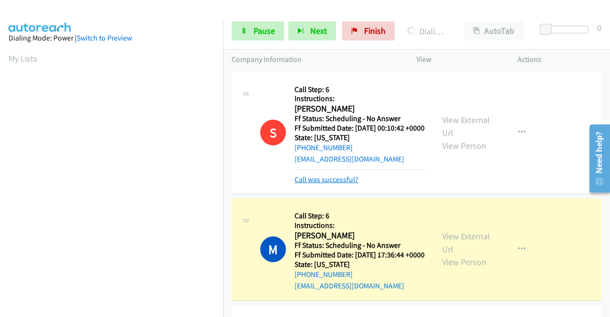
click at [348, 184] on link "Call was successful?" at bounding box center [327, 179] width 64 height 9
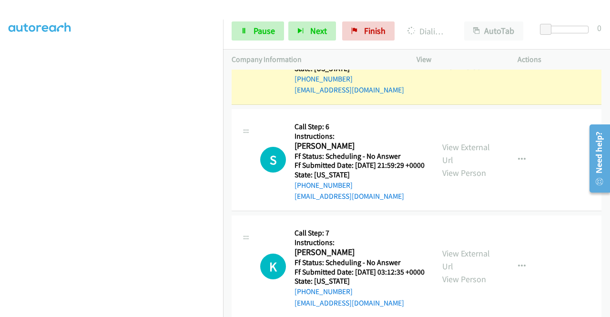
scroll to position [191, 0]
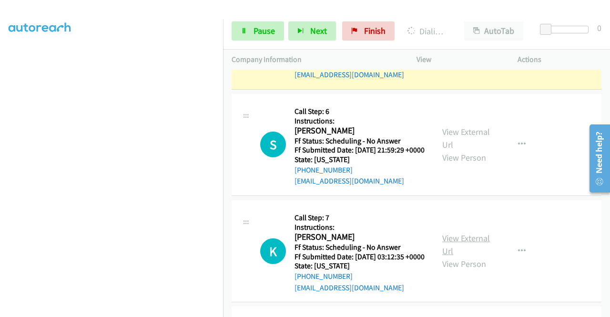
click at [475, 257] on link "View External Url" at bounding box center [466, 245] width 48 height 24
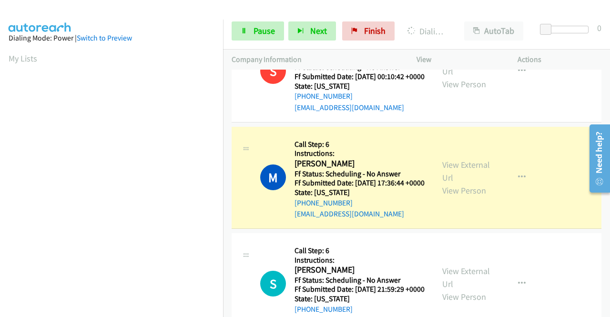
scroll to position [48, 0]
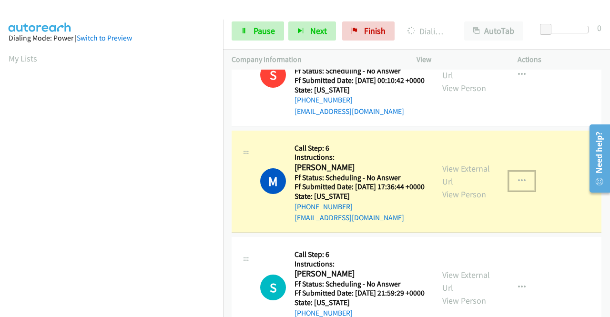
click at [518, 185] on icon "button" at bounding box center [522, 181] width 8 height 8
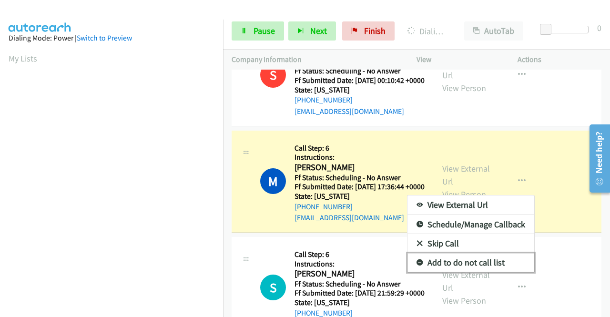
click at [470, 272] on link "Add to do not call list" at bounding box center [471, 262] width 127 height 19
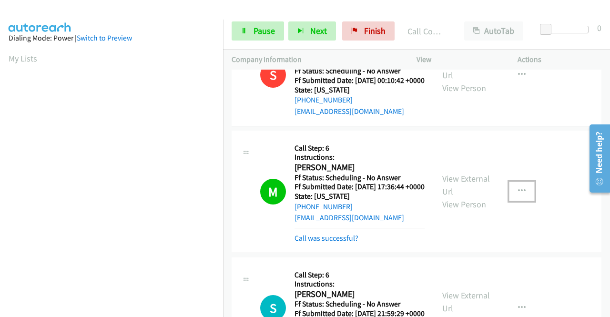
drag, startPoint x: 517, startPoint y: 206, endPoint x: 513, endPoint y: 211, distance: 6.4
click at [518, 195] on icon "button" at bounding box center [522, 191] width 8 height 8
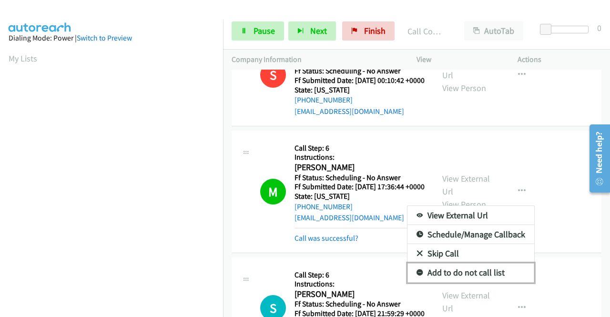
click at [470, 279] on link "Add to do not call list" at bounding box center [471, 272] width 127 height 19
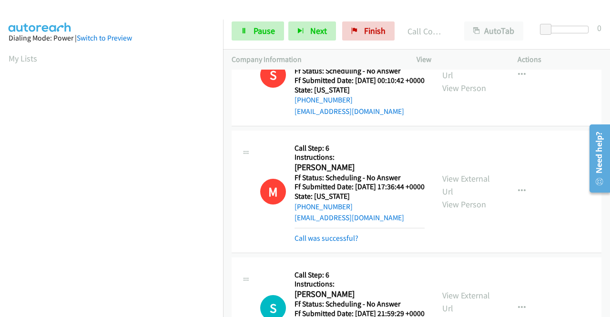
click at [340, 244] on div "Call was successful?" at bounding box center [360, 238] width 130 height 11
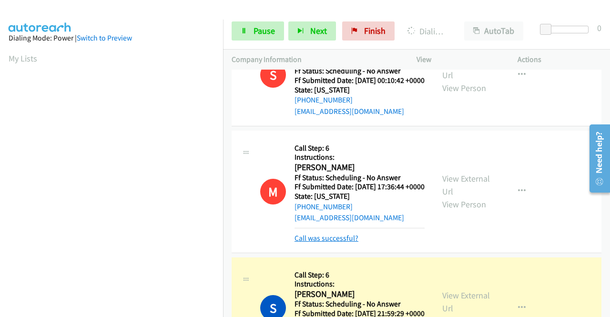
click at [337, 243] on link "Call was successful?" at bounding box center [327, 238] width 64 height 9
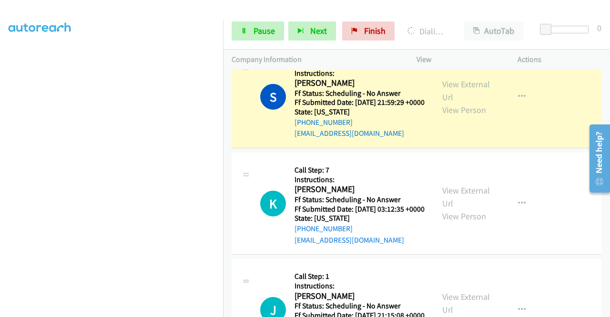
scroll to position [217, 7]
drag, startPoint x: 328, startPoint y: 103, endPoint x: 296, endPoint y: 103, distance: 32.4
click at [296, 89] on h2 "[PERSON_NAME]" at bounding box center [358, 83] width 127 height 11
copy h2 "[PERSON_NAME]"
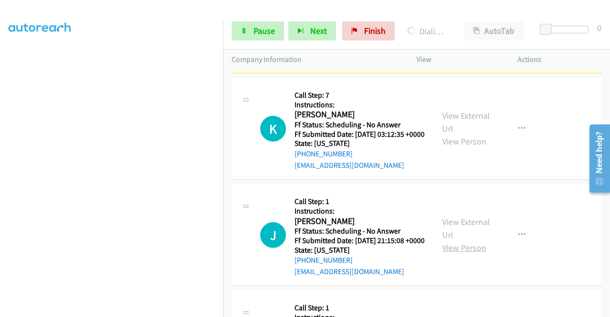
scroll to position [381, 0]
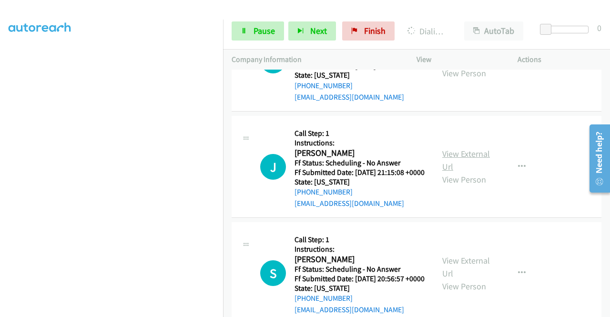
click at [462, 172] on link "View External Url" at bounding box center [466, 160] width 48 height 24
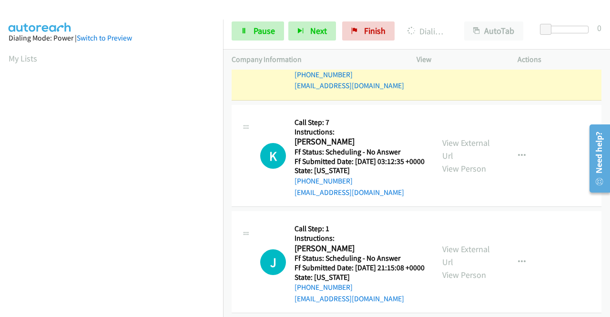
click at [522, 59] on button "button" at bounding box center [522, 49] width 26 height 19
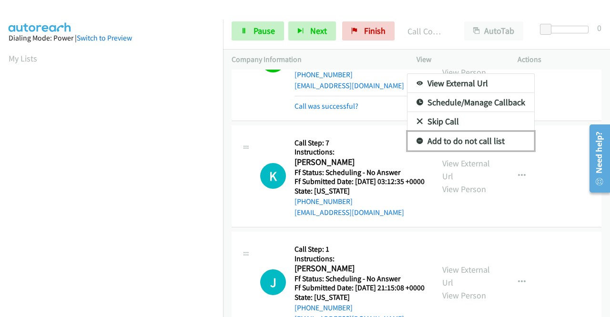
click at [497, 151] on link "Add to do not call list" at bounding box center [471, 141] width 127 height 19
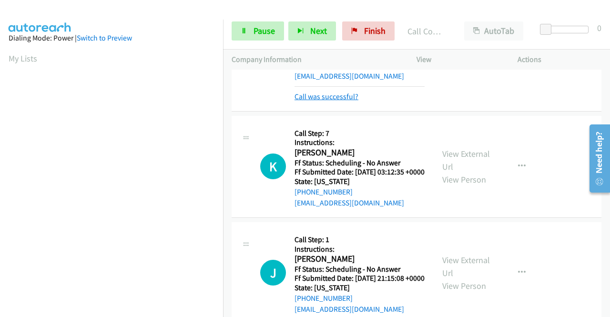
click at [344, 101] on link "Call was successful?" at bounding box center [327, 96] width 64 height 9
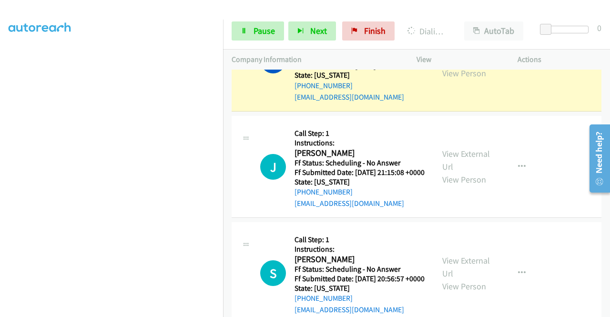
scroll to position [0, 7]
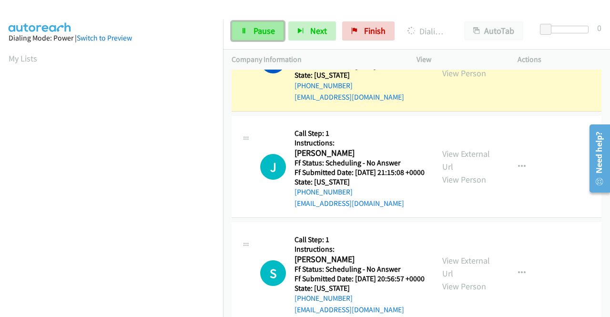
click at [242, 40] on link "Pause" at bounding box center [258, 30] width 52 height 19
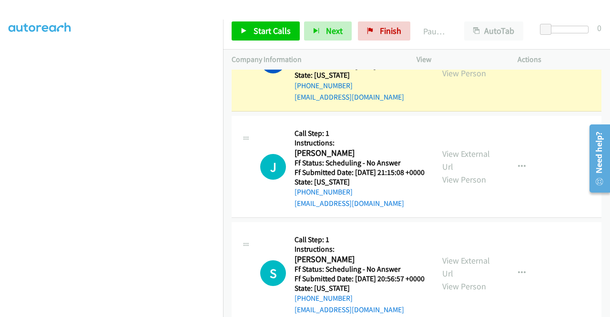
scroll to position [191, 7]
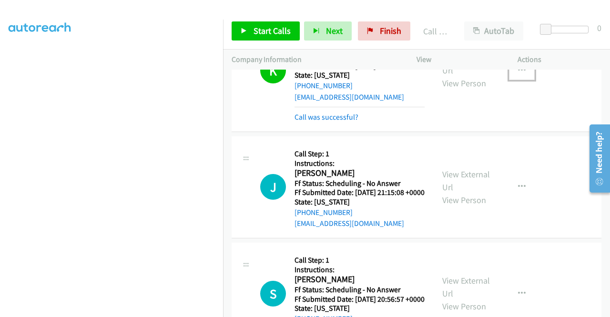
click at [518, 74] on icon "button" at bounding box center [522, 71] width 8 height 8
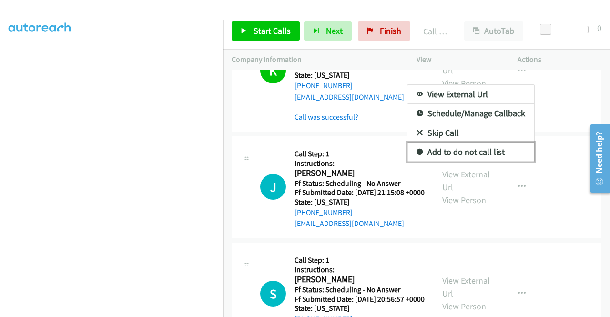
click at [463, 162] on link "Add to do not call list" at bounding box center [471, 152] width 127 height 19
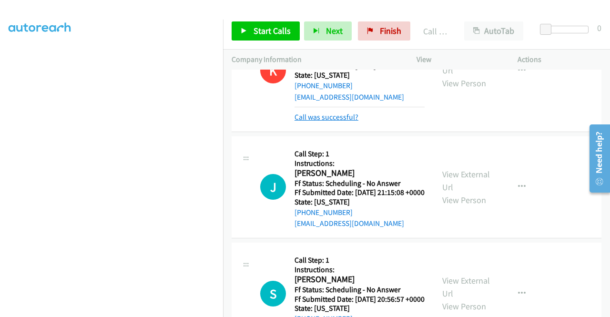
click at [352, 122] on link "Call was successful?" at bounding box center [327, 117] width 64 height 9
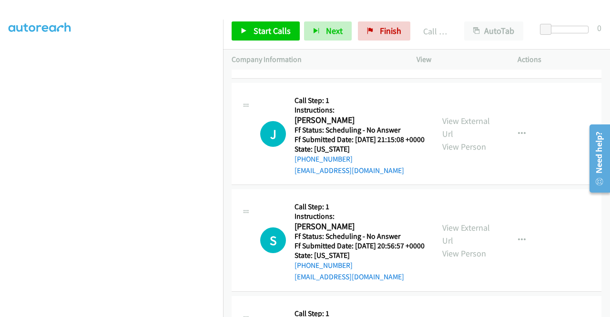
scroll to position [429, 0]
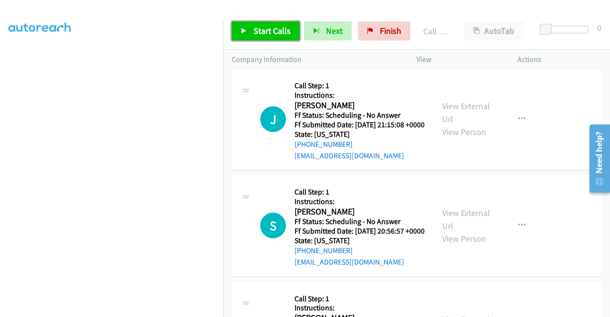
click at [268, 29] on span "Start Calls" at bounding box center [272, 30] width 37 height 11
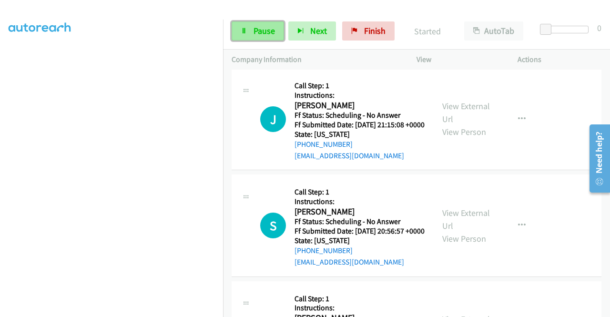
click at [260, 34] on span "Pause" at bounding box center [264, 30] width 21 height 11
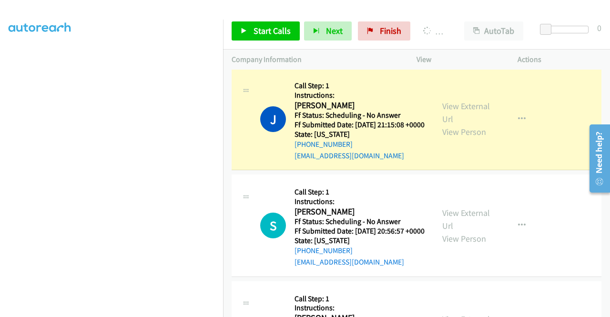
scroll to position [67, 7]
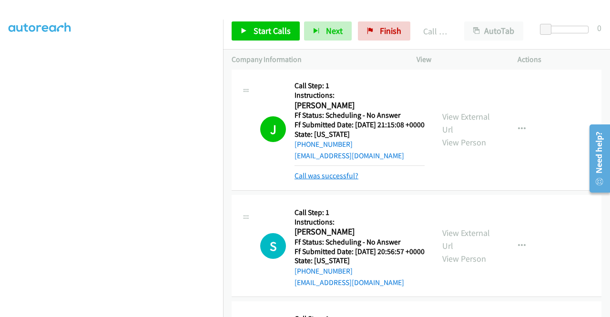
click at [335, 180] on link "Call was successful?" at bounding box center [327, 175] width 64 height 9
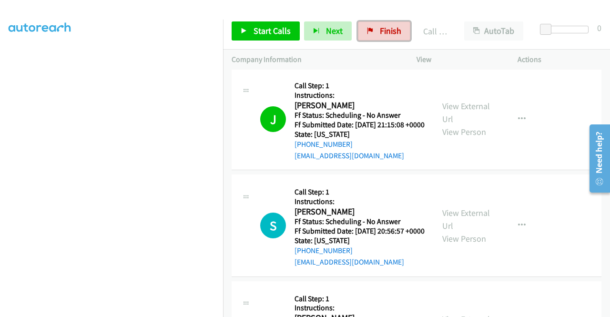
click at [380, 31] on span "Finish" at bounding box center [390, 30] width 21 height 11
